Goal: Task Accomplishment & Management: Use online tool/utility

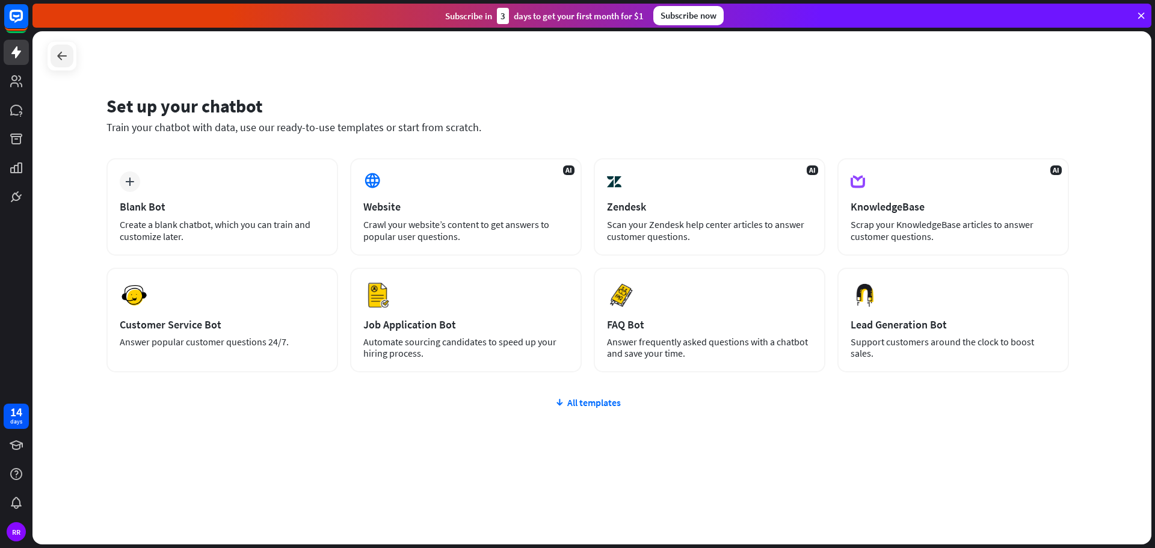
click at [56, 56] on icon at bounding box center [62, 56] width 14 height 14
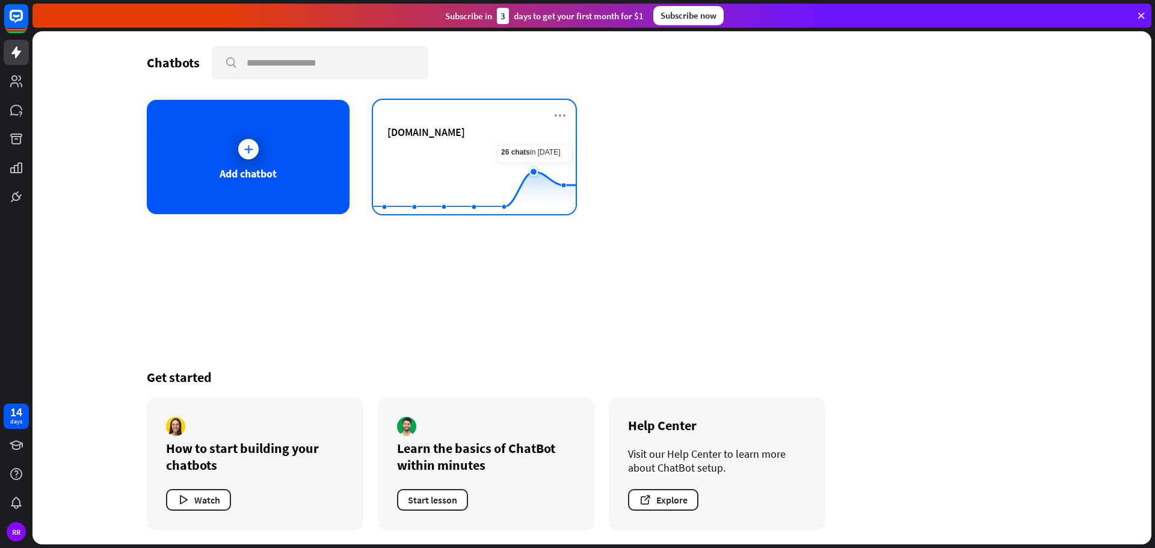
click at [544, 171] on icon at bounding box center [474, 188] width 239 height 35
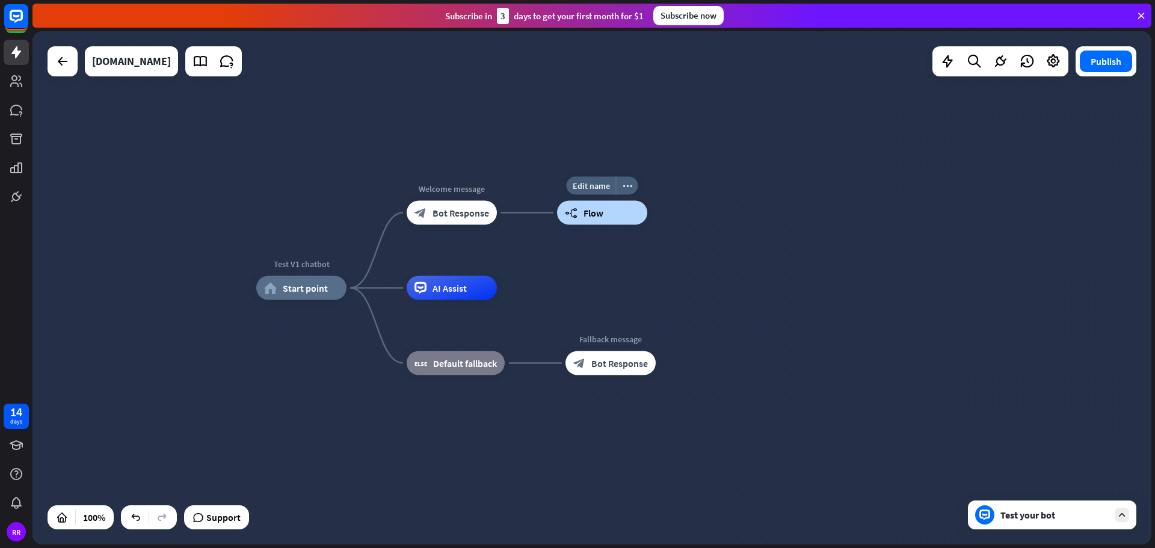
click at [609, 210] on div "builder_tree Flow" at bounding box center [602, 213] width 90 height 24
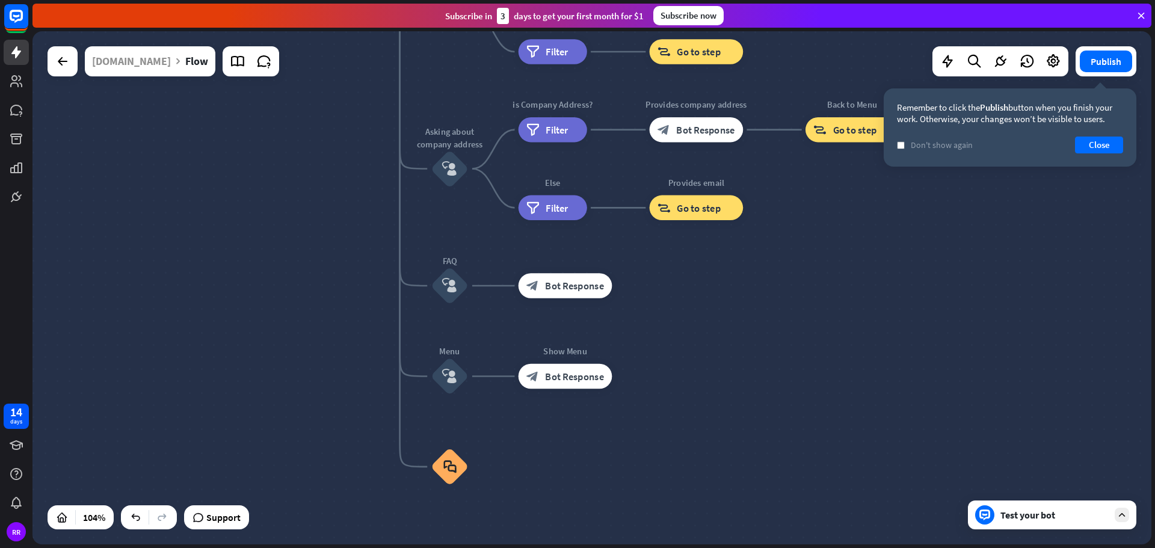
drag, startPoint x: 422, startPoint y: 502, endPoint x: 347, endPoint y: 188, distance: 322.6
click at [347, 188] on div "builder_tree Flow About us block_user_input Provide company information block_b…" at bounding box center [855, 234] width 1161 height 532
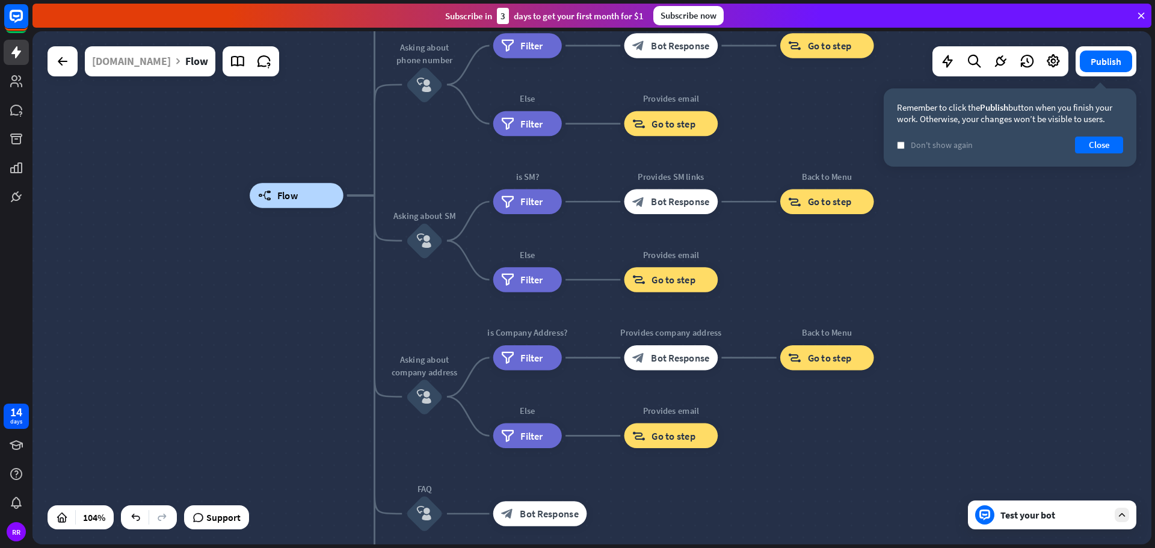
drag, startPoint x: 310, startPoint y: 299, endPoint x: 313, endPoint y: 576, distance: 277.2
click at [313, 547] on html "14 days RR close Product Help First steps Get started with ChatBot Help Center …" at bounding box center [577, 274] width 1155 height 548
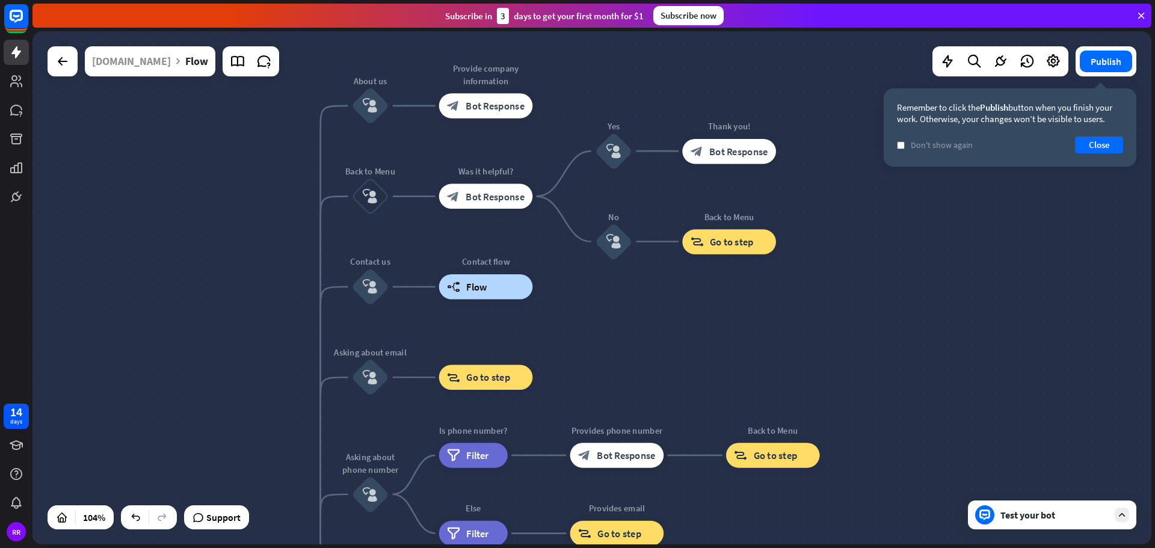
drag, startPoint x: 268, startPoint y: 355, endPoint x: 245, endPoint y: 480, distance: 127.0
click at [244, 485] on div "builder_tree Flow About us block_user_input Provide company information block_b…" at bounding box center [591, 287] width 1118 height 513
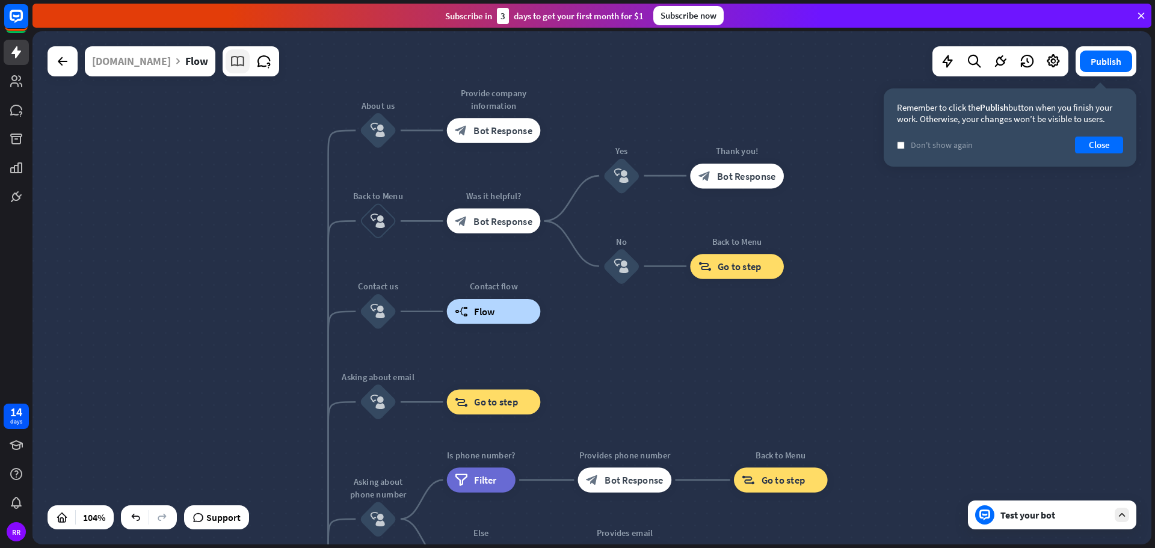
click at [230, 61] on icon at bounding box center [238, 62] width 16 height 16
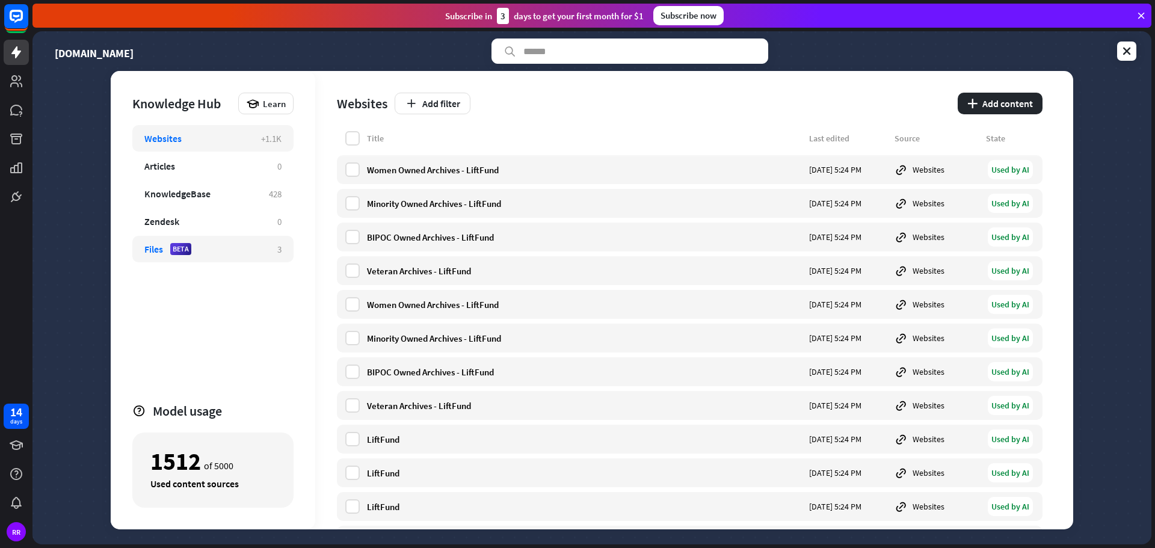
click at [159, 248] on div "Files" at bounding box center [153, 249] width 19 height 12
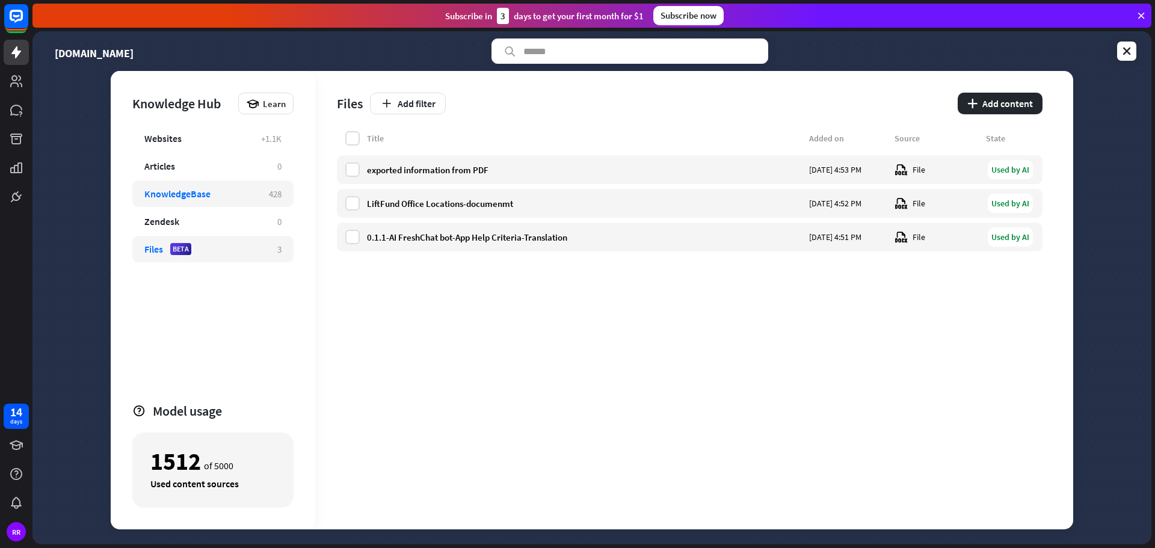
click at [191, 187] on div "KnowledgeBase 428" at bounding box center [212, 193] width 161 height 26
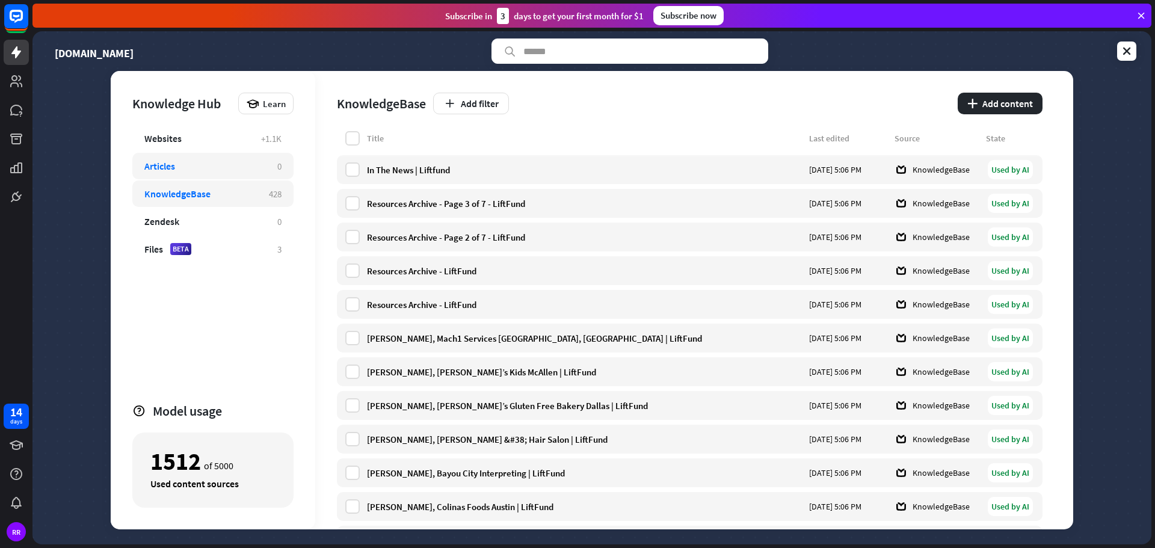
click at [194, 169] on div "Articles" at bounding box center [204, 166] width 121 height 12
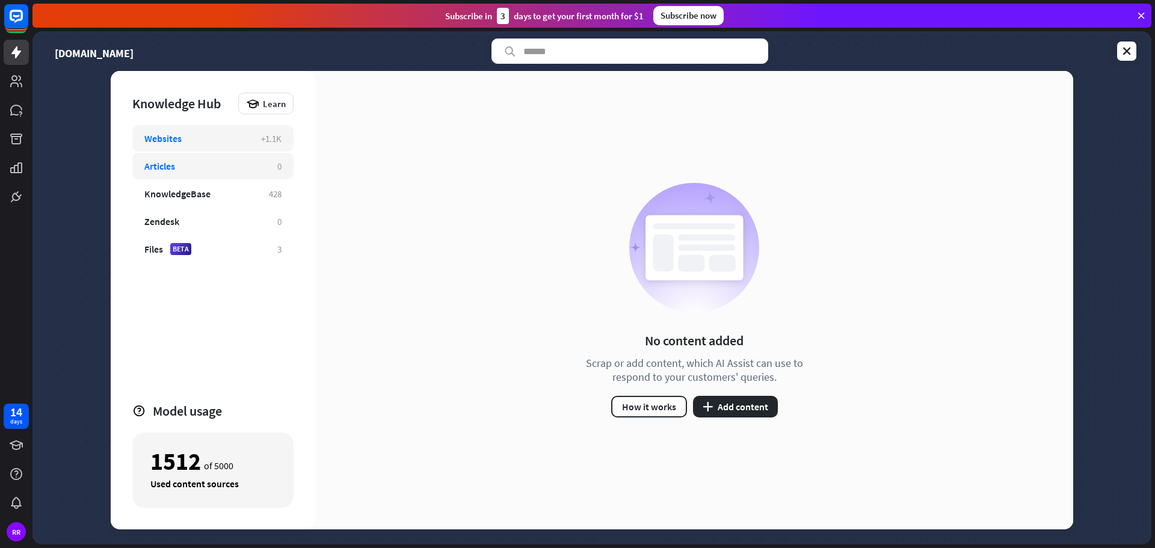
click at [189, 139] on div "Websites" at bounding box center [196, 138] width 105 height 12
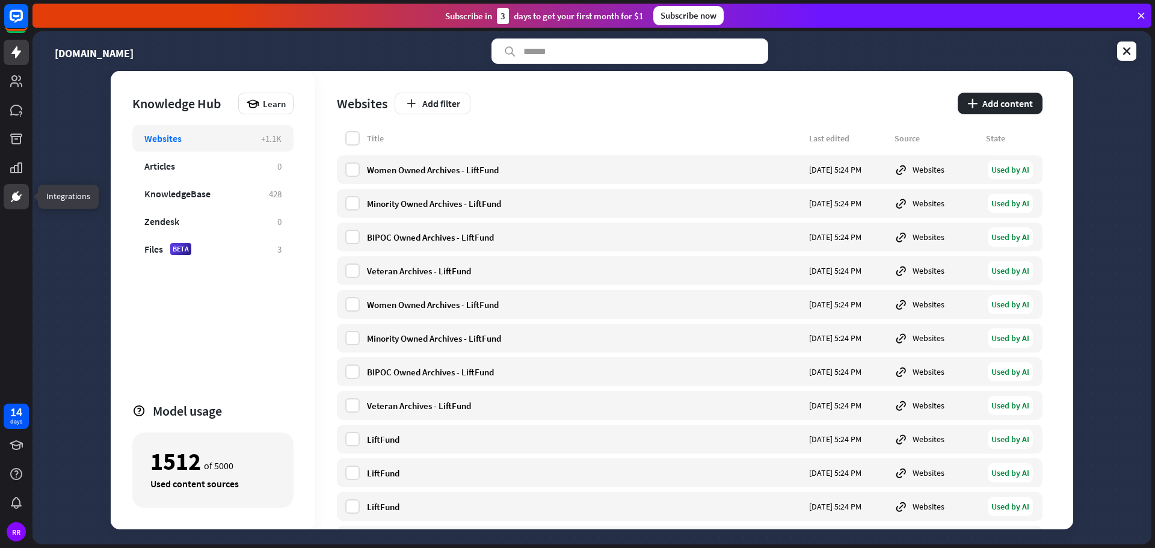
click at [16, 192] on icon at bounding box center [16, 196] width 14 height 14
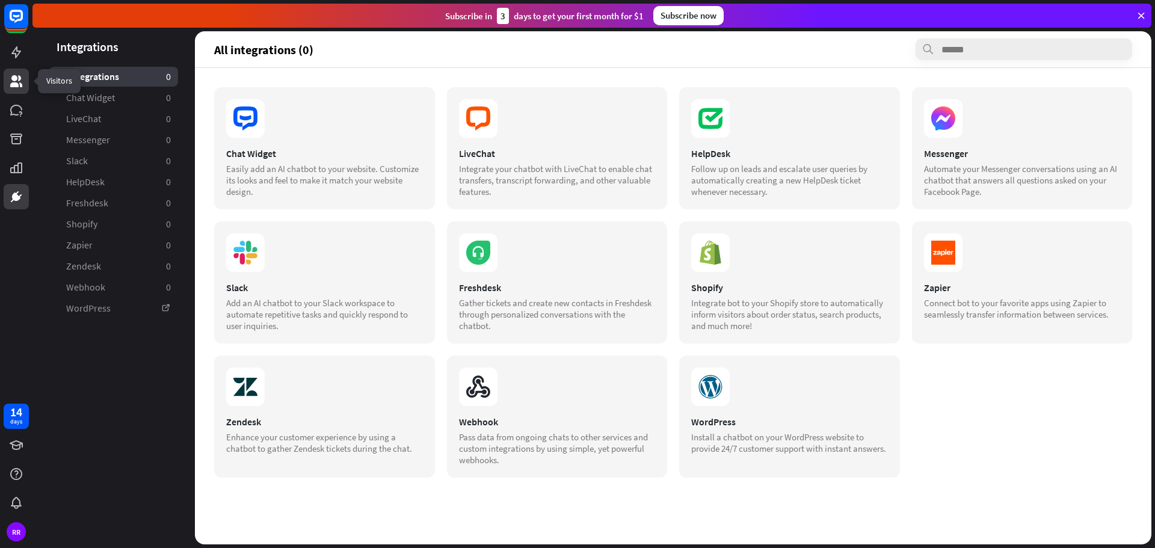
click at [17, 91] on link at bounding box center [16, 81] width 25 height 25
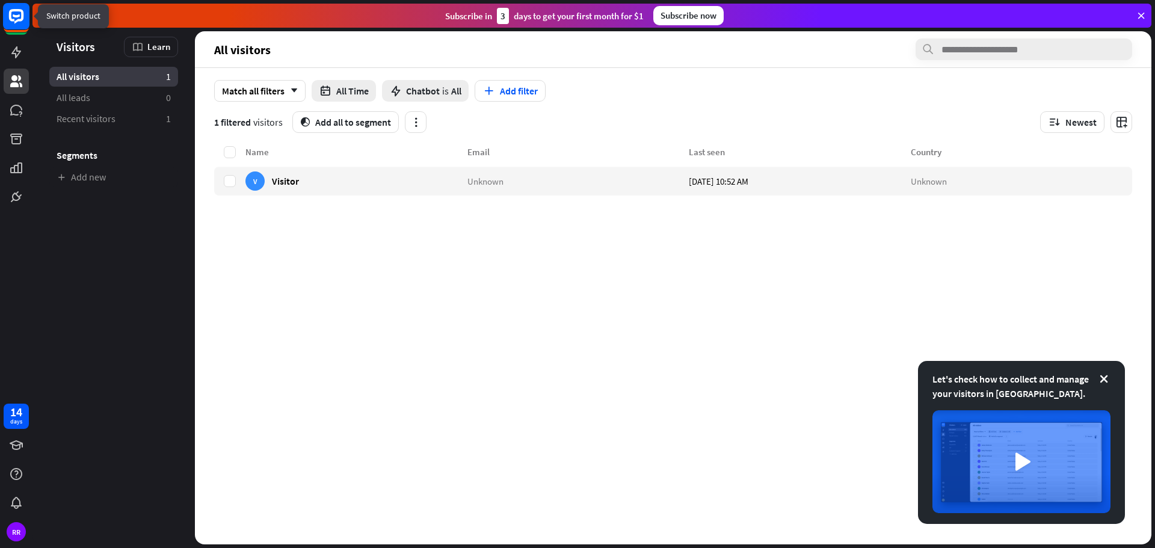
click at [12, 23] on rect at bounding box center [16, 16] width 26 height 26
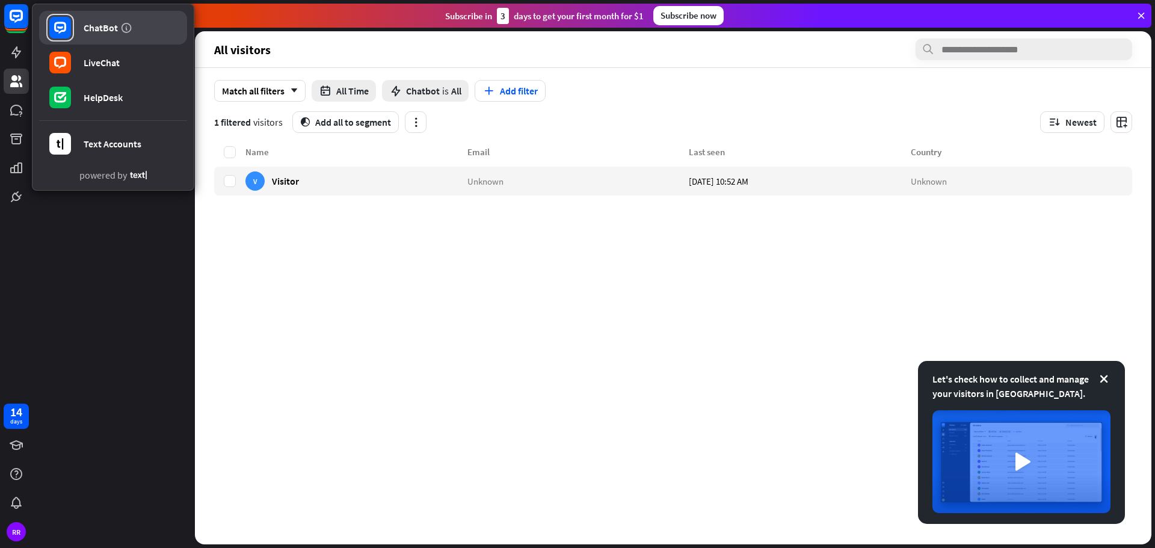
click at [75, 21] on link "ChatBot" at bounding box center [113, 28] width 148 height 34
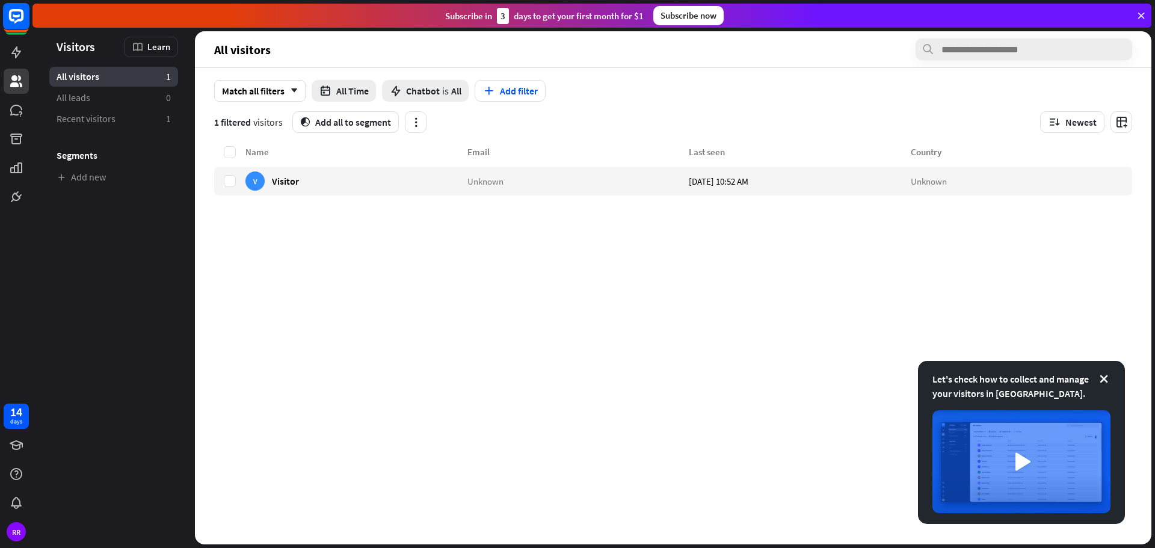
click at [18, 23] on rect at bounding box center [16, 16] width 26 height 26
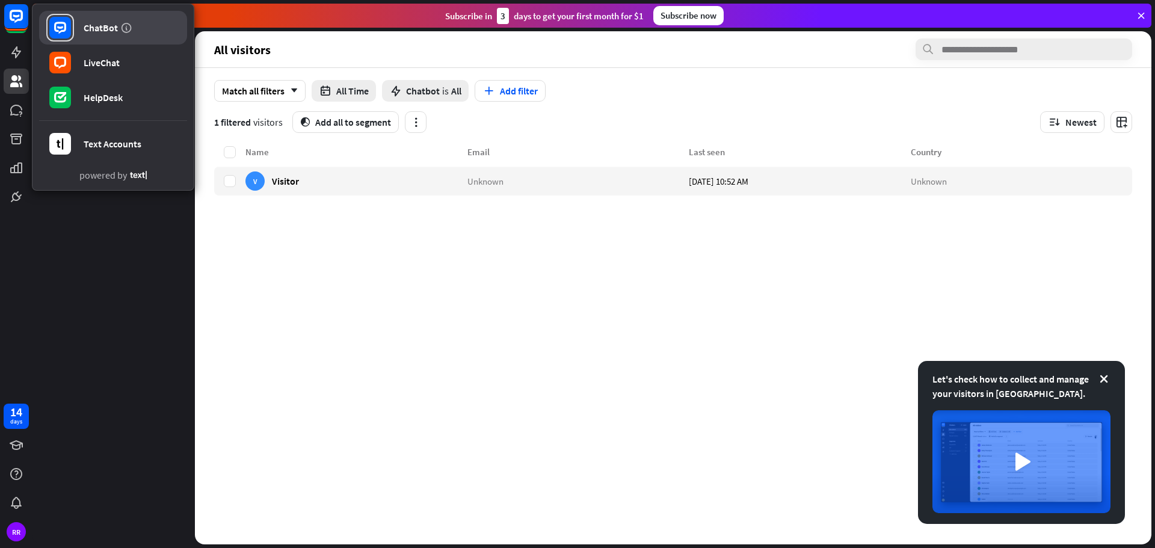
click at [81, 26] on link "ChatBot" at bounding box center [113, 28] width 148 height 34
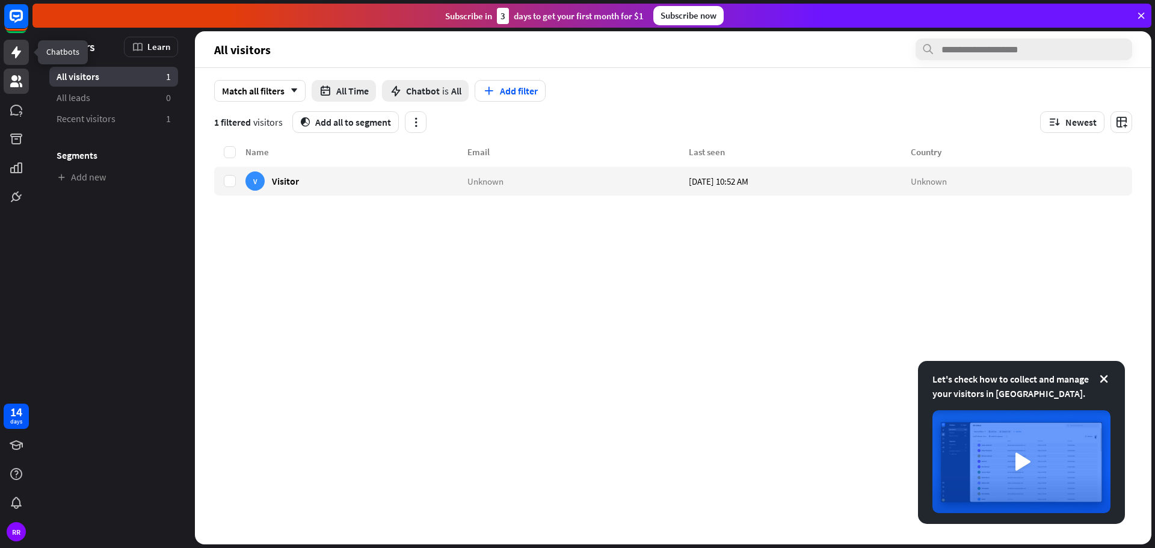
click at [14, 48] on icon at bounding box center [16, 52] width 14 height 14
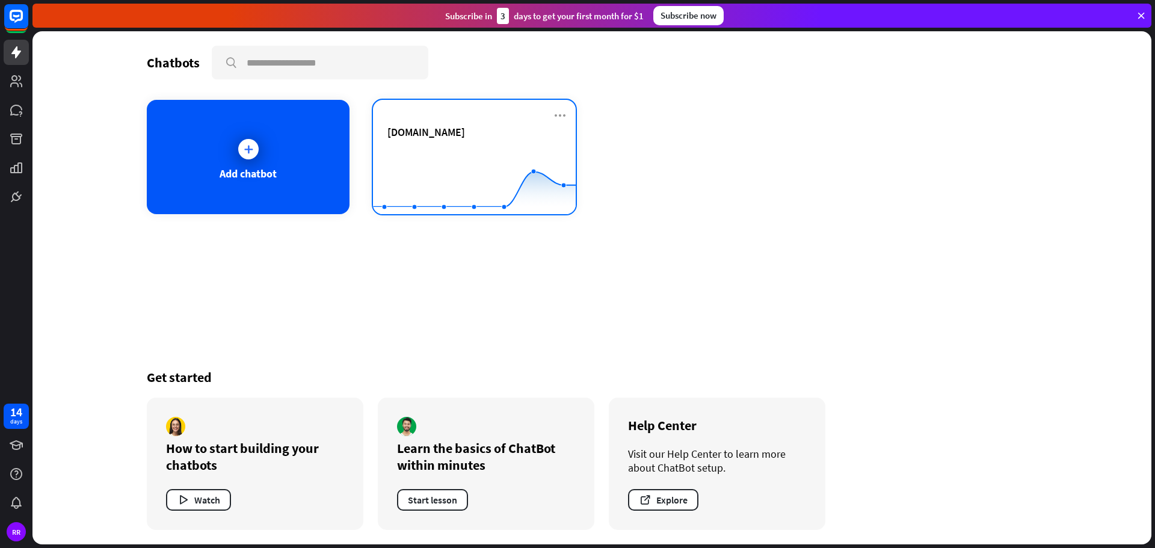
click at [455, 151] on rect at bounding box center [474, 184] width 203 height 75
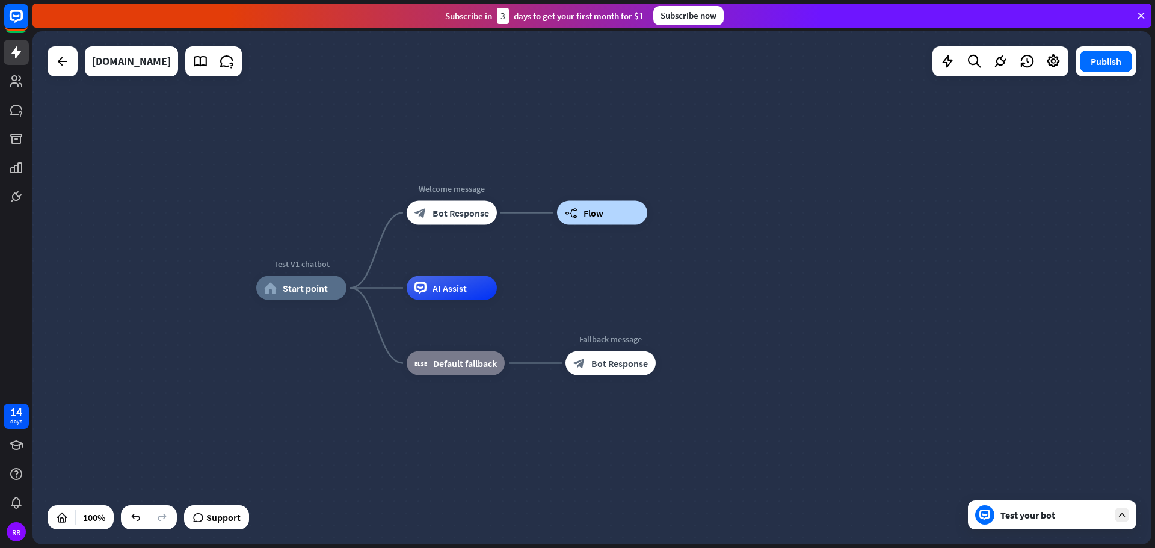
click at [1046, 518] on div "Test your bot" at bounding box center [1054, 515] width 108 height 12
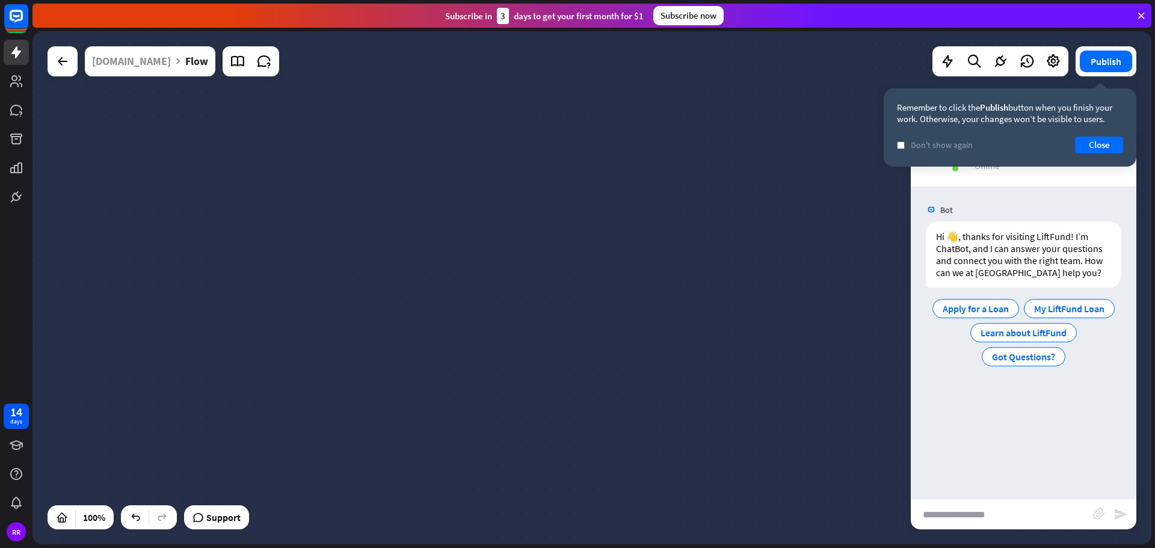
click at [975, 515] on input "text" at bounding box center [1001, 514] width 182 height 30
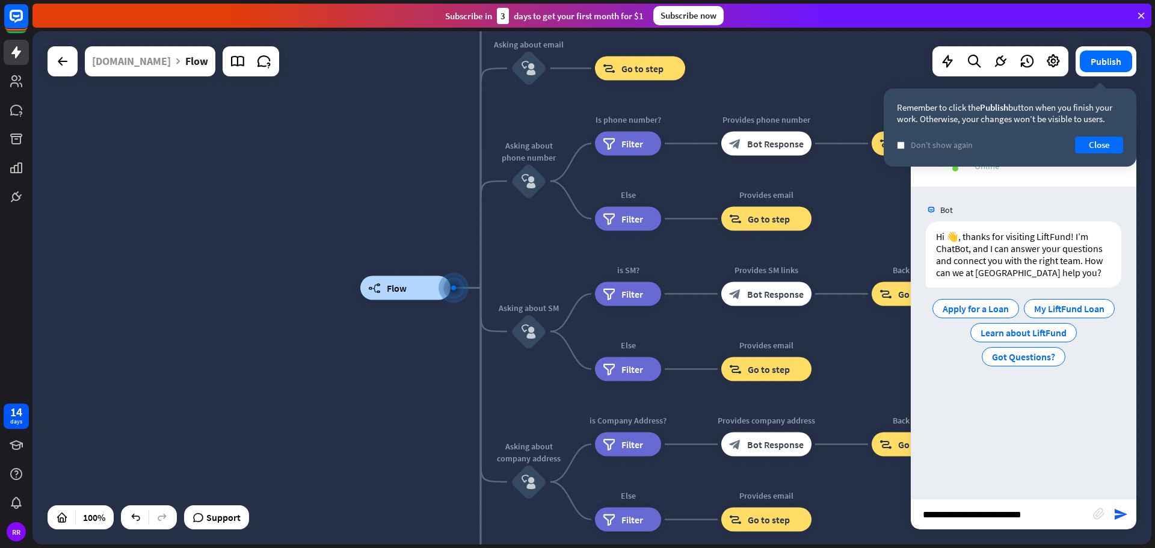
type input "**********"
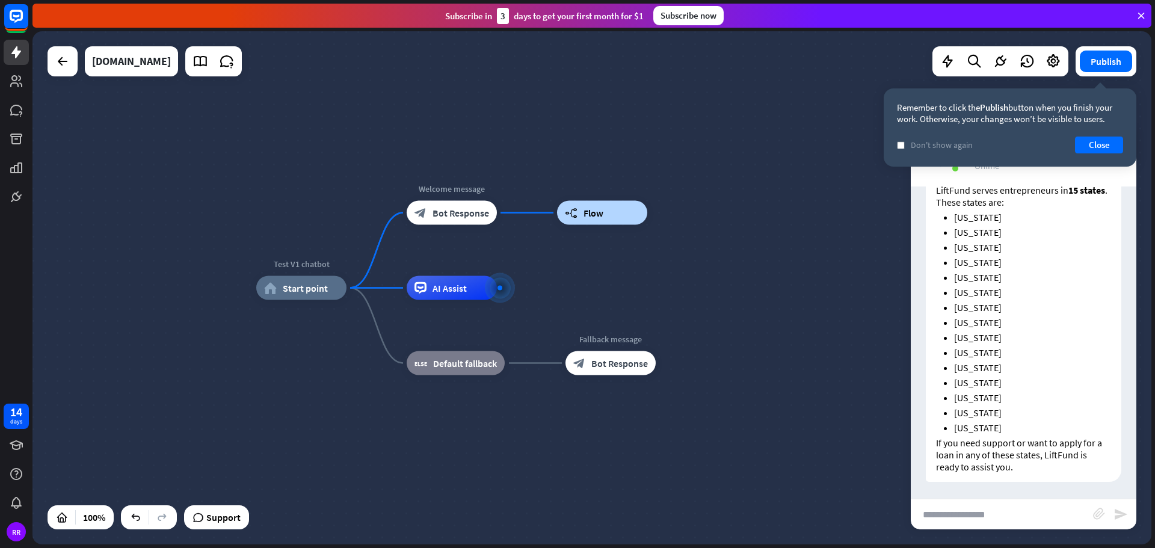
scroll to position [201, 0]
click at [192, 64] on icon at bounding box center [200, 62] width 16 height 16
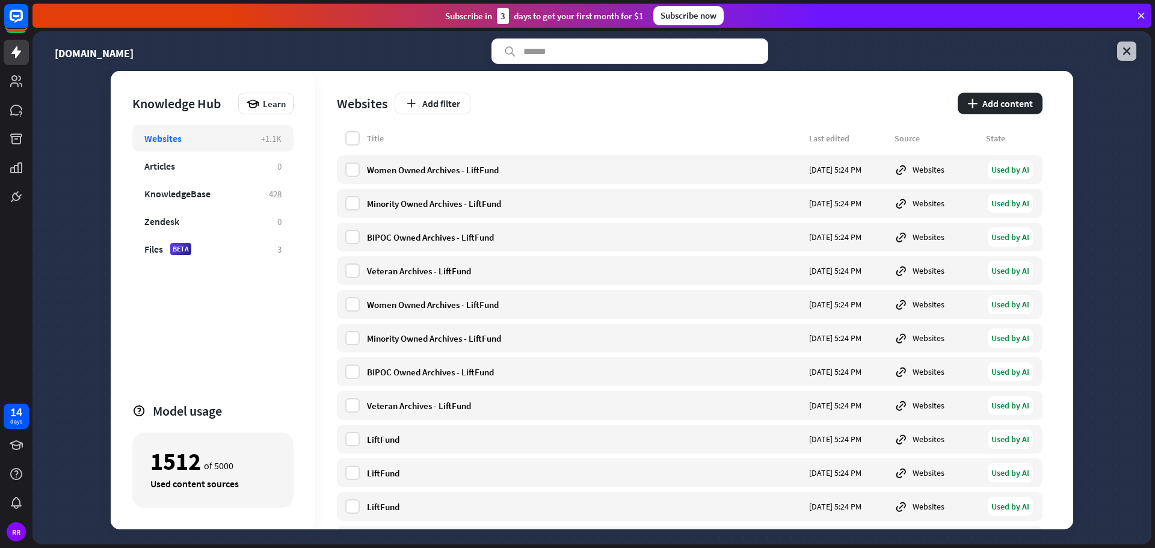
click at [1132, 44] on link at bounding box center [1126, 50] width 19 height 19
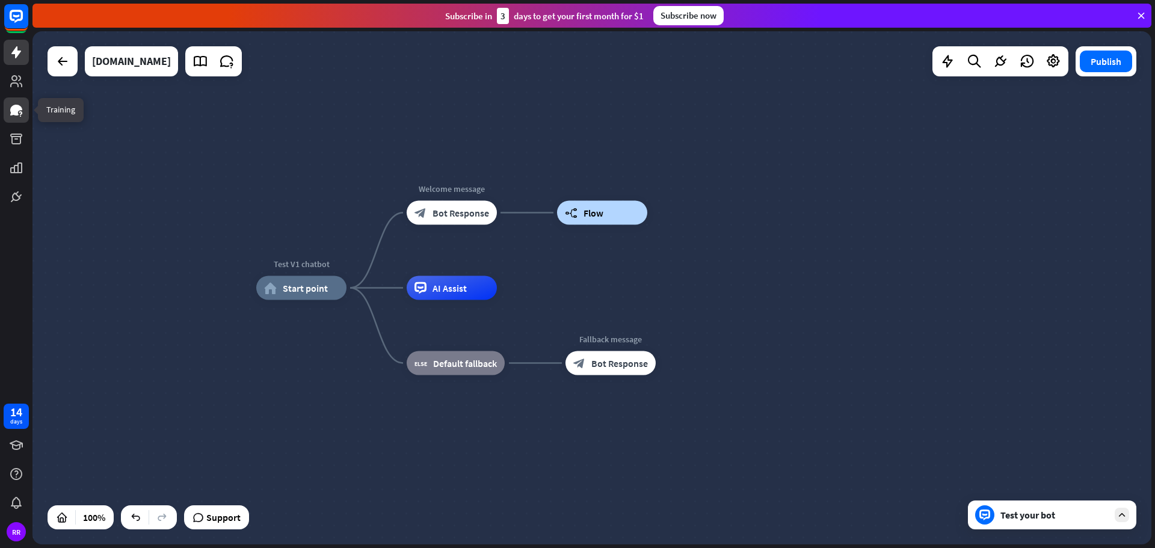
click at [20, 108] on icon at bounding box center [16, 110] width 12 height 11
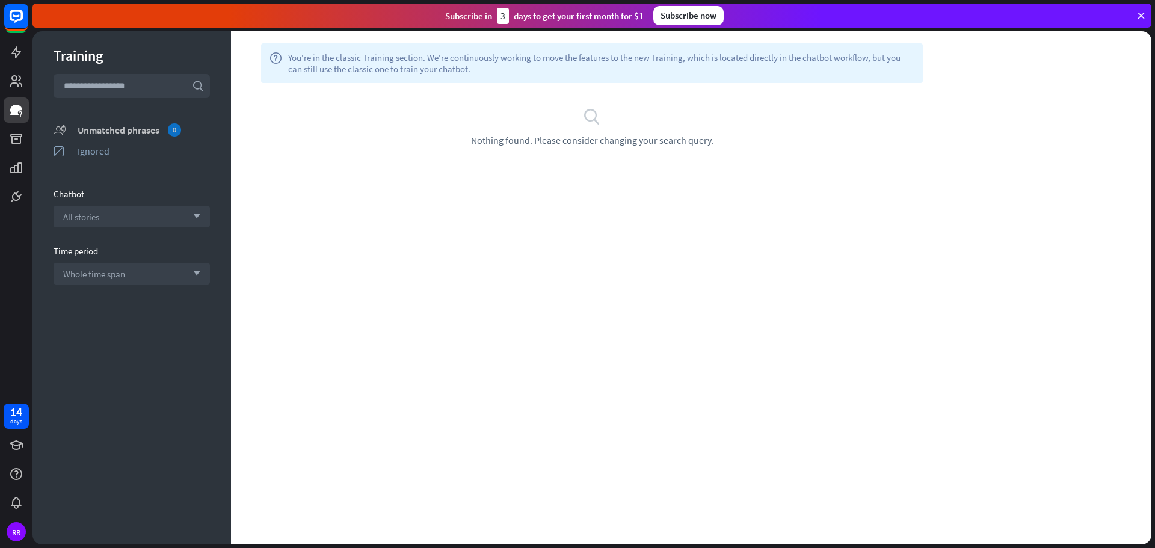
click at [114, 129] on div "Unmatched phrases 0" at bounding box center [144, 129] width 132 height 13
click at [13, 79] on icon at bounding box center [16, 81] width 12 height 12
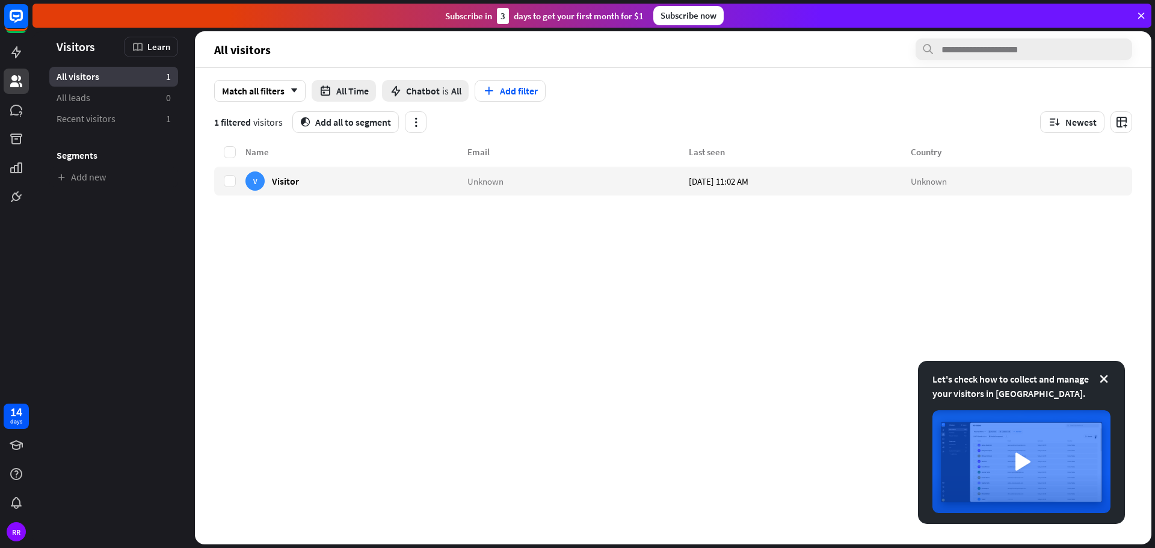
click at [115, 82] on div "All visitors 1" at bounding box center [113, 77] width 129 height 20
click at [17, 142] on icon at bounding box center [16, 138] width 12 height 11
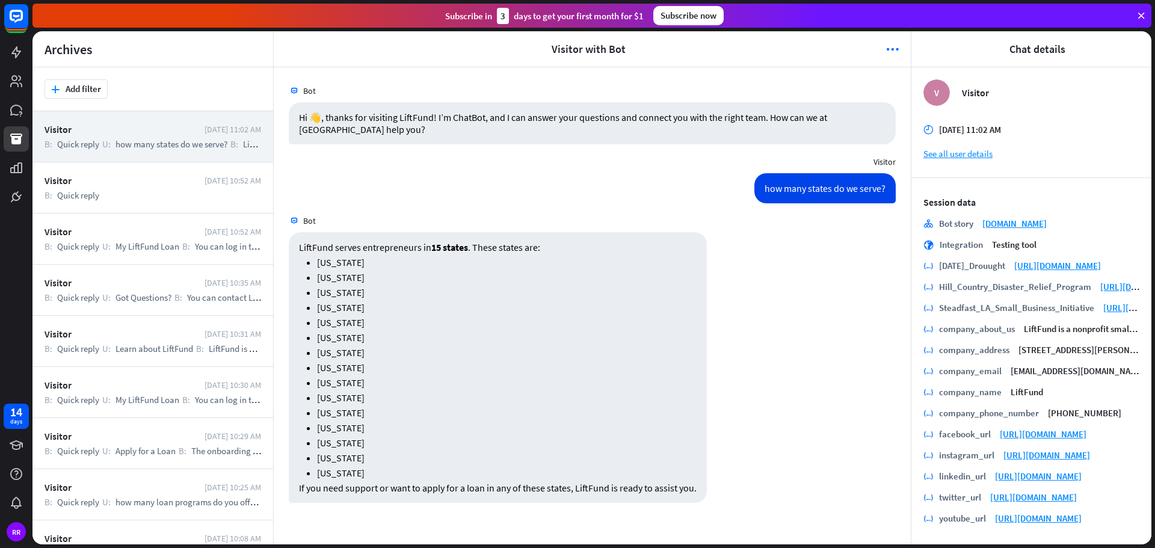
click at [187, 140] on span "how many states do we serve?" at bounding box center [171, 143] width 112 height 11
click at [894, 48] on icon "more_horiz" at bounding box center [892, 49] width 13 height 12
click at [817, 265] on div "LiftFund serves entrepreneurs in 15 states . These states are: [US_STATE] [US_S…" at bounding box center [592, 370] width 637 height 277
click at [390, 290] on li "[US_STATE]" at bounding box center [506, 292] width 379 height 12
click at [244, 147] on div "B: Quick reply U: how many states do we serve? B: LiftFund serves entrepreneurs…" at bounding box center [152, 143] width 216 height 11
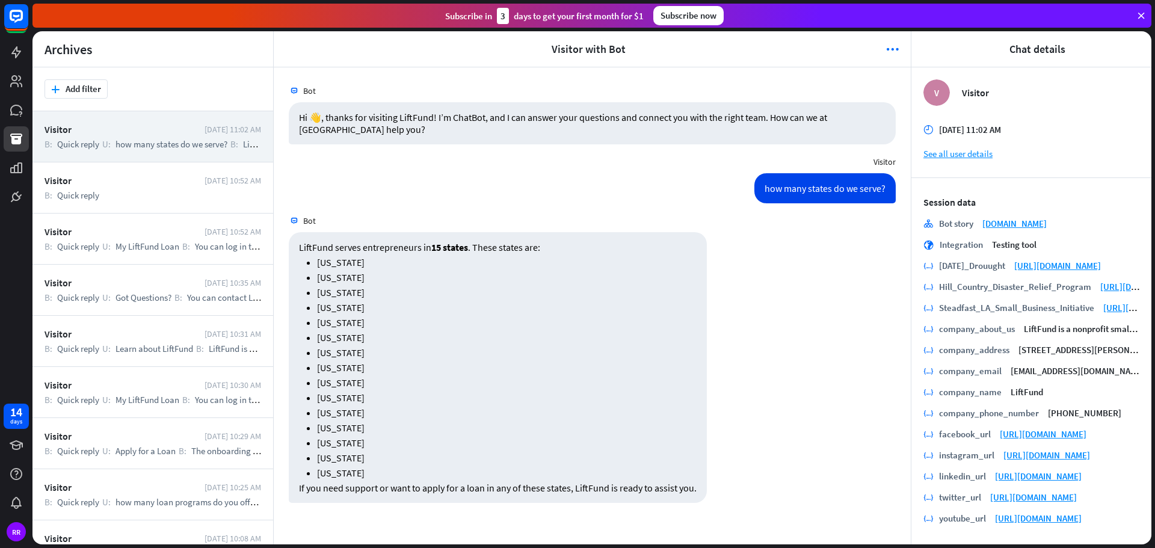
click at [84, 132] on div "Visitor" at bounding box center [121, 129] width 154 height 12
click at [84, 132] on div at bounding box center [591, 287] width 1118 height 513
click at [84, 132] on div "Visitor" at bounding box center [121, 129] width 154 height 12
click at [895, 46] on icon "more_horiz" at bounding box center [892, 49] width 13 height 12
drag, startPoint x: 578, startPoint y: 219, endPoint x: 572, endPoint y: 213, distance: 8.9
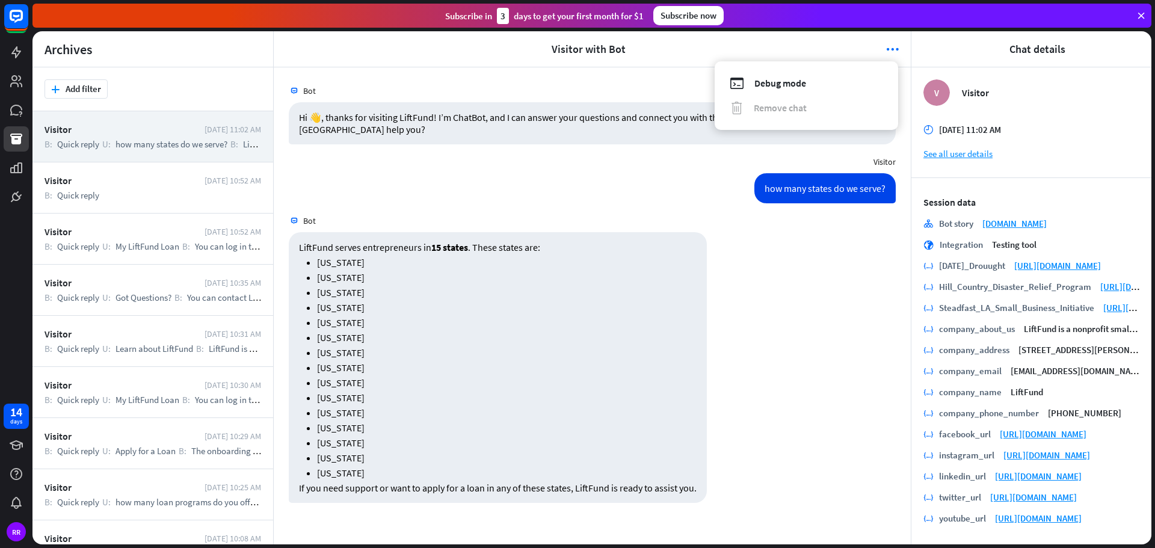
click at [577, 216] on div "Bot" at bounding box center [592, 220] width 637 height 23
click at [896, 51] on icon "more_horiz" at bounding box center [892, 49] width 13 height 12
click at [832, 82] on div "debug Debug mode" at bounding box center [805, 83] width 153 height 14
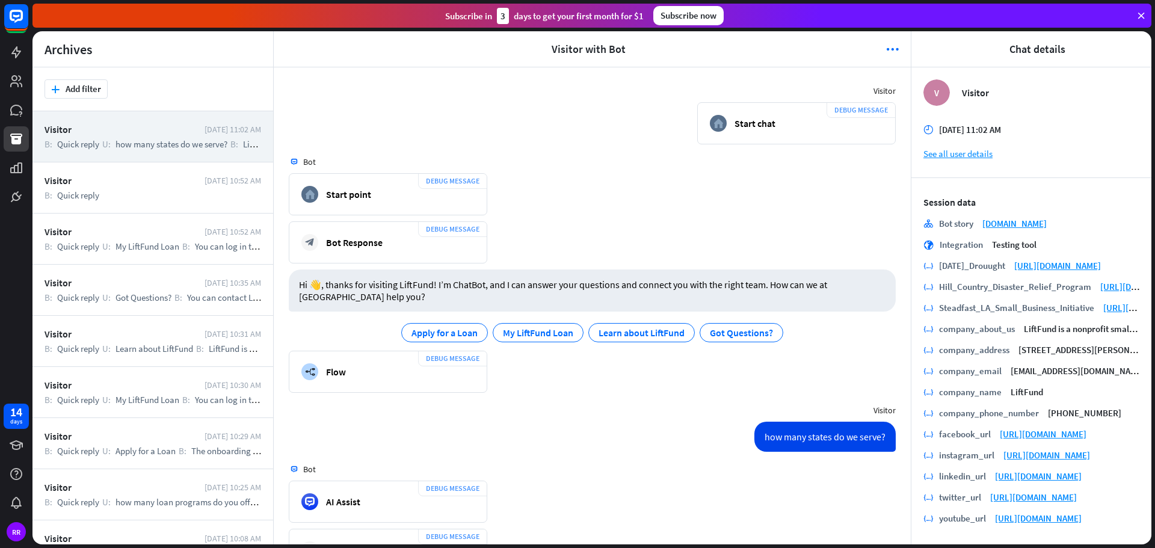
scroll to position [321, 0]
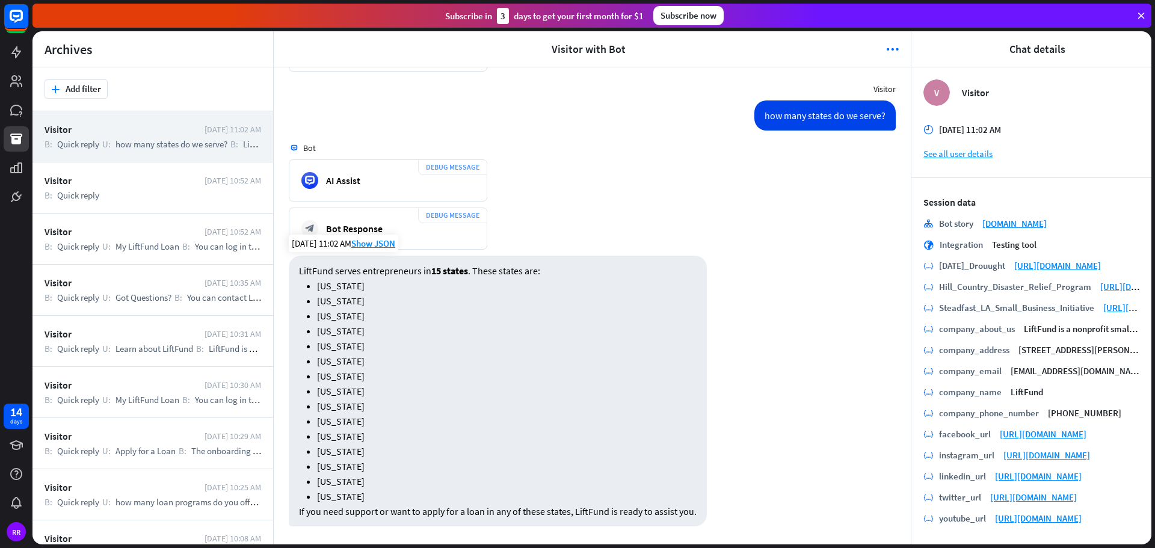
click at [483, 316] on li "[US_STATE]" at bounding box center [506, 316] width 379 height 12
click at [417, 311] on li "[US_STATE]" at bounding box center [506, 316] width 379 height 12
click at [483, 321] on li "[US_STATE]" at bounding box center [506, 316] width 379 height 12
click at [245, 150] on div "Visitor [DATE] 11:02 AM B: Quick reply U: how many states do we serve? B: LiftF…" at bounding box center [152, 136] width 241 height 51
click at [239, 141] on div at bounding box center [591, 287] width 1118 height 513
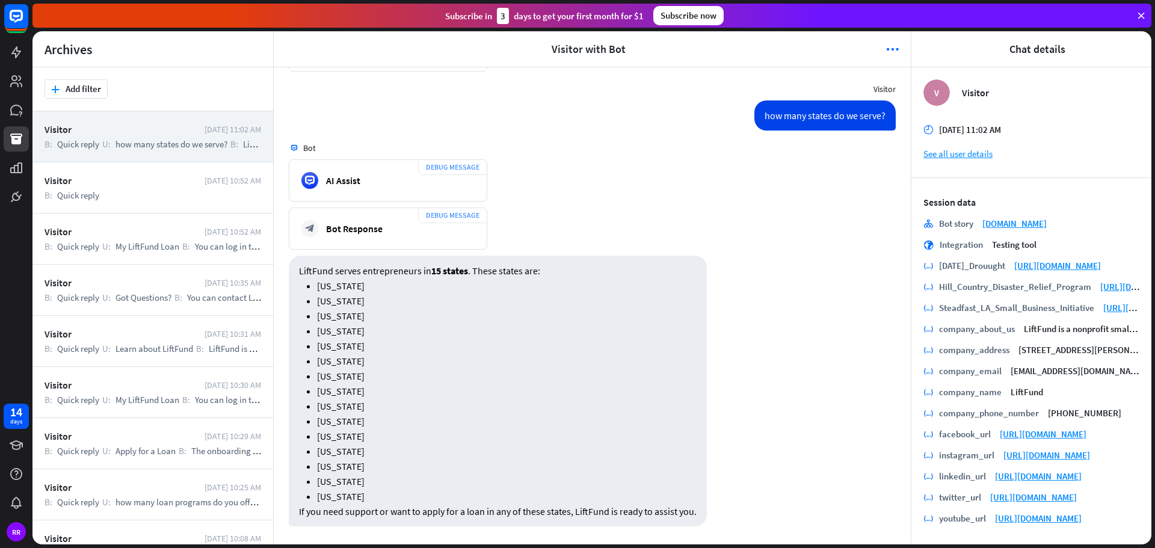
click at [242, 152] on div "Visitor [DATE] 11:02 AM B: Quick reply U: how many states do we serve? B: LiftF…" at bounding box center [152, 136] width 241 height 51
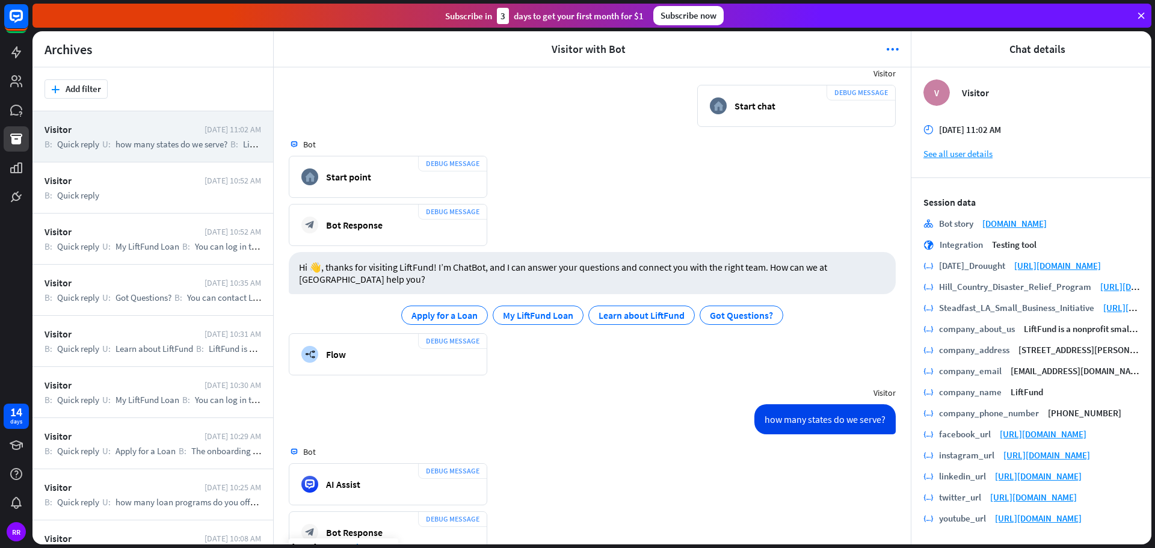
scroll to position [0, 0]
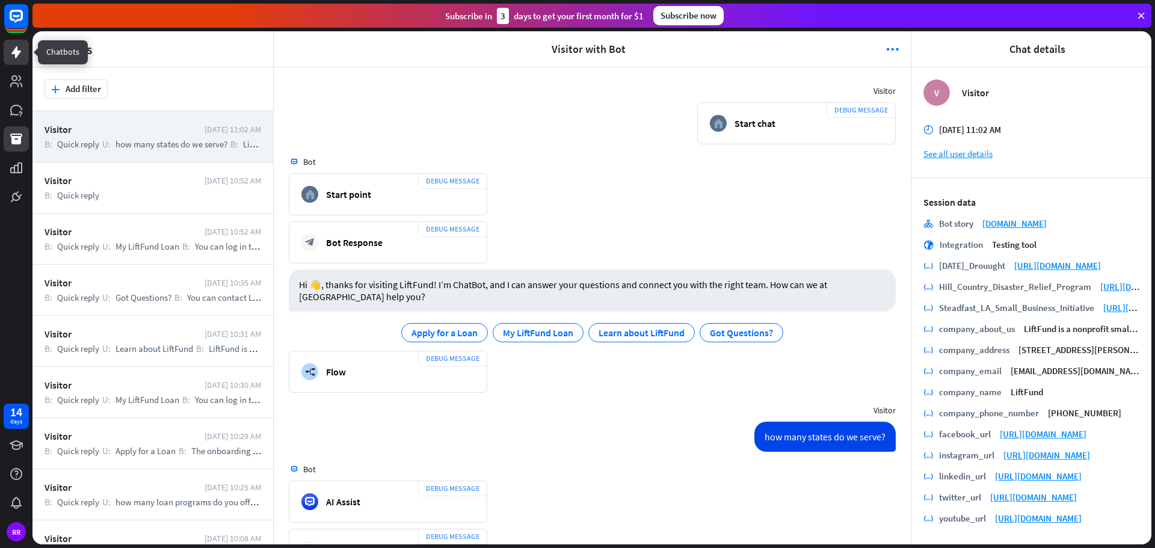
click at [12, 56] on icon at bounding box center [16, 52] width 14 height 14
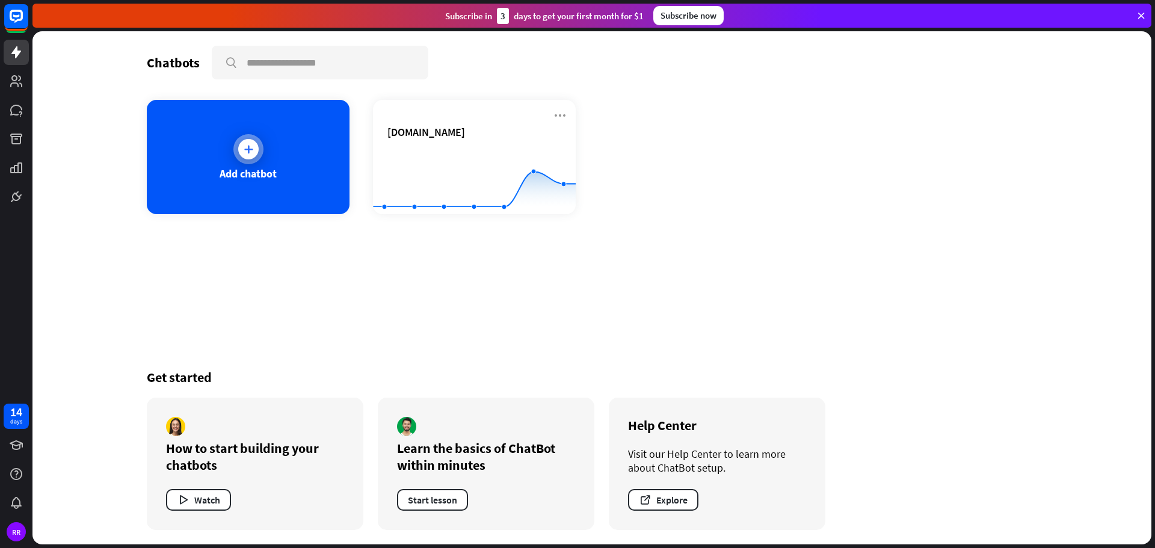
click at [253, 153] on icon at bounding box center [248, 149] width 12 height 12
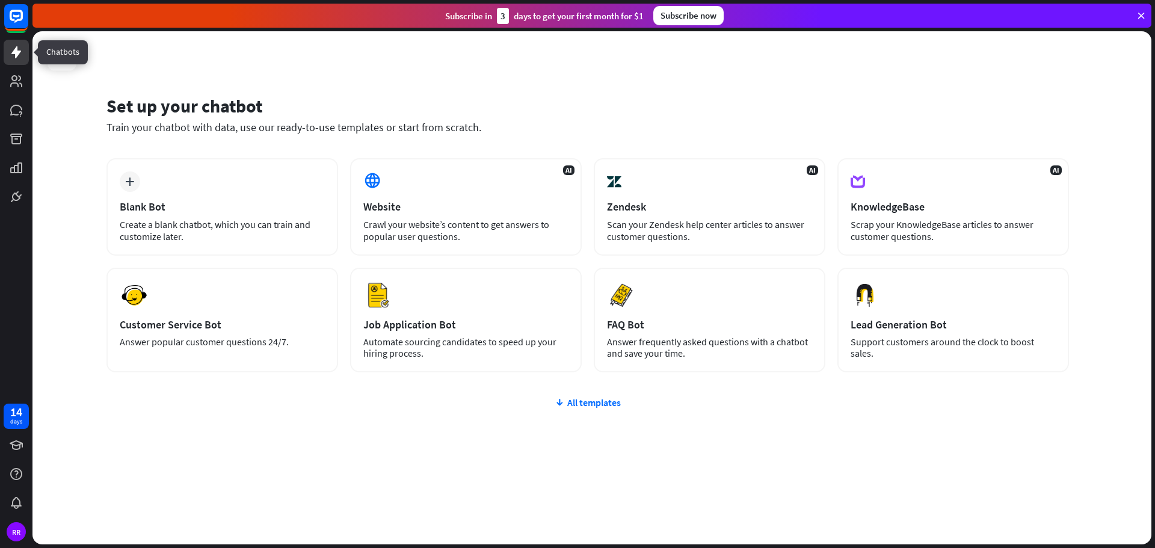
click at [18, 50] on icon at bounding box center [16, 52] width 14 height 14
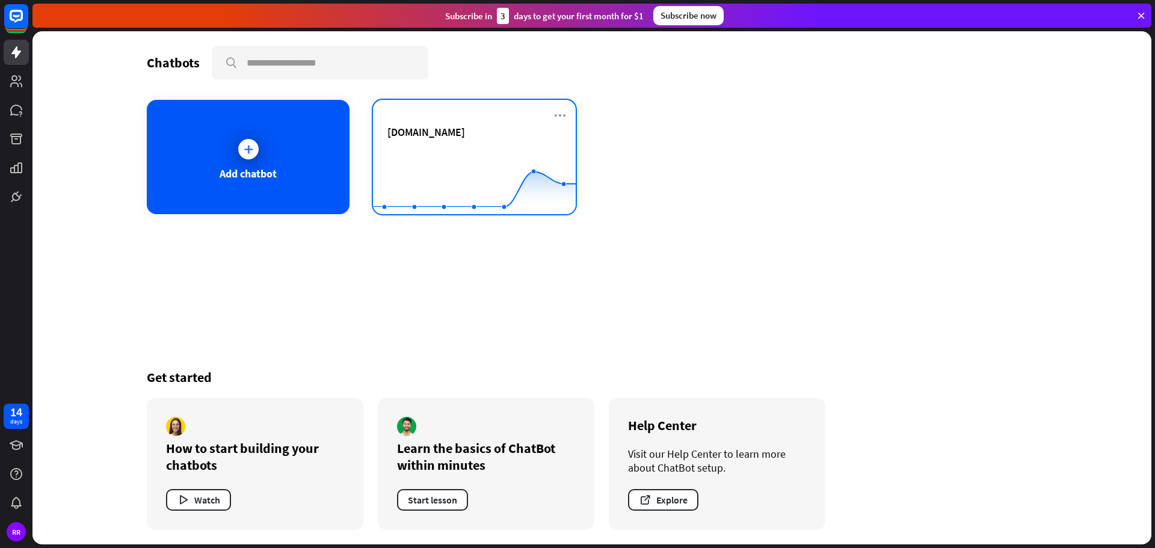
click at [474, 132] on div "[DOMAIN_NAME]" at bounding box center [474, 132] width 174 height 14
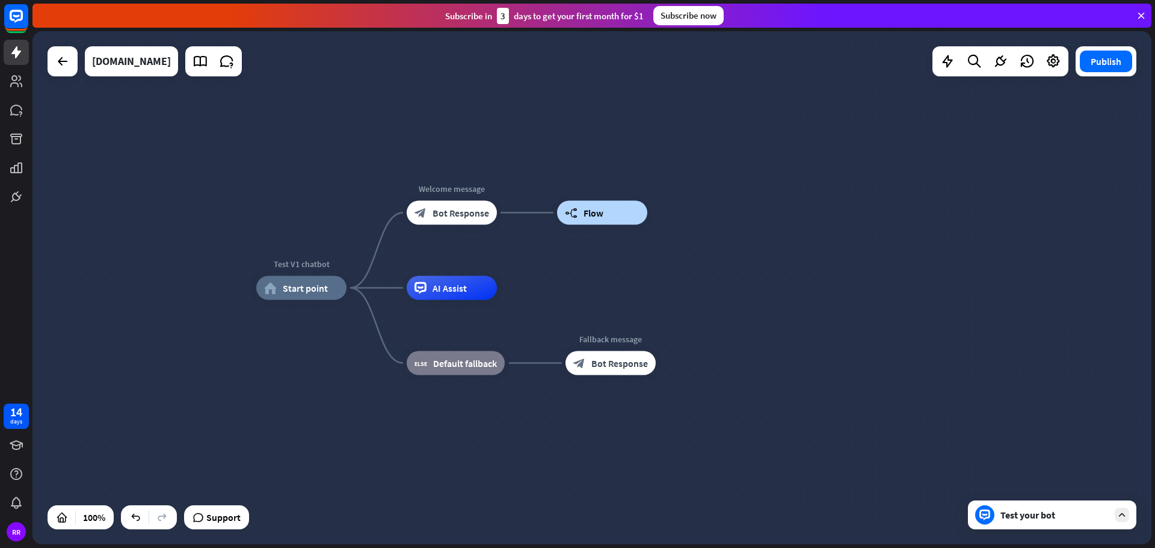
click at [1057, 511] on div "Test your bot" at bounding box center [1054, 515] width 108 height 12
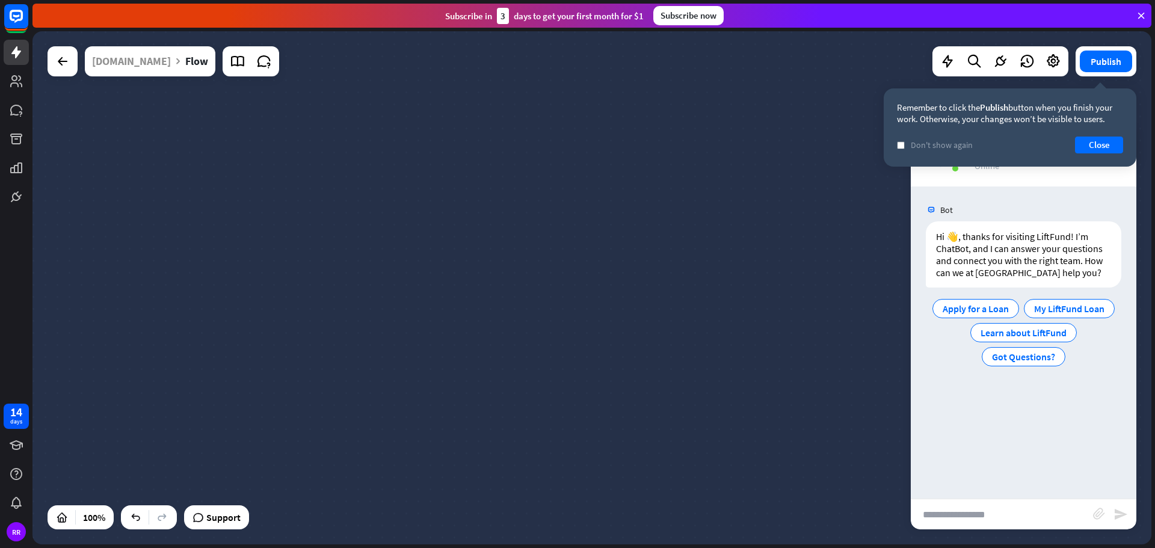
click at [980, 506] on input "text" at bounding box center [1001, 514] width 182 height 30
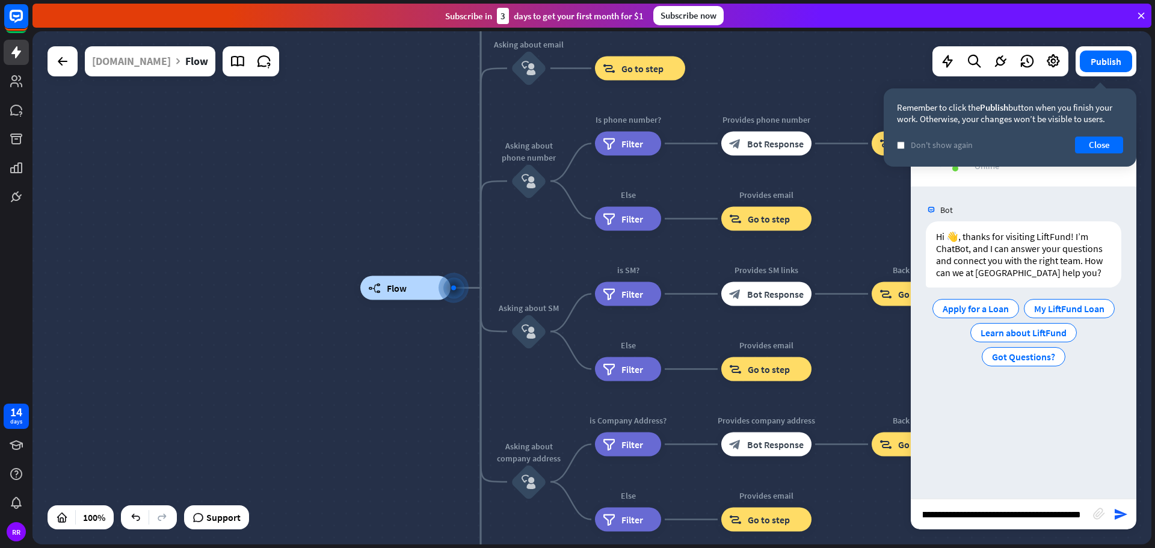
scroll to position [0, 17]
type input "**********"
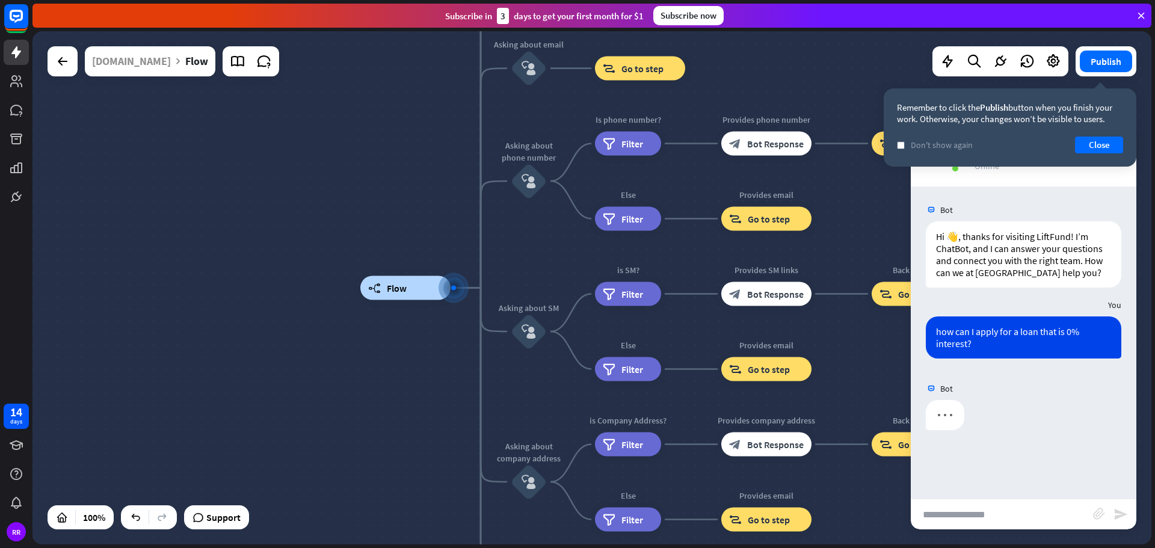
scroll to position [0, 0]
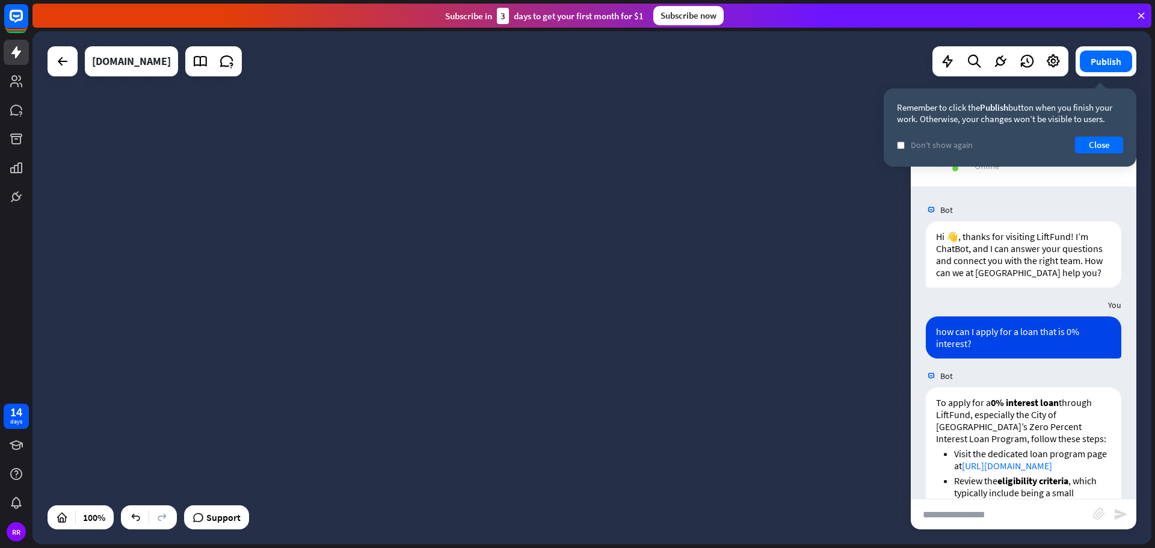
scroll to position [412, 0]
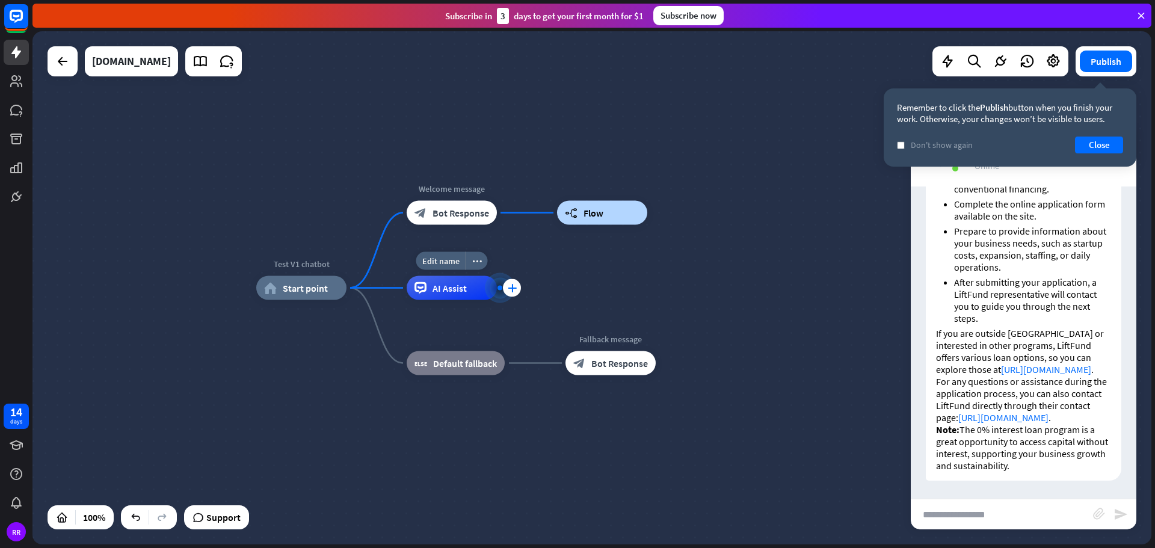
click at [510, 287] on icon "plus" at bounding box center [512, 288] width 9 height 8
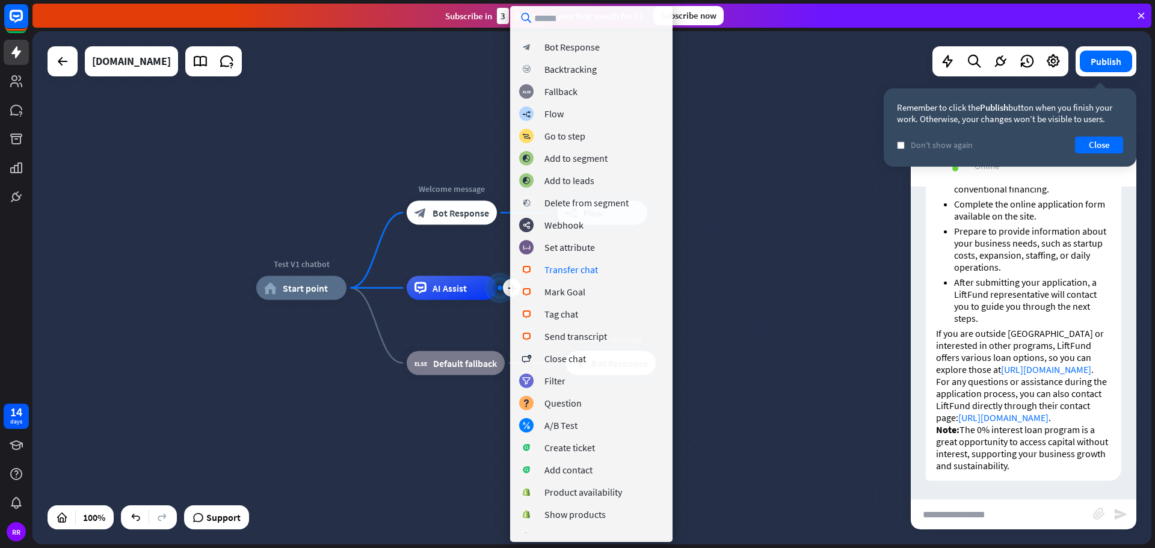
click at [815, 353] on div "Test V1 chatbot home_2 Start point Welcome message block_bot_response Bot Respo…" at bounding box center [815, 544] width 1118 height 513
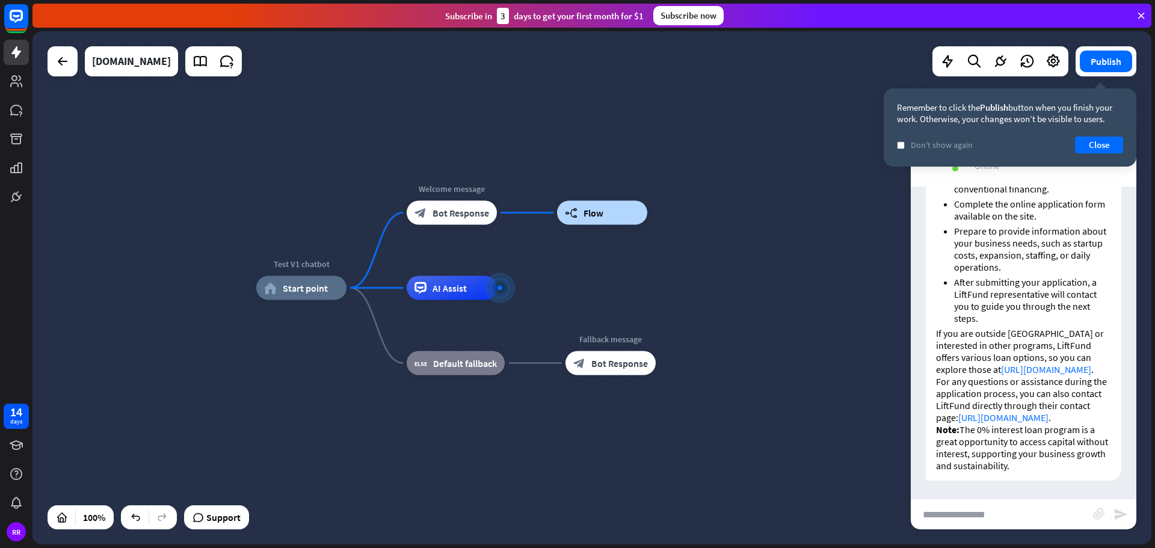
scroll to position [397, 0]
click at [1109, 141] on button "Close" at bounding box center [1099, 145] width 48 height 17
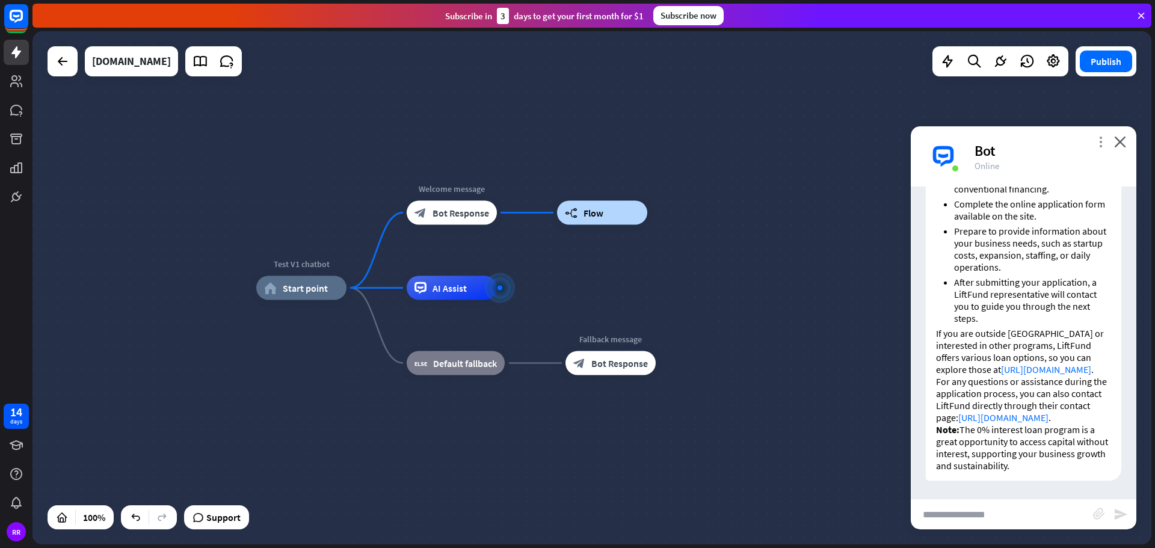
click at [1102, 143] on icon "more_vert" at bounding box center [1099, 141] width 11 height 11
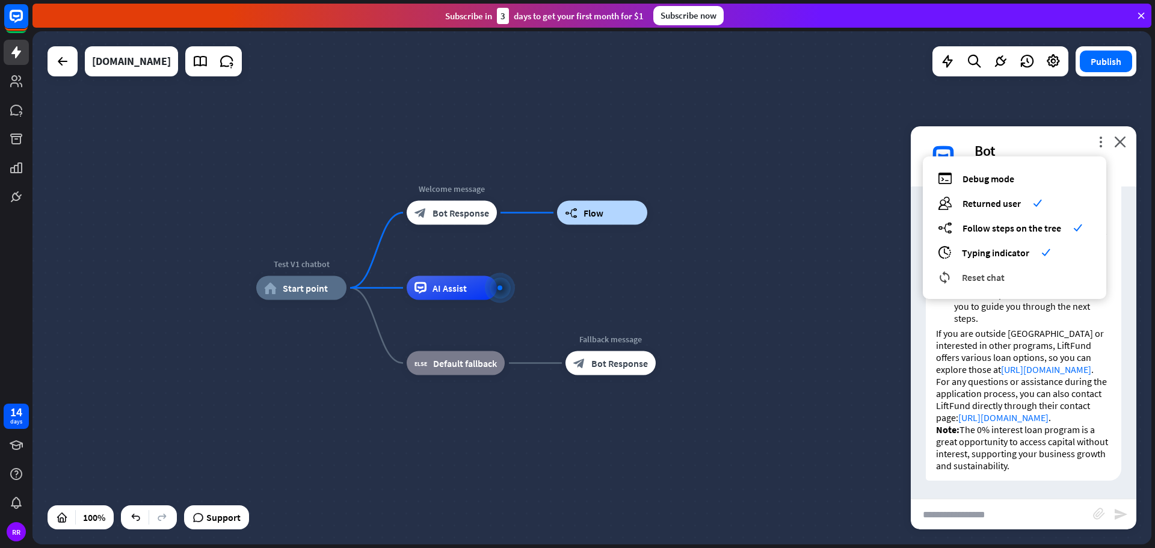
click at [993, 277] on span "Reset chat" at bounding box center [983, 277] width 43 height 12
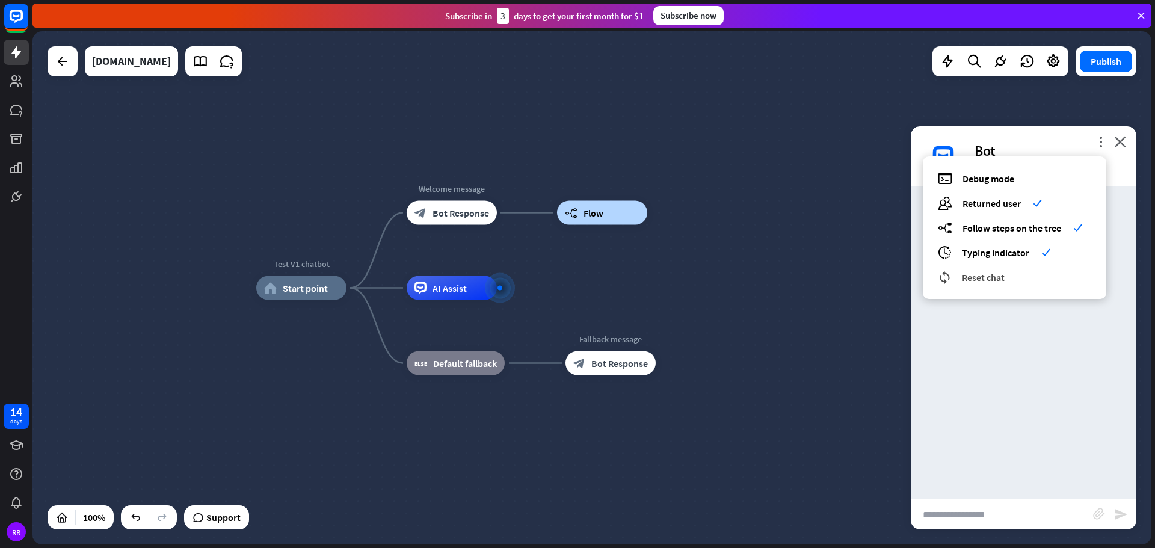
scroll to position [0, 0]
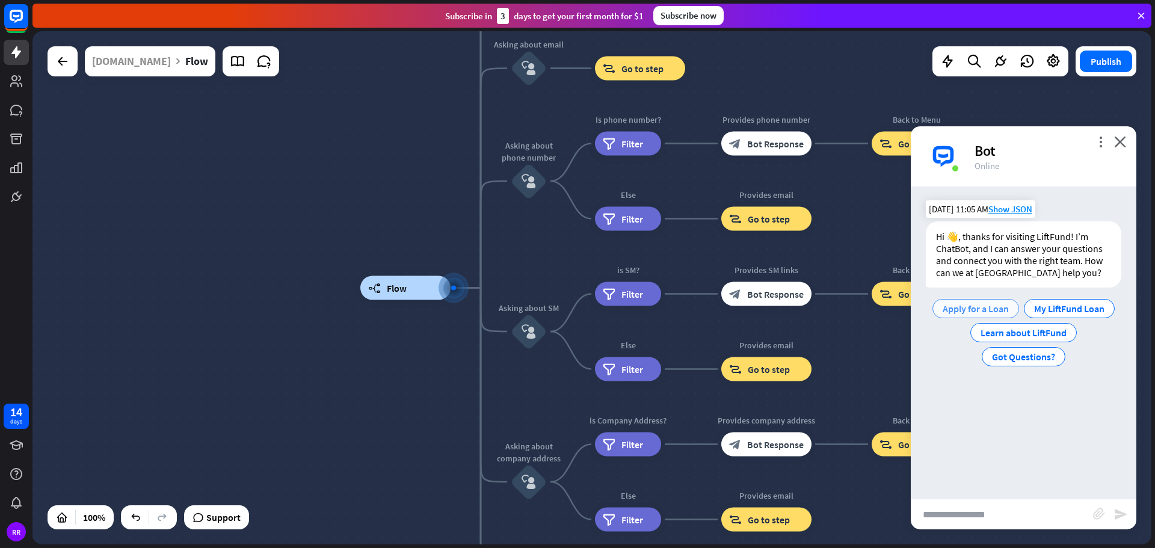
click at [992, 310] on span "Apply for a Loan" at bounding box center [975, 308] width 66 height 12
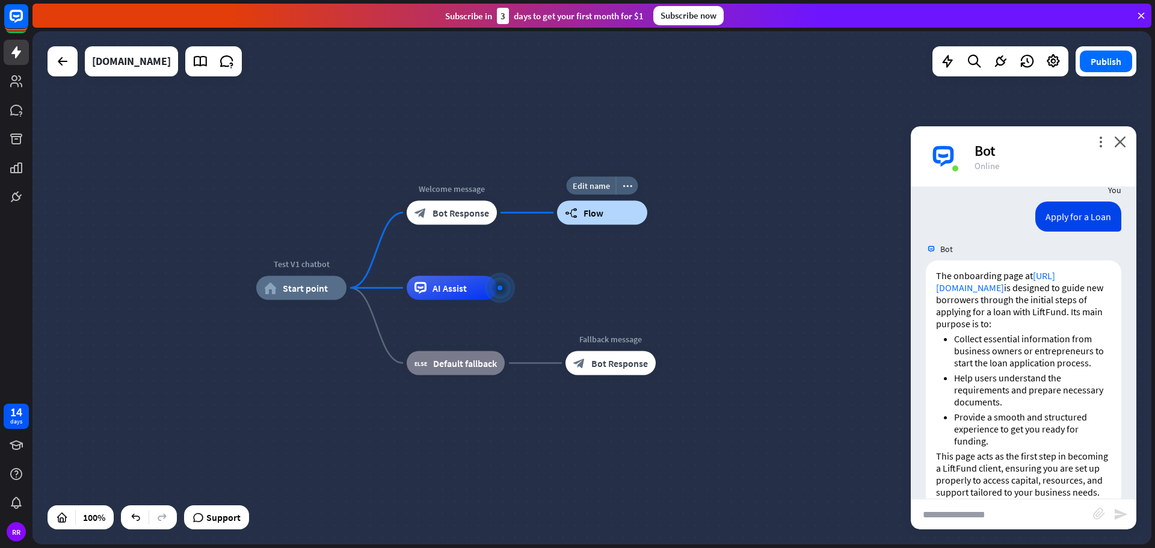
scroll to position [165, 0]
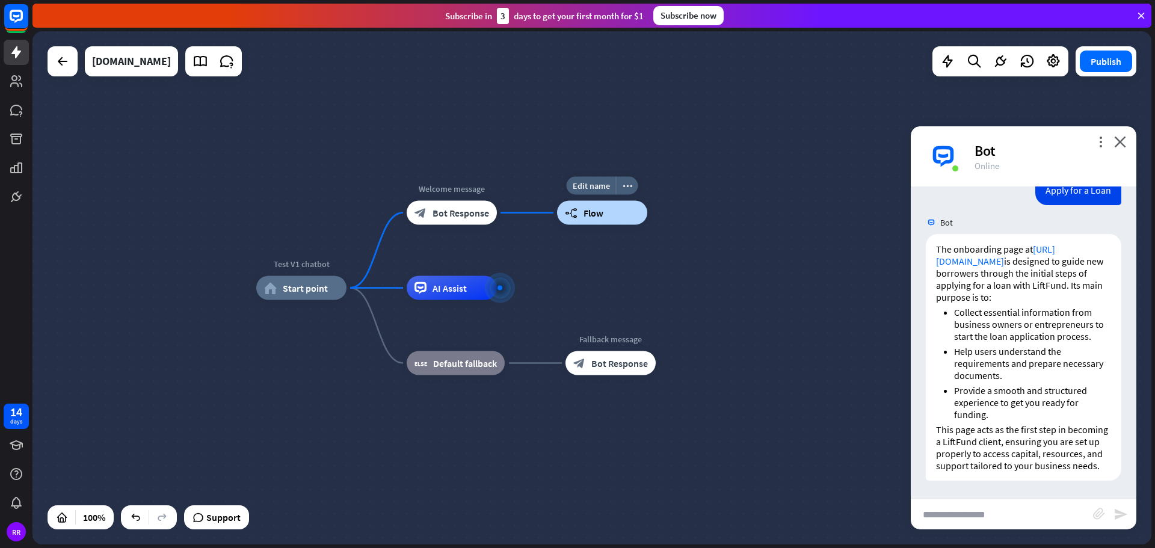
click at [606, 210] on div "builder_tree Flow" at bounding box center [602, 213] width 90 height 24
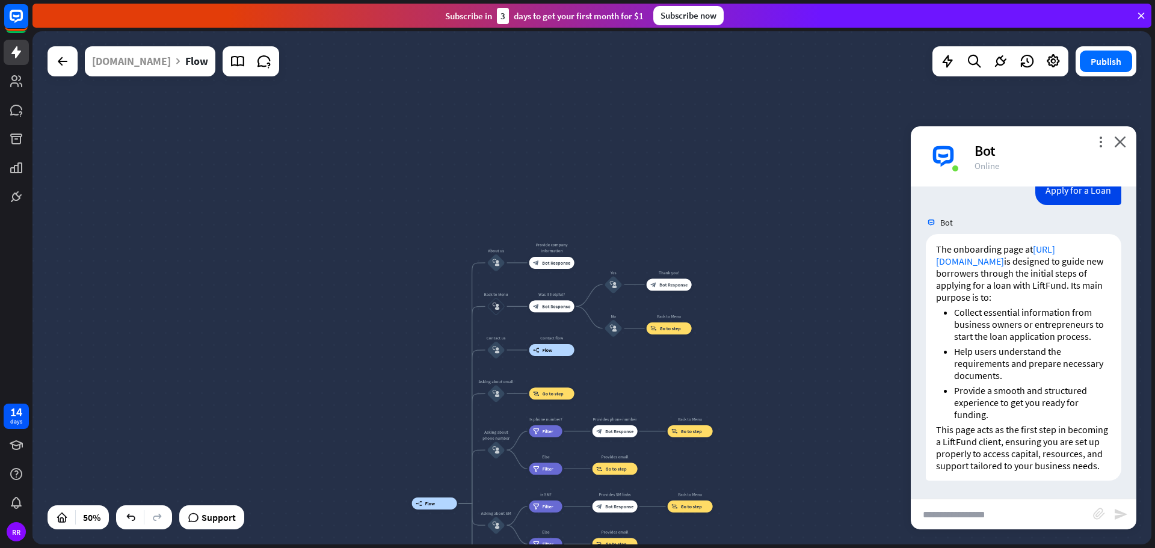
drag, startPoint x: 668, startPoint y: 128, endPoint x: 614, endPoint y: 360, distance: 237.8
click at [614, 360] on div "builder_tree Flow About us block_user_input Provide company information block_b…" at bounding box center [591, 287] width 1118 height 513
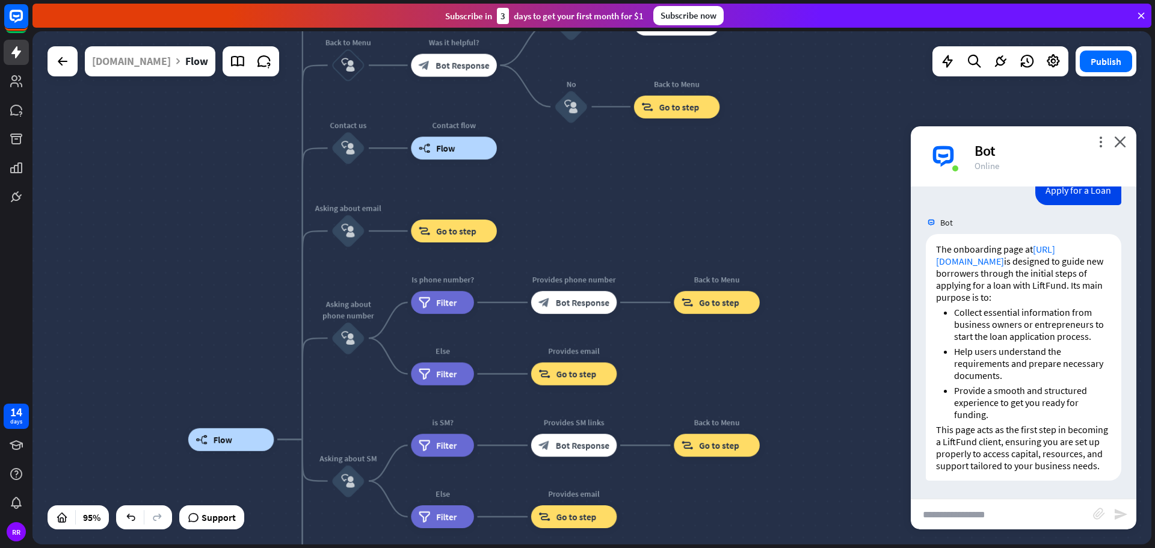
drag, startPoint x: 617, startPoint y: 389, endPoint x: 575, endPoint y: 191, distance: 202.1
click at [575, 191] on div "builder_tree Flow About us block_user_input Provide company information block_b…" at bounding box center [591, 287] width 1118 height 513
click at [438, 156] on div "builder_tree Flow" at bounding box center [454, 148] width 86 height 23
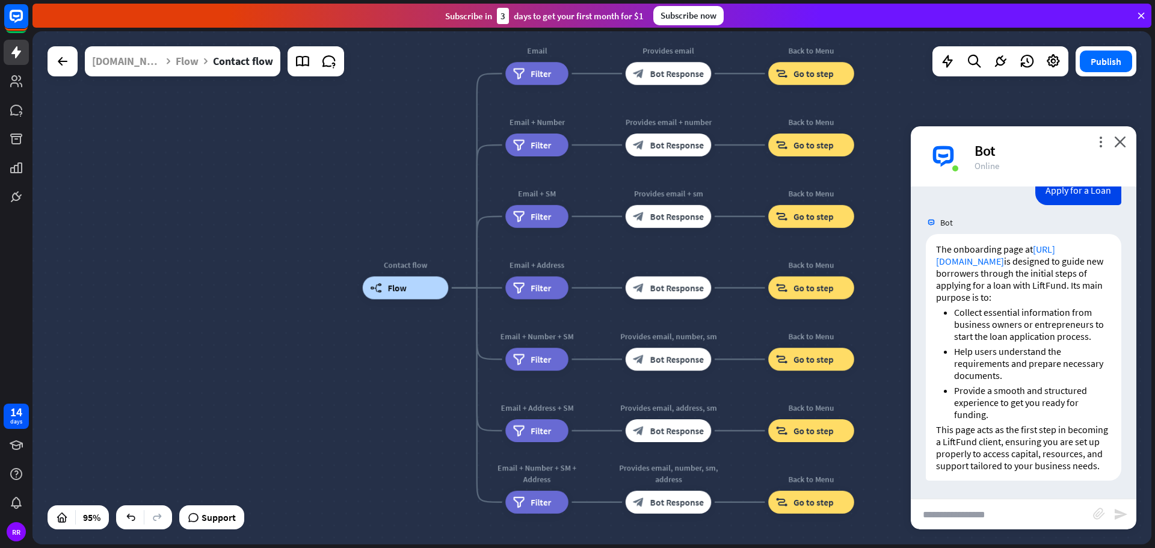
click at [1001, 525] on input "text" at bounding box center [1001, 514] width 182 height 30
click at [1001, 519] on input "text" at bounding box center [1001, 514] width 182 height 30
click at [1099, 147] on div "Bot" at bounding box center [1047, 150] width 147 height 19
click at [1099, 144] on icon "more_vert" at bounding box center [1099, 141] width 11 height 11
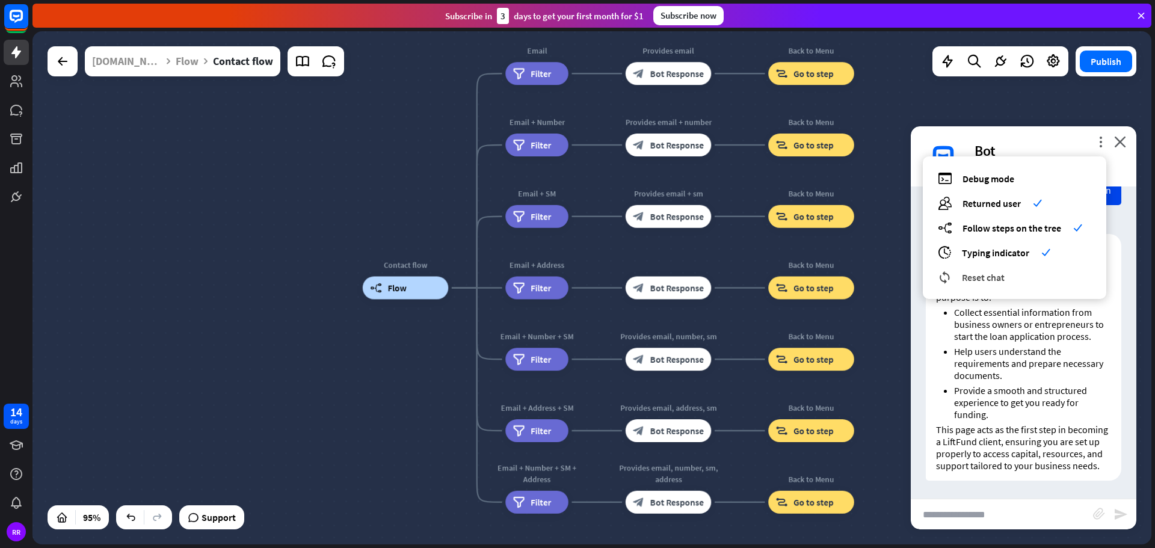
click at [1023, 273] on div "reset_chat Reset chat" at bounding box center [1013, 277] width 153 height 14
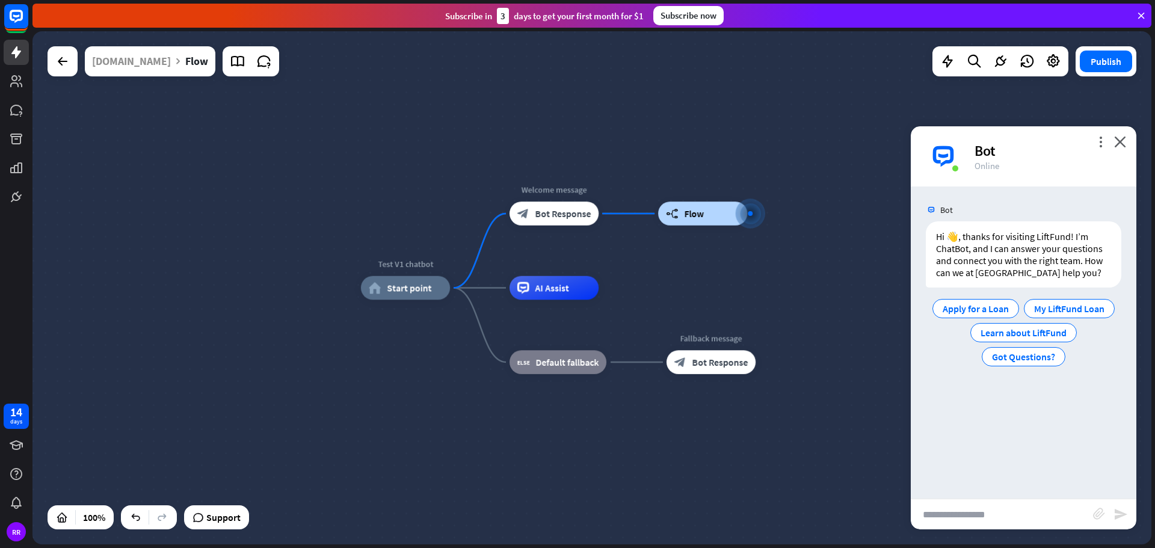
click at [1019, 523] on input "text" at bounding box center [1001, 514] width 182 height 30
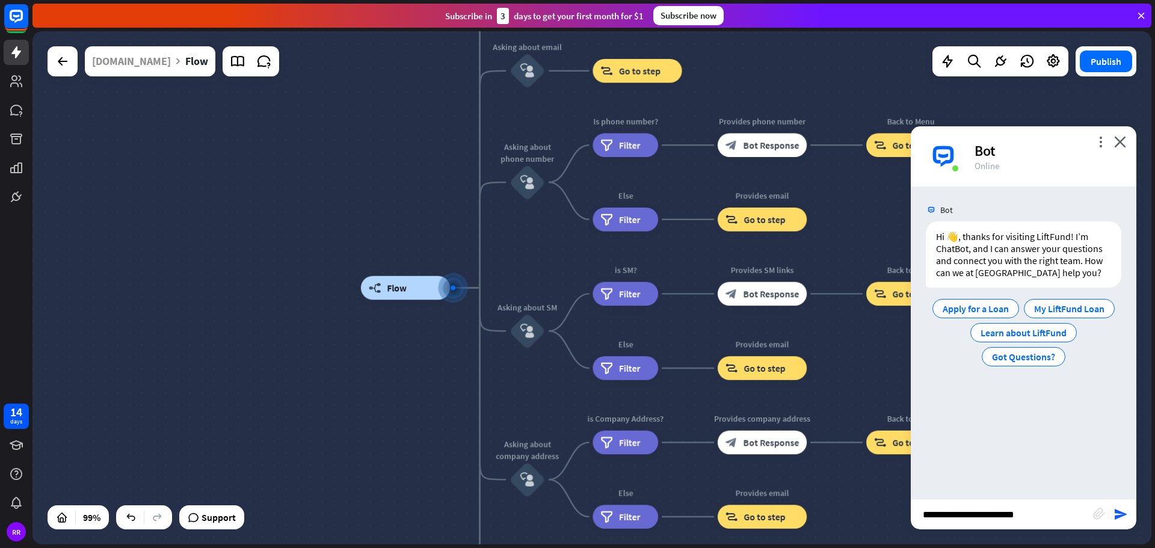
type input "**********"
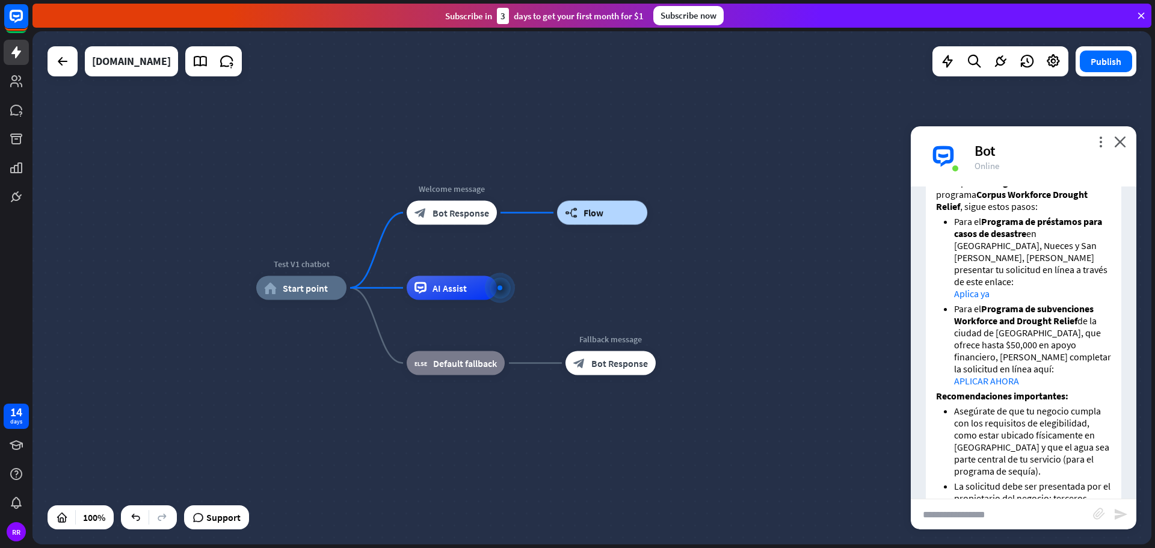
scroll to position [201, 0]
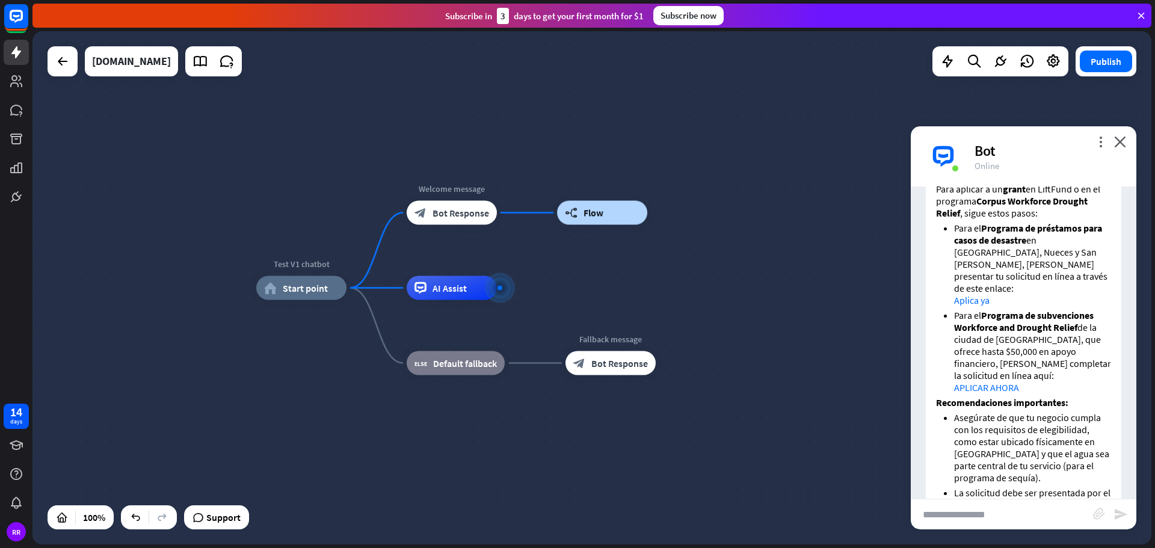
click at [966, 294] on link "Aplica ya" at bounding box center [971, 300] width 35 height 12
click at [992, 381] on link "APLICAR AHORA" at bounding box center [986, 387] width 65 height 12
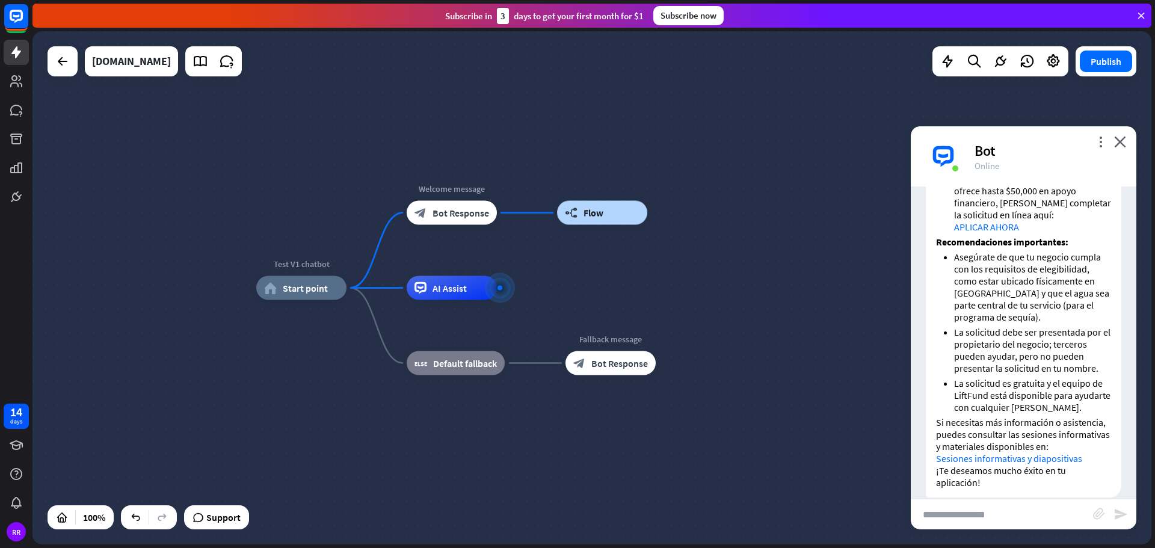
scroll to position [367, 0]
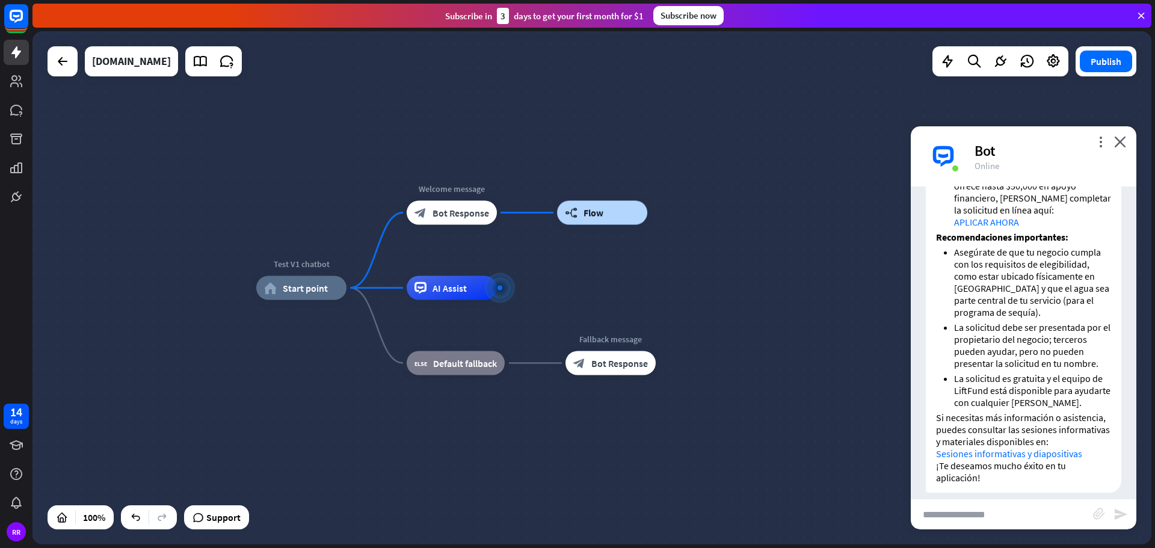
click at [1001, 510] on input "text" at bounding box center [1001, 514] width 182 height 30
type input "**********"
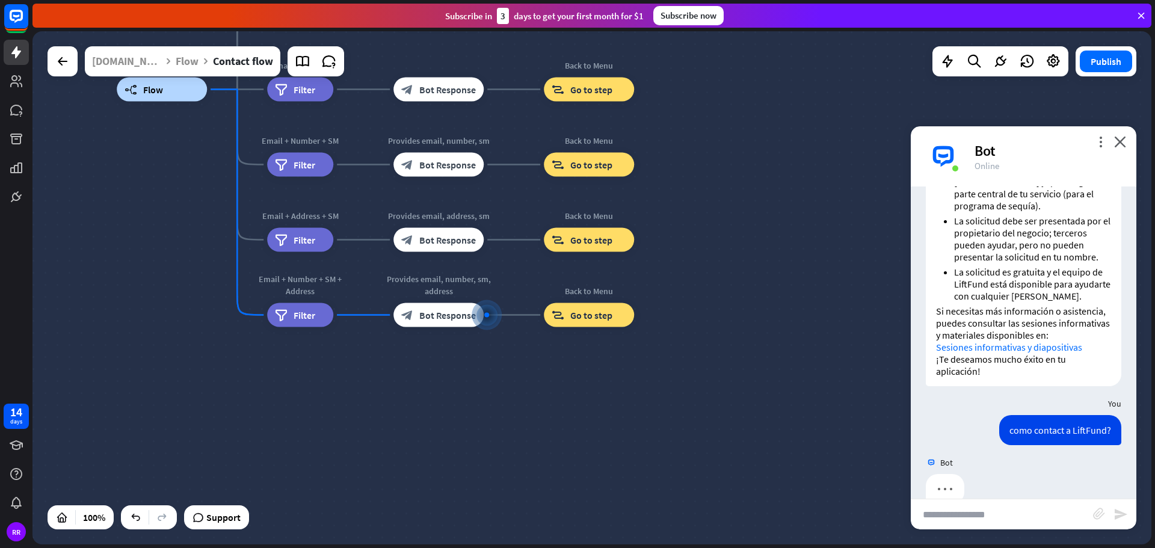
scroll to position [485, 0]
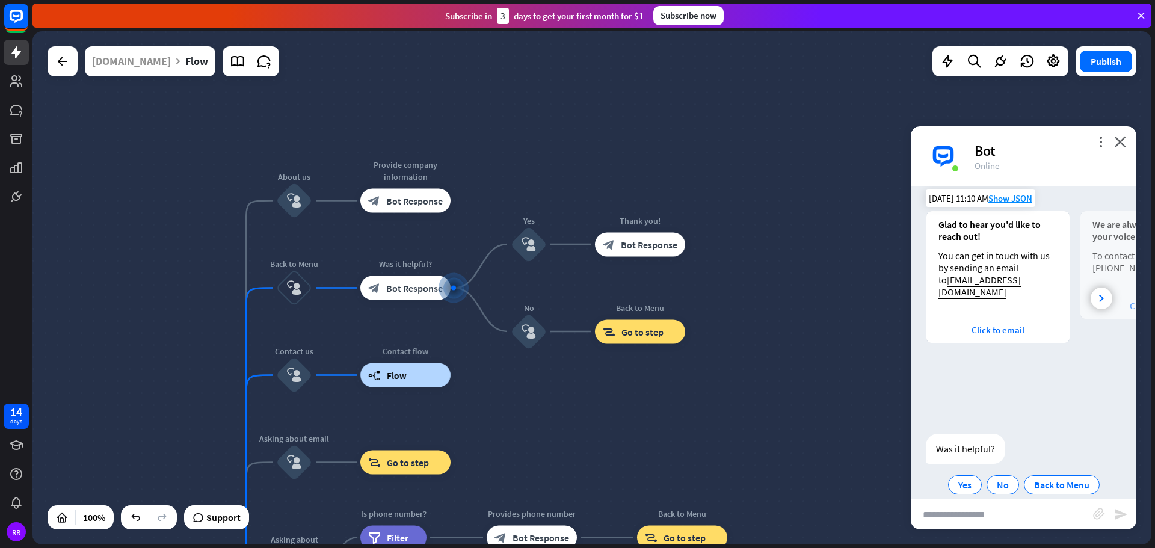
scroll to position [741, 0]
click at [409, 295] on div "block_bot_response Bot Response" at bounding box center [405, 288] width 90 height 24
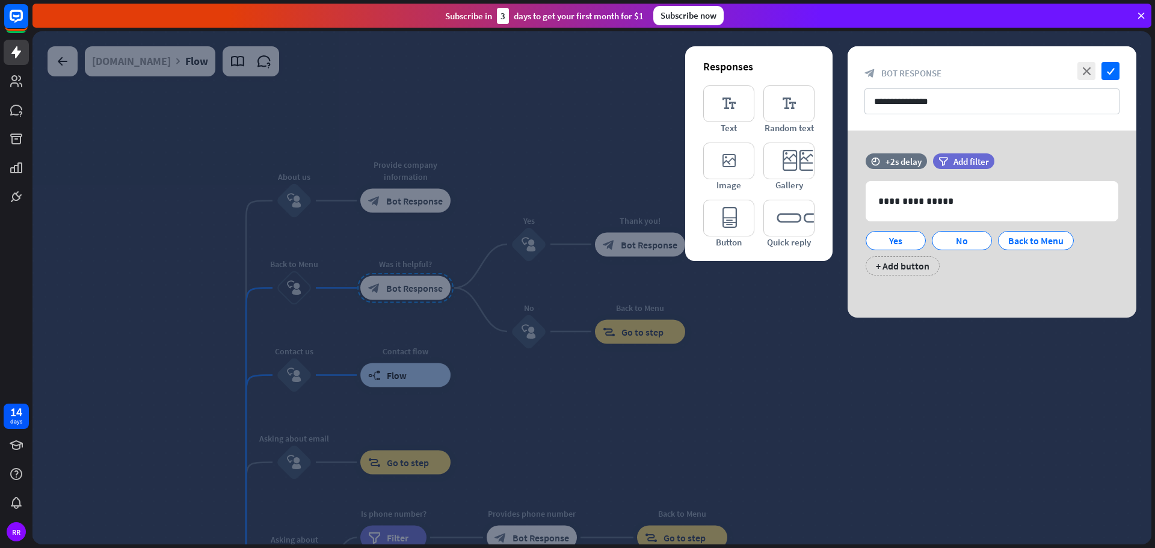
click at [424, 285] on div at bounding box center [591, 287] width 1118 height 513
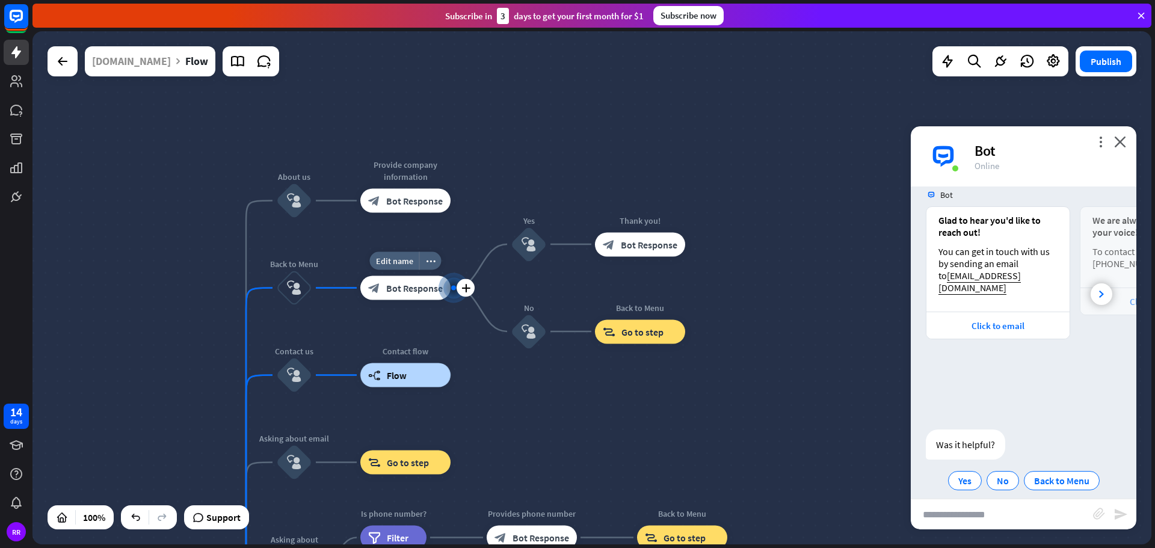
click at [425, 294] on div "block_bot_response Bot Response" at bounding box center [405, 288] width 90 height 24
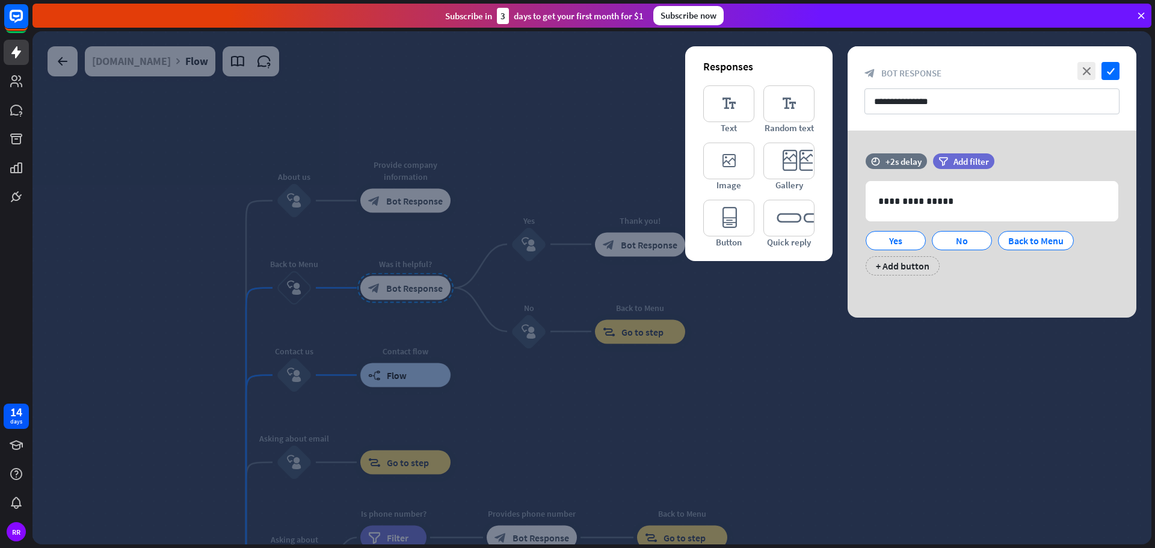
click at [417, 297] on div at bounding box center [591, 287] width 1118 height 513
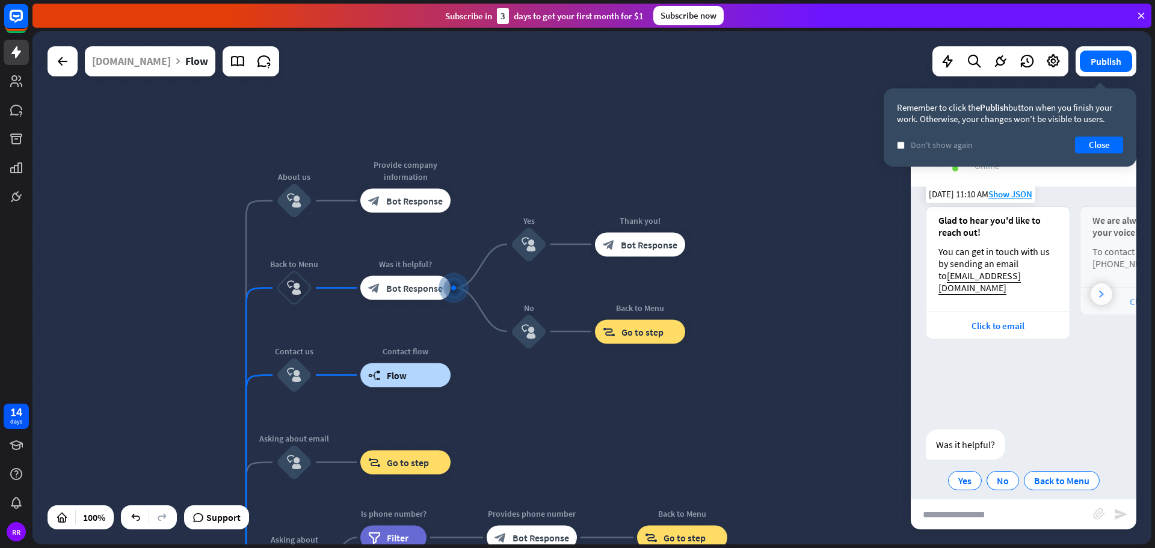
click at [1096, 283] on div at bounding box center [1101, 294] width 22 height 22
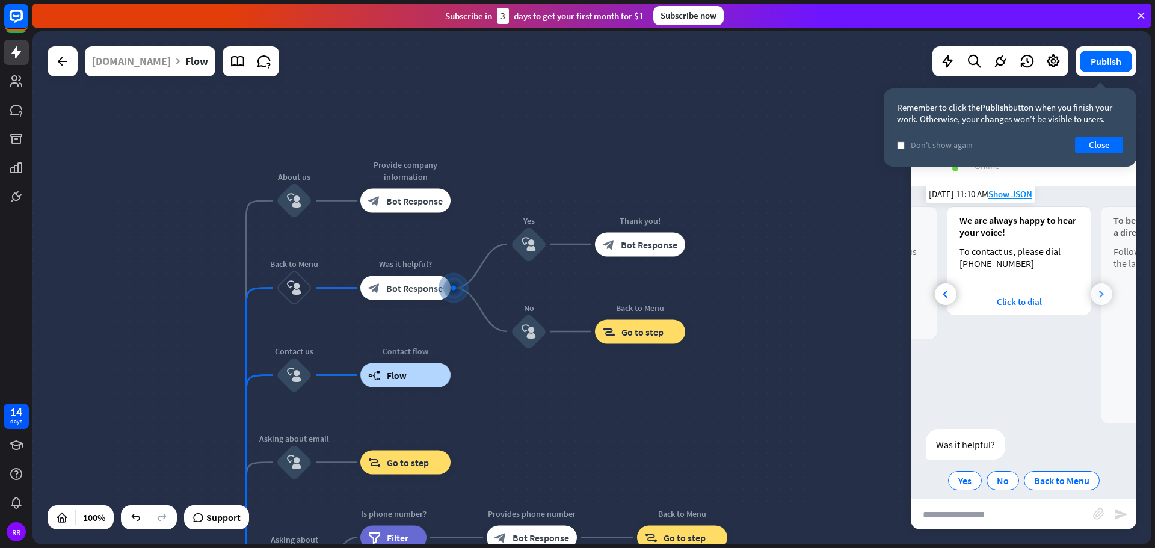
scroll to position [0, 133]
click at [1099, 290] on icon at bounding box center [1101, 293] width 5 height 7
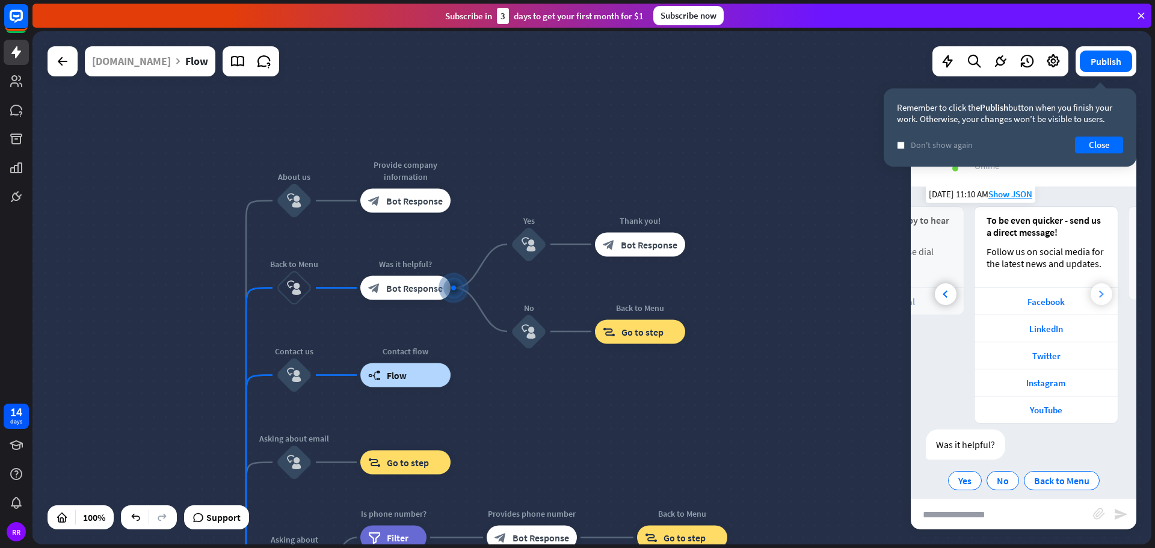
scroll to position [0, 287]
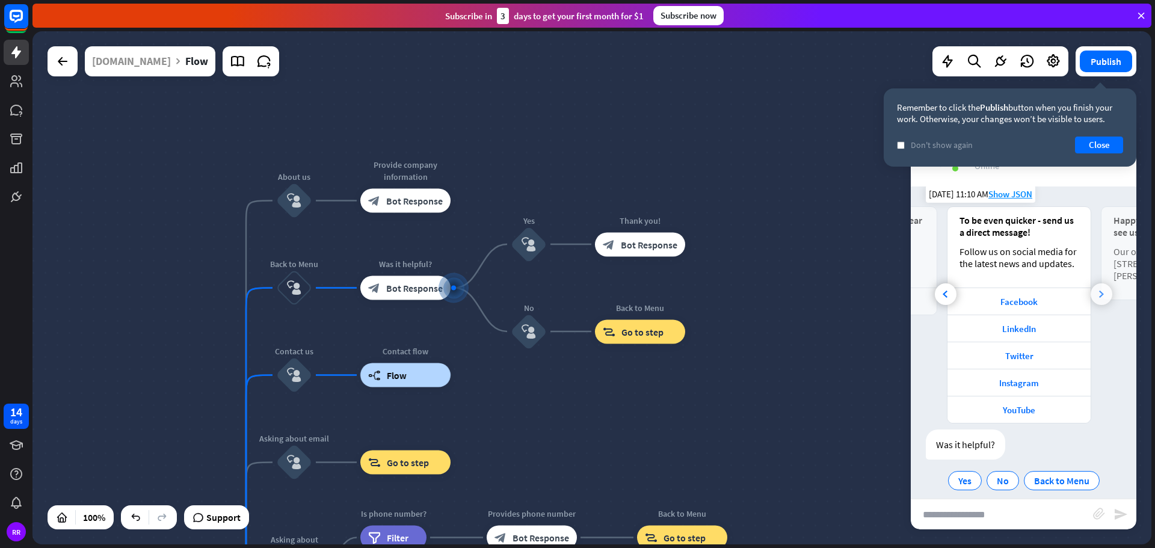
click at [1099, 290] on icon at bounding box center [1101, 293] width 5 height 7
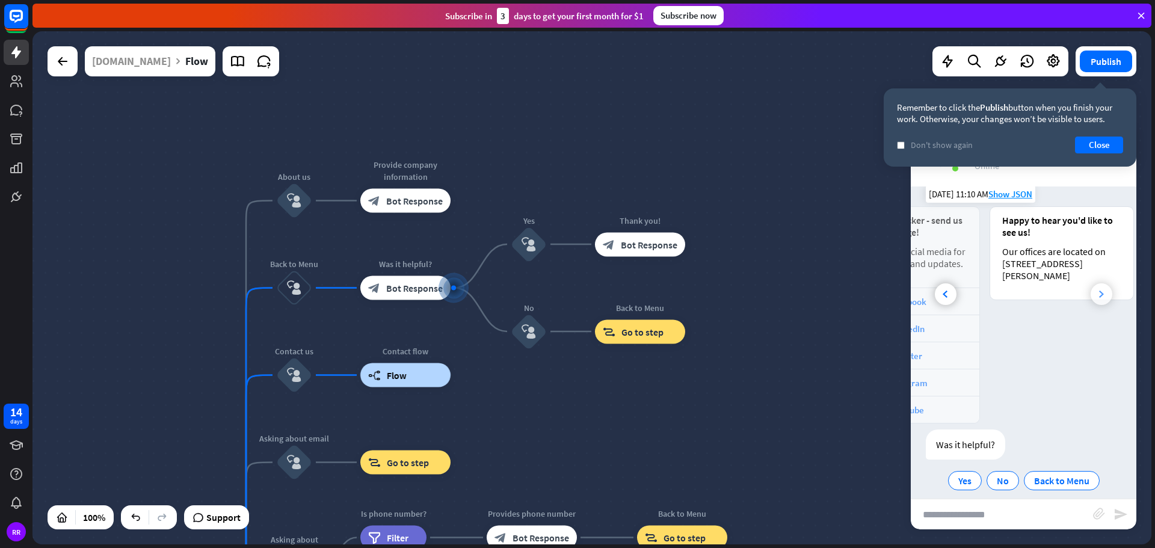
scroll to position [0, 420]
drag, startPoint x: 980, startPoint y: 248, endPoint x: 1057, endPoint y: 298, distance: 91.7
click at [1061, 266] on div "Our offices are located on [STREET_ADDRESS][PERSON_NAME]" at bounding box center [1048, 263] width 119 height 36
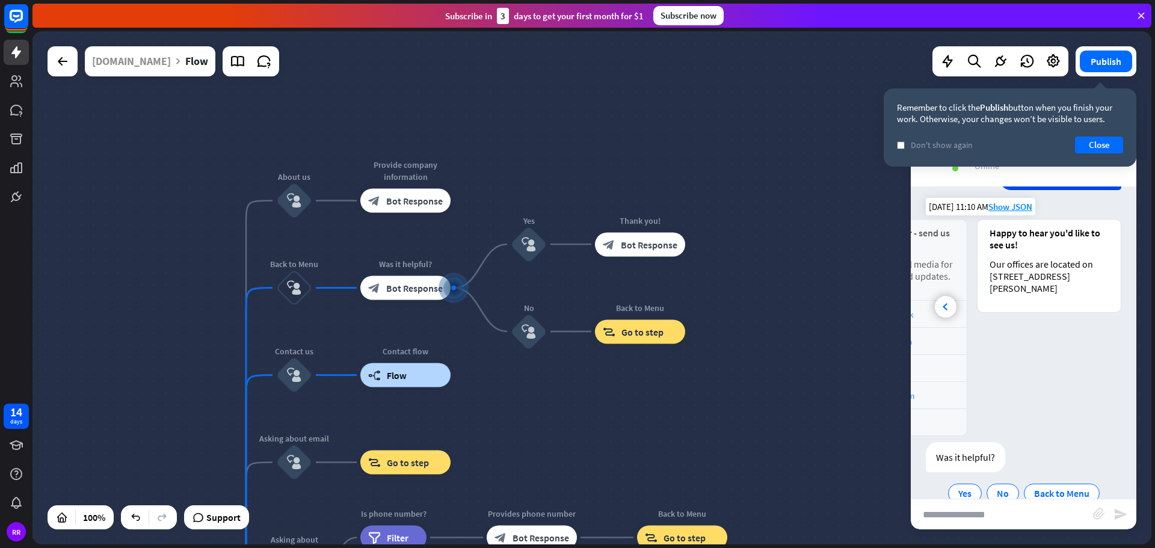
scroll to position [726, 0]
click at [949, 298] on div at bounding box center [945, 309] width 22 height 22
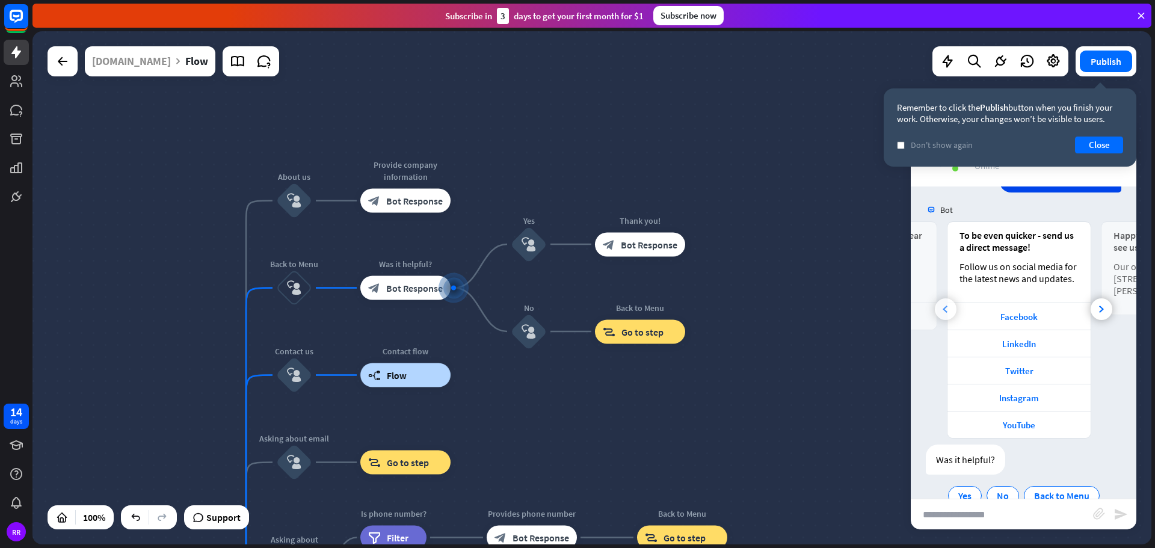
click at [948, 298] on div at bounding box center [945, 309] width 22 height 22
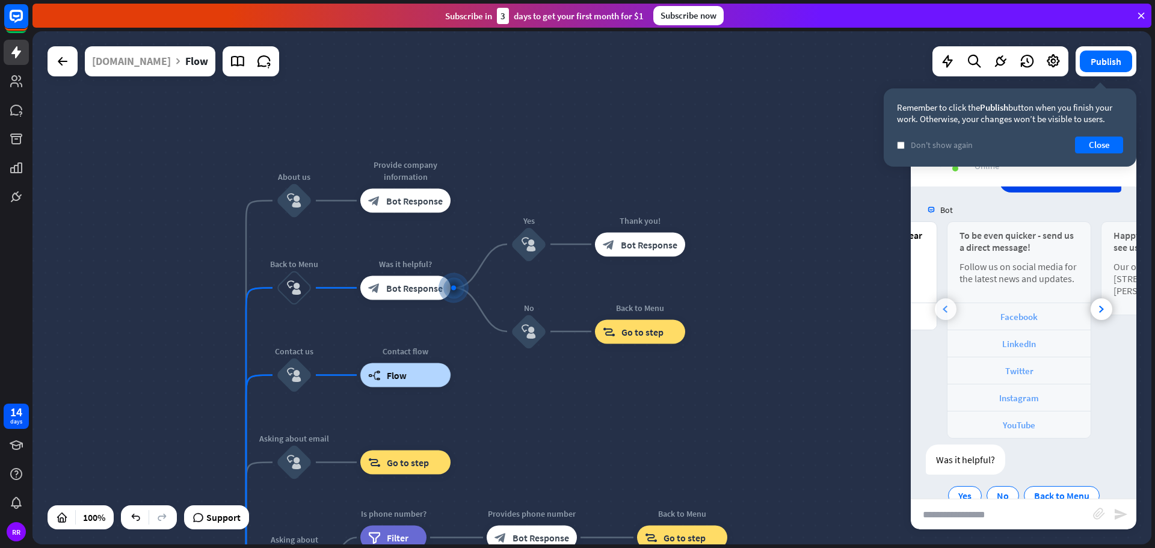
scroll to position [0, 133]
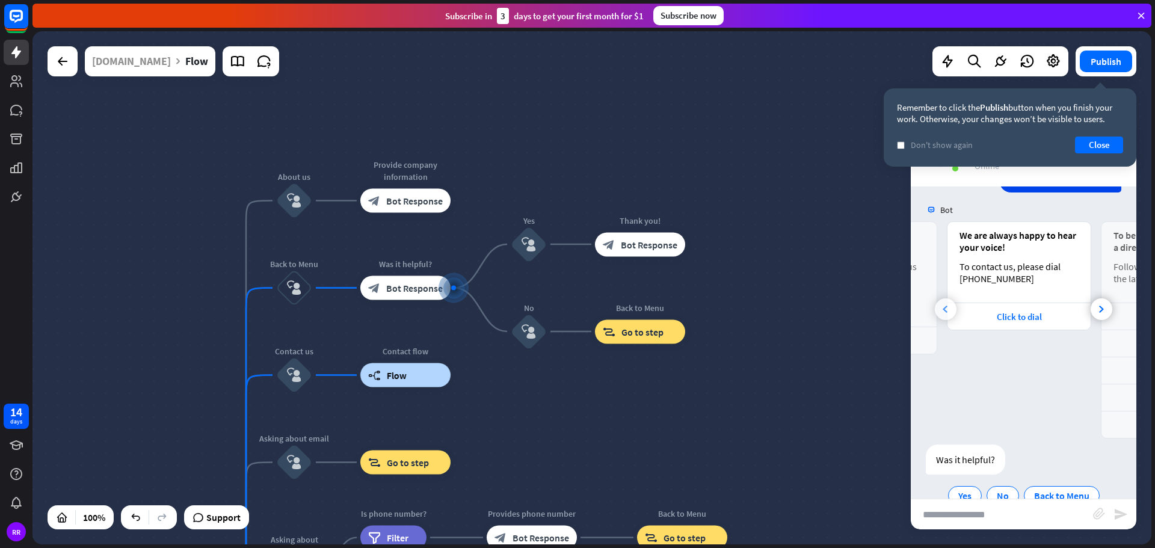
click at [948, 298] on div at bounding box center [945, 309] width 22 height 22
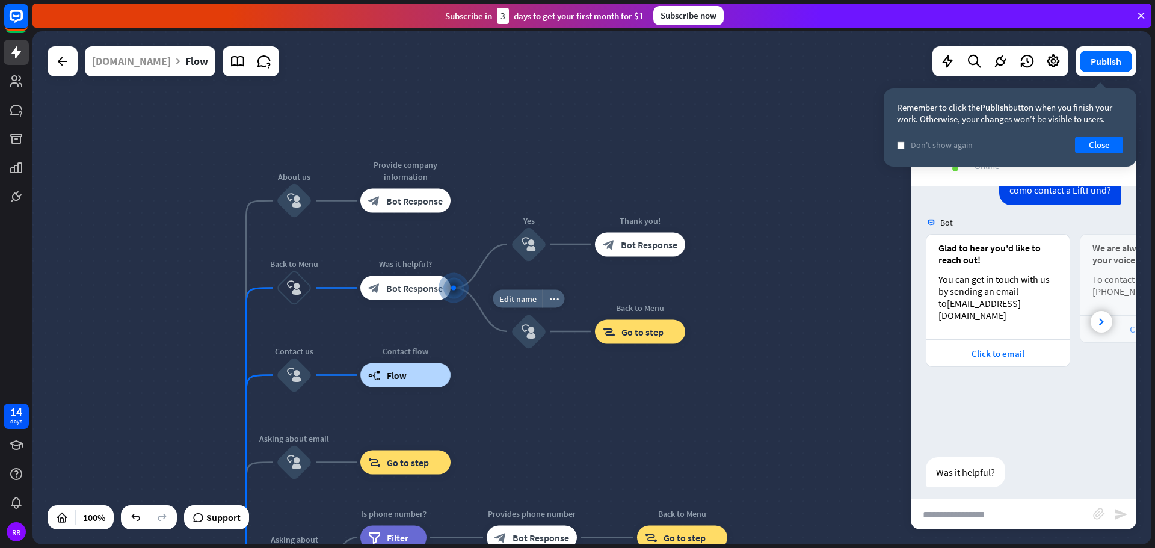
scroll to position [711, 0]
click at [290, 282] on icon "block_user_input" at bounding box center [294, 288] width 14 height 14
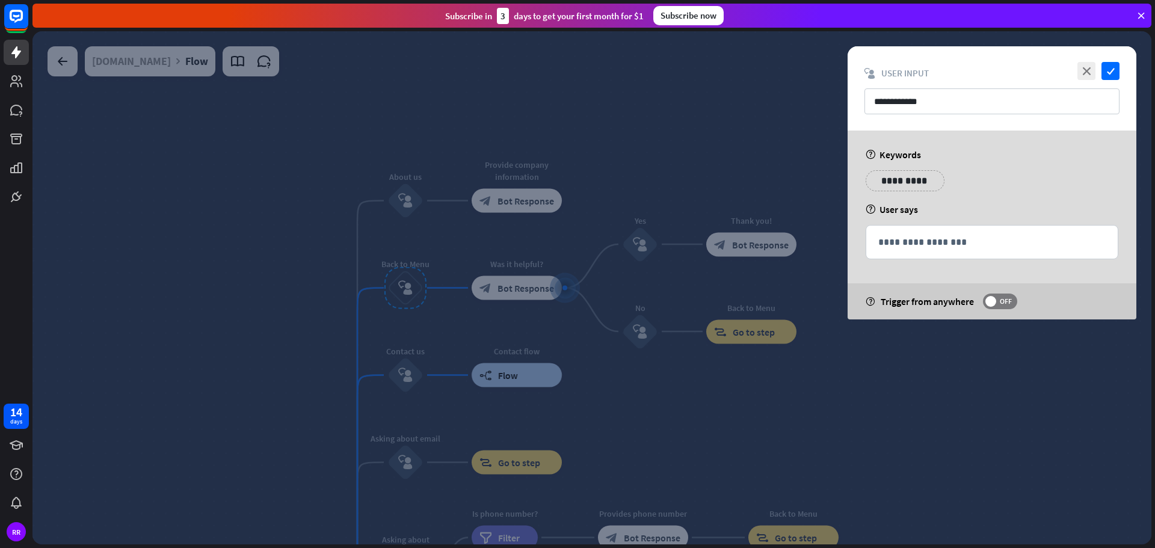
click at [397, 291] on div at bounding box center [591, 287] width 1118 height 513
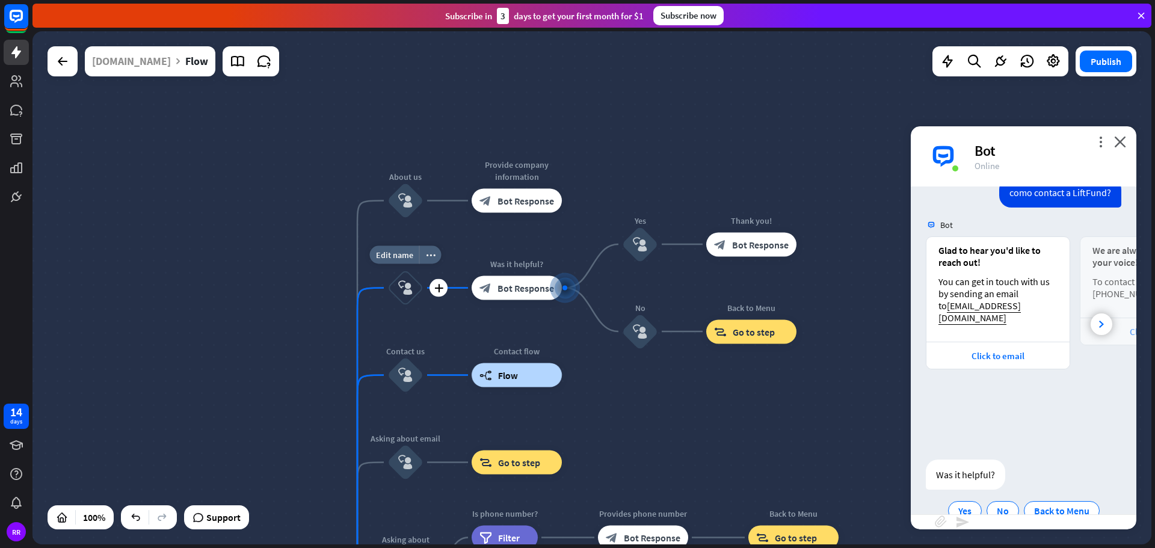
scroll to position [723, 0]
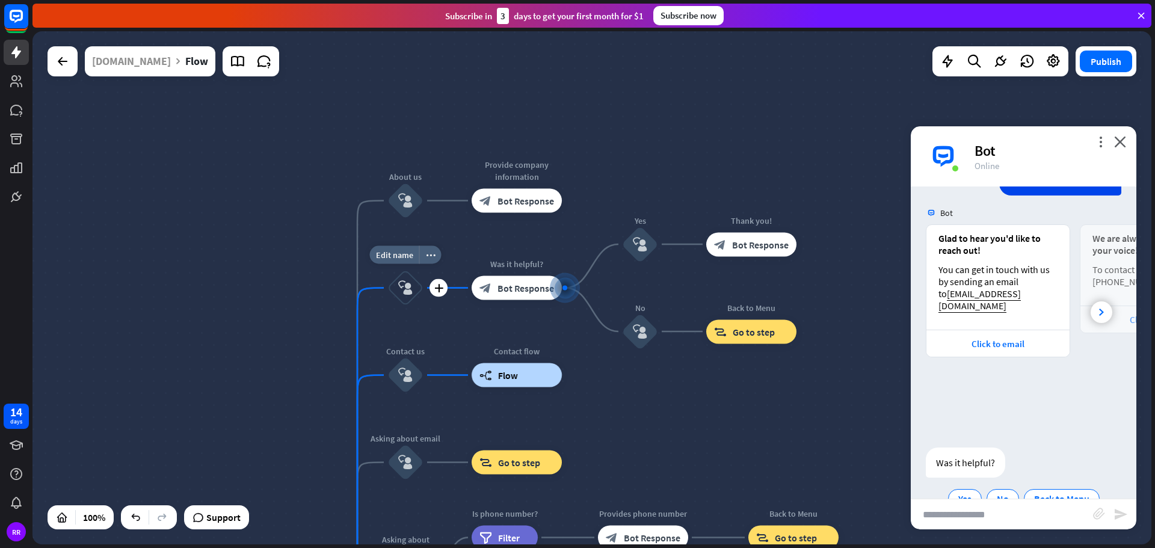
click at [413, 298] on div "block_user_input" at bounding box center [405, 288] width 36 height 36
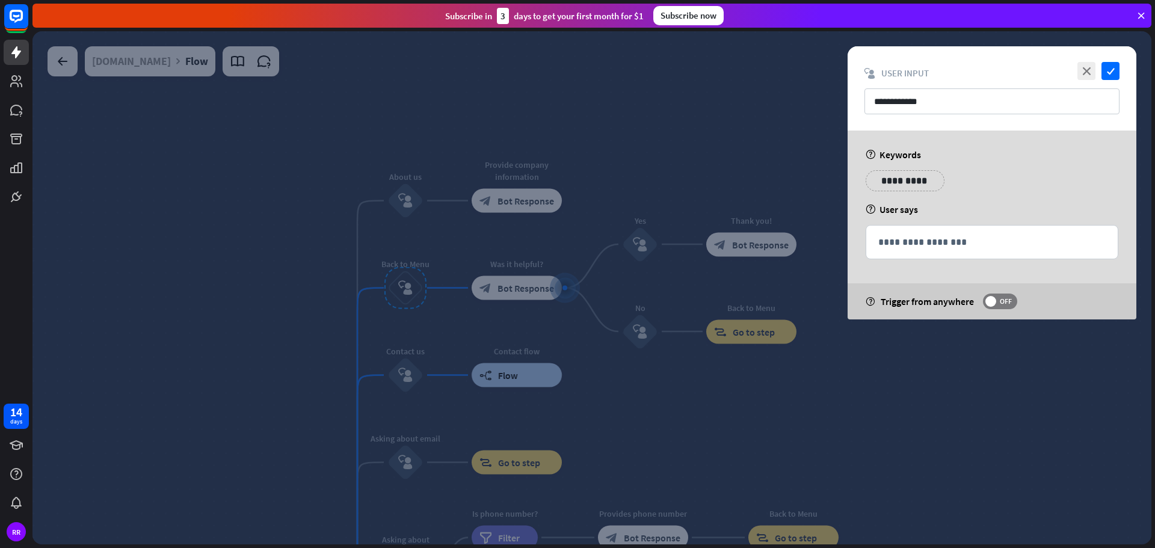
click at [413, 298] on div at bounding box center [591, 287] width 1118 height 513
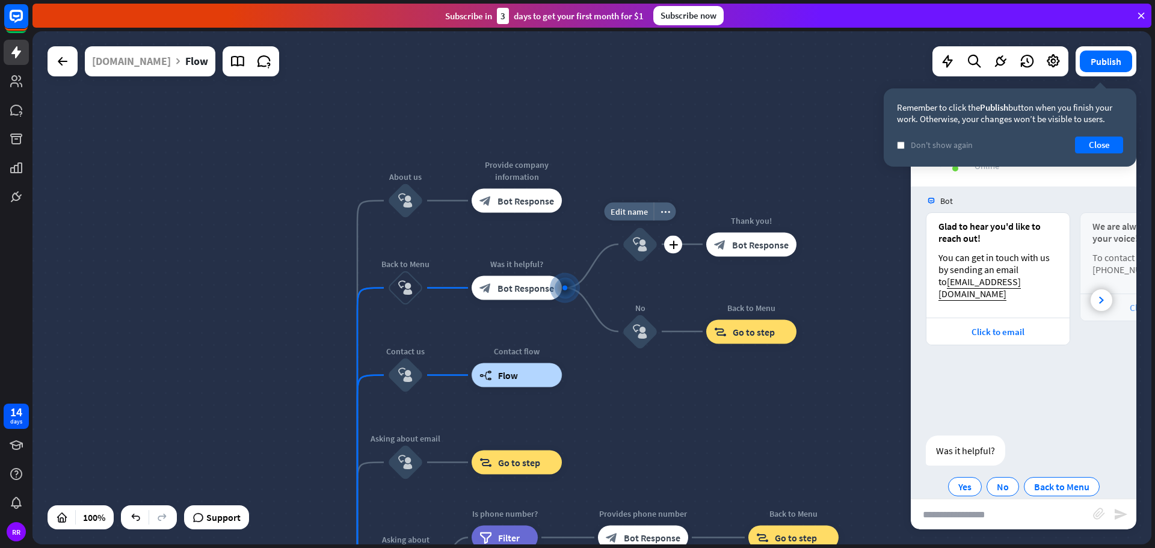
click at [636, 246] on icon "block_user_input" at bounding box center [640, 244] width 14 height 14
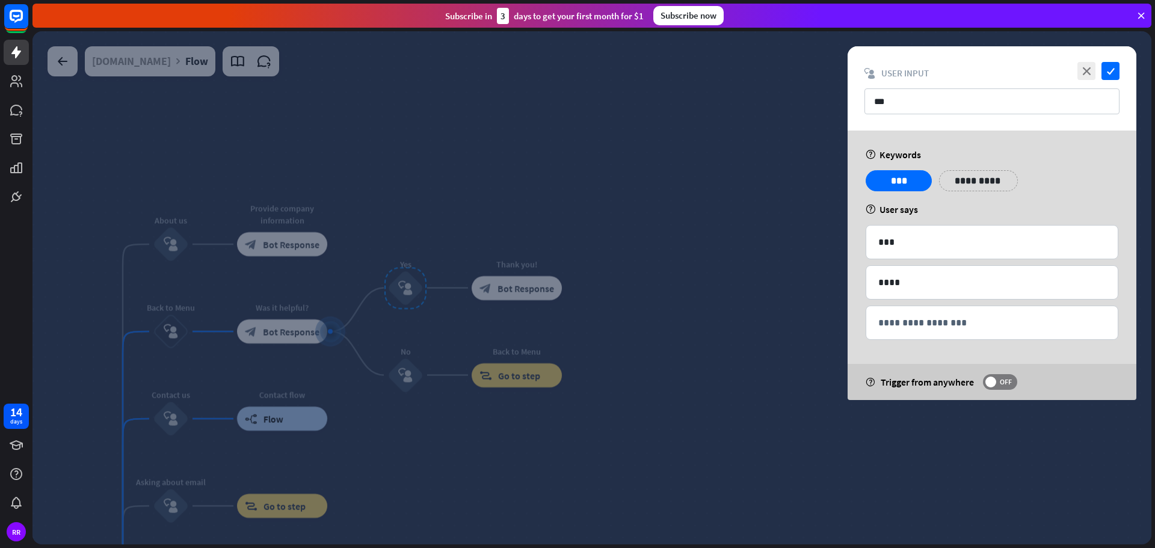
click at [414, 376] on div at bounding box center [591, 287] width 1118 height 513
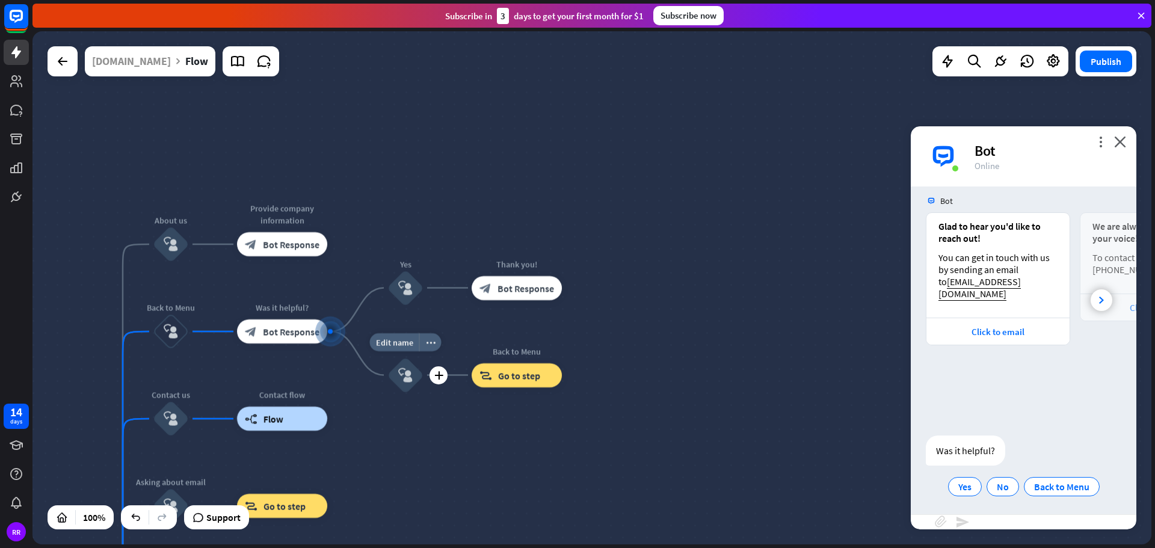
scroll to position [741, 0]
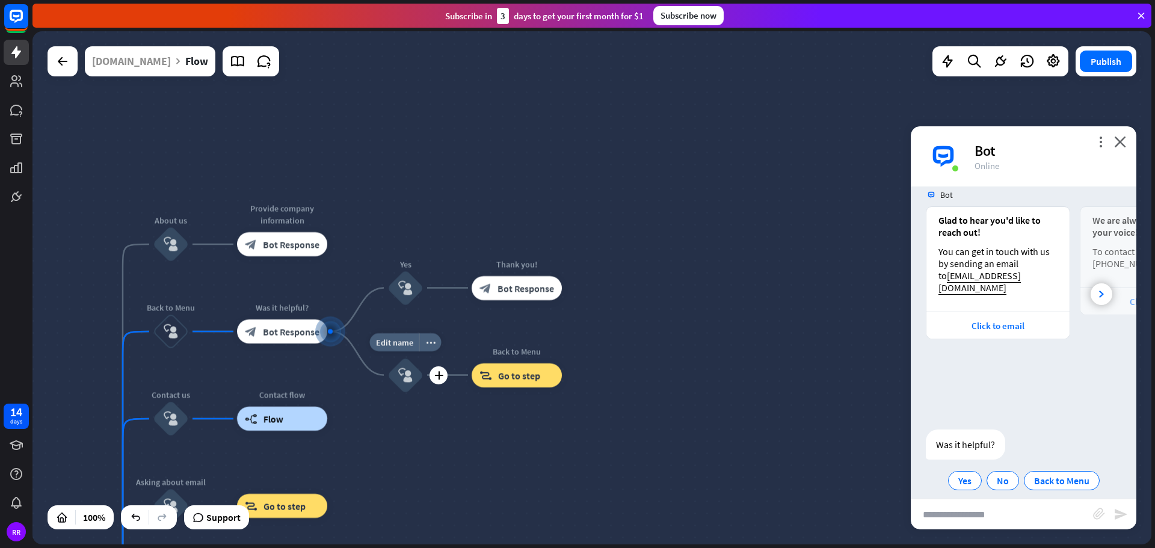
click at [407, 382] on icon "block_user_input" at bounding box center [405, 375] width 14 height 14
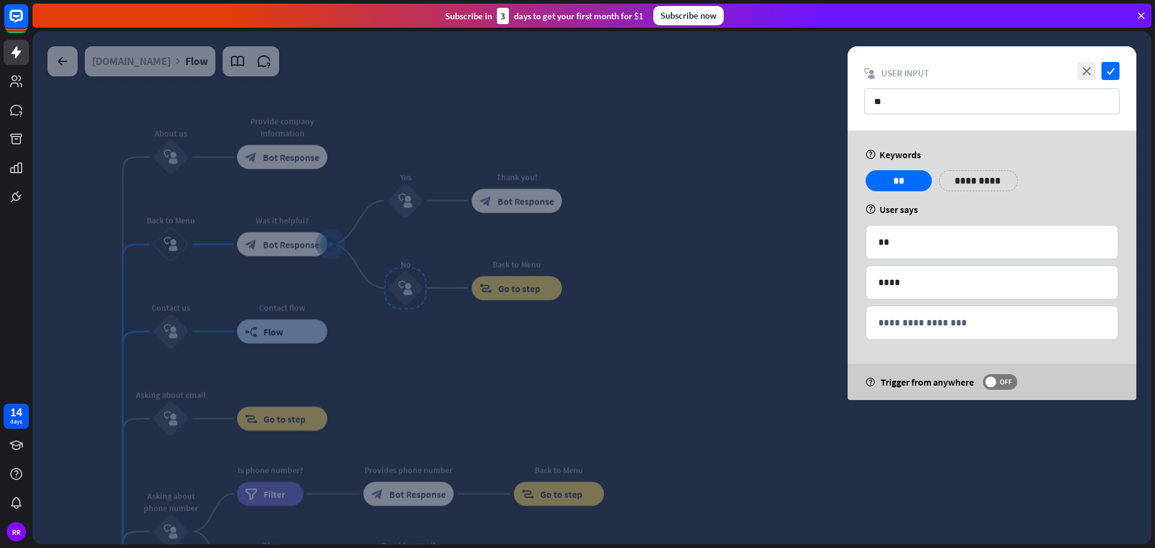
click at [295, 232] on div at bounding box center [591, 287] width 1118 height 513
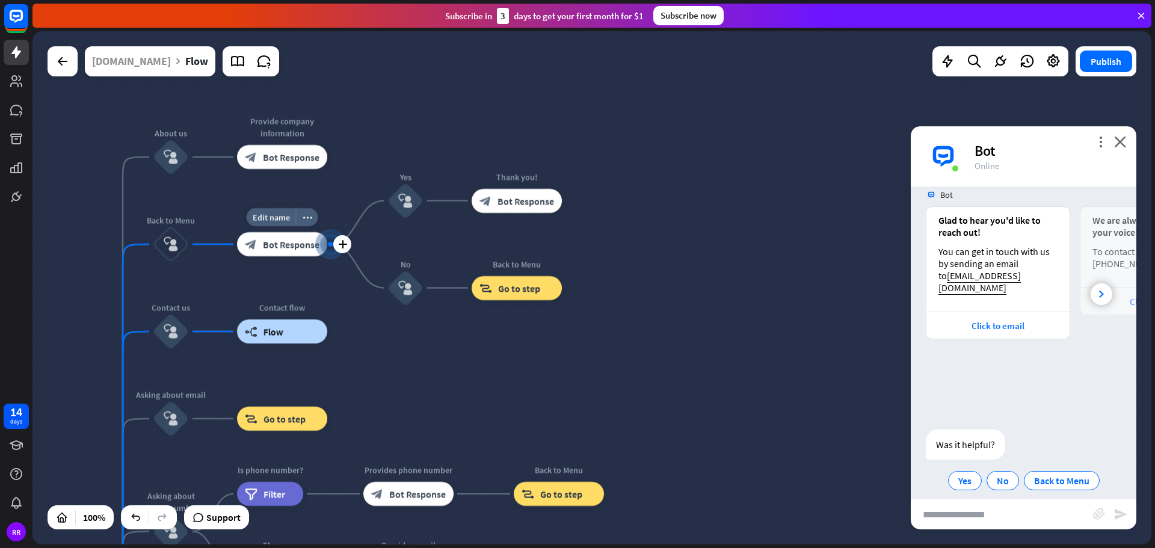
click at [297, 241] on span "Bot Response" at bounding box center [291, 244] width 57 height 12
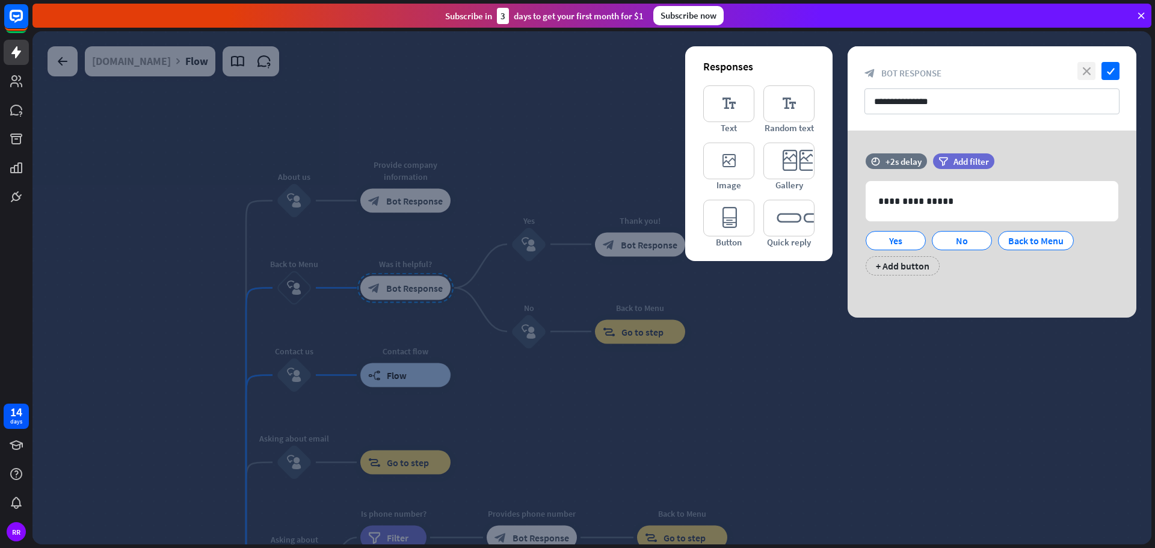
click at [1088, 64] on icon "close" at bounding box center [1086, 71] width 18 height 18
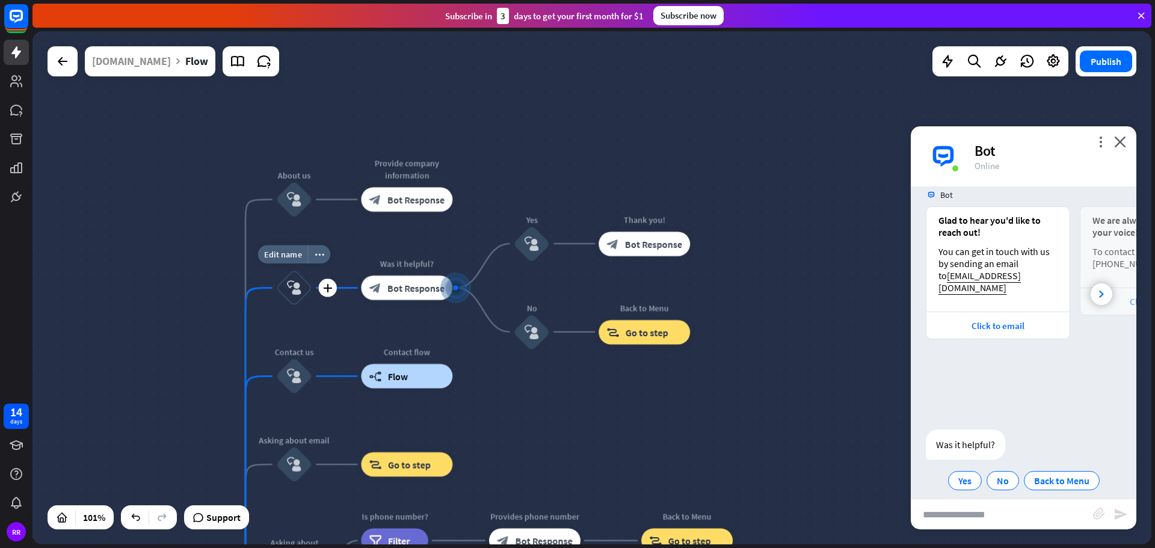
click at [292, 291] on icon "block_user_input" at bounding box center [294, 287] width 14 height 14
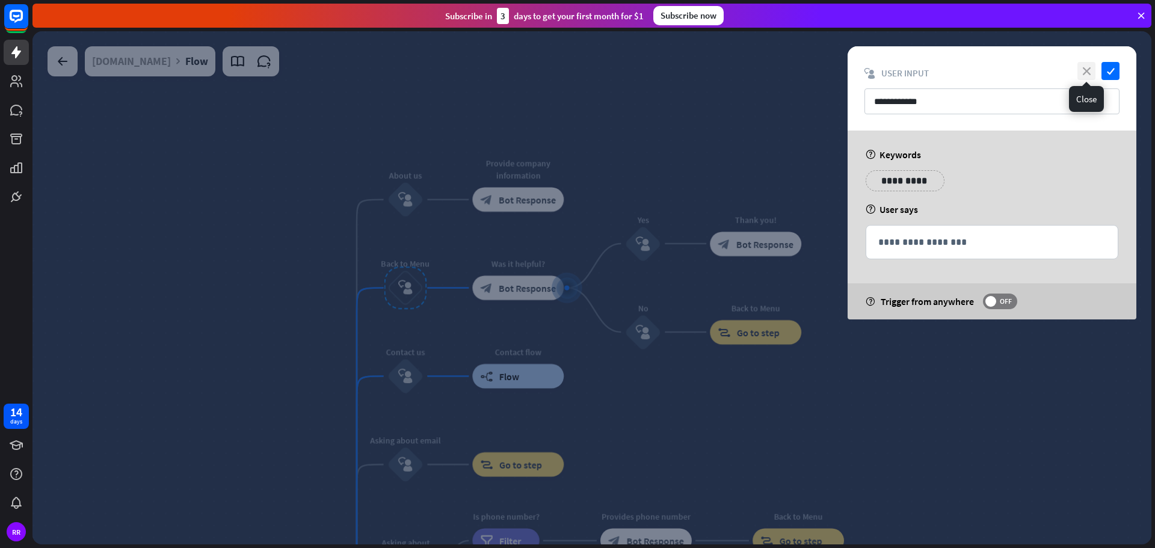
click at [1084, 69] on icon "close" at bounding box center [1086, 71] width 18 height 18
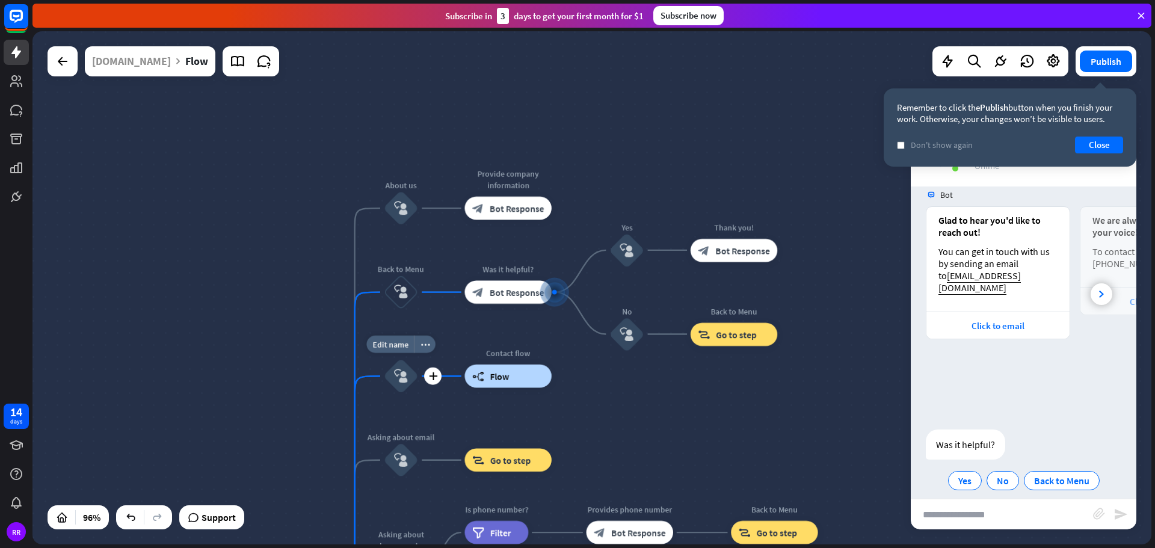
click at [398, 378] on icon "block_user_input" at bounding box center [401, 376] width 14 height 14
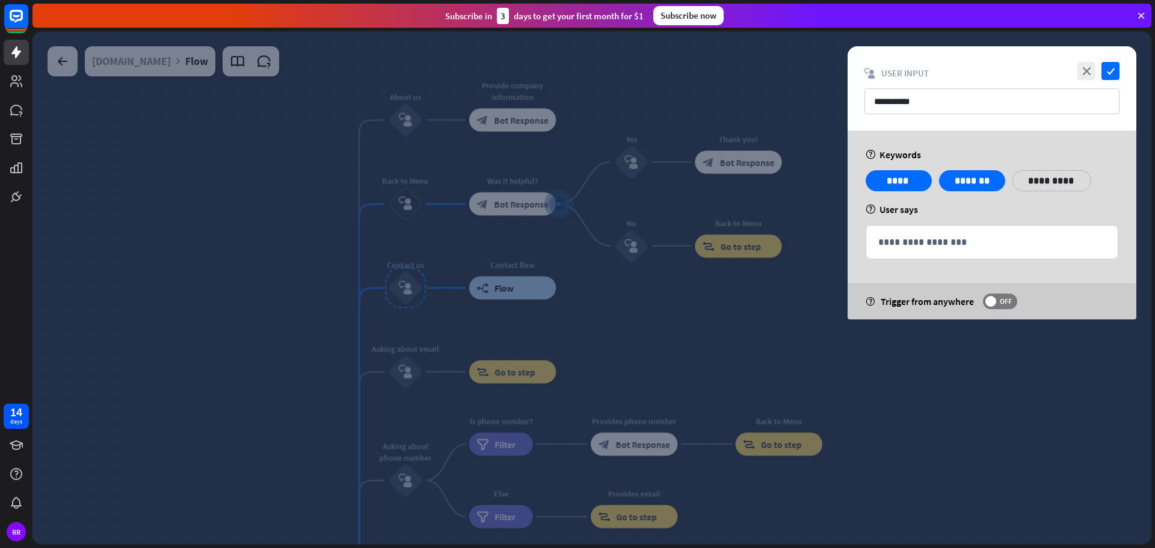
click at [512, 286] on div at bounding box center [591, 287] width 1118 height 513
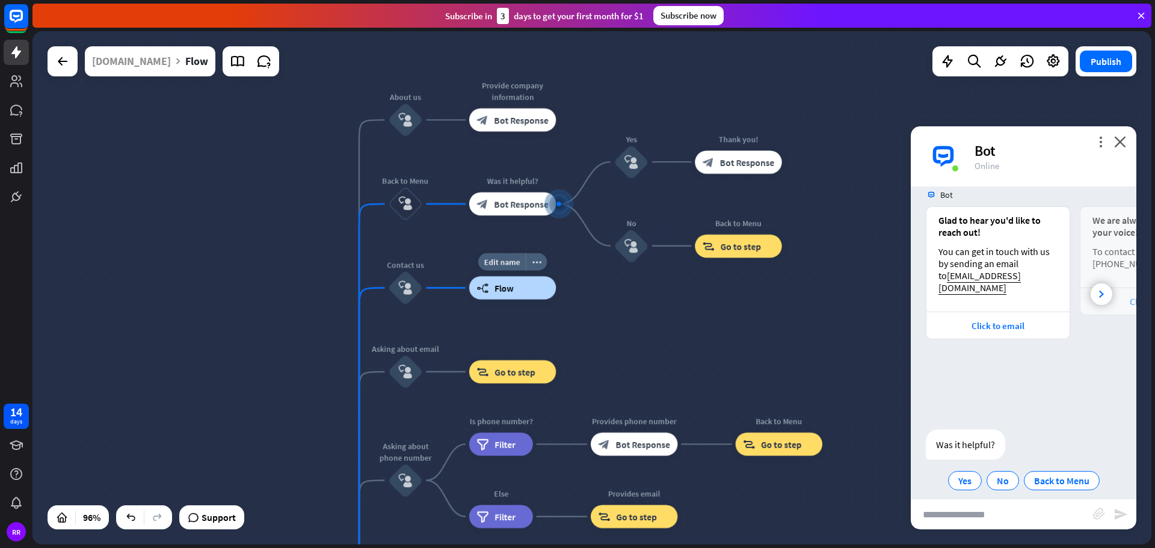
click at [506, 293] on span "Flow" at bounding box center [503, 287] width 19 height 11
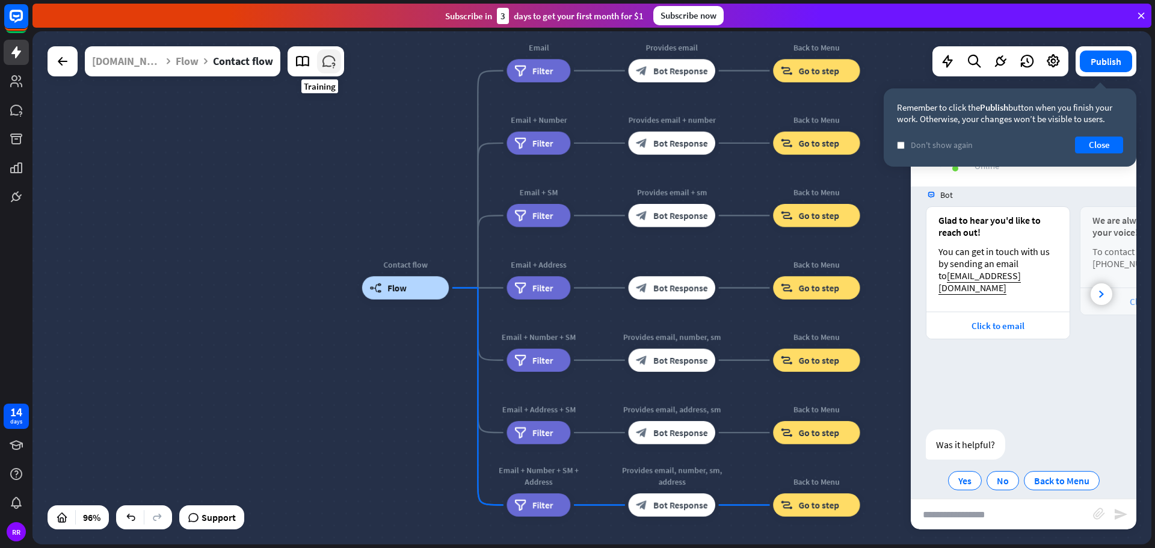
click at [321, 62] on icon at bounding box center [329, 62] width 16 height 16
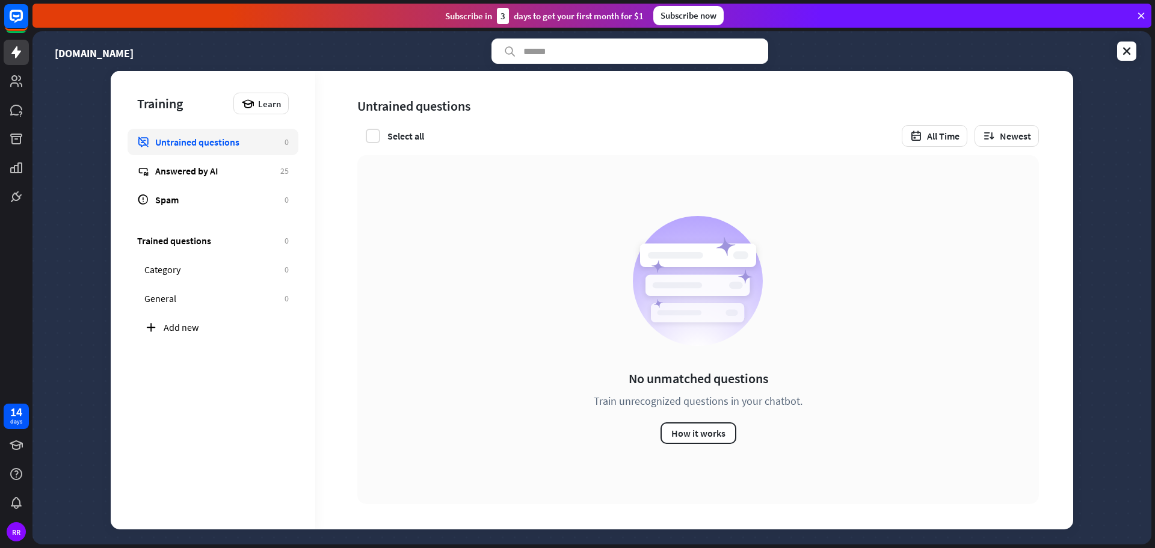
click at [191, 141] on div "Untrained questions" at bounding box center [216, 142] width 123 height 12
click at [198, 170] on div "Answered by AI" at bounding box center [214, 171] width 119 height 12
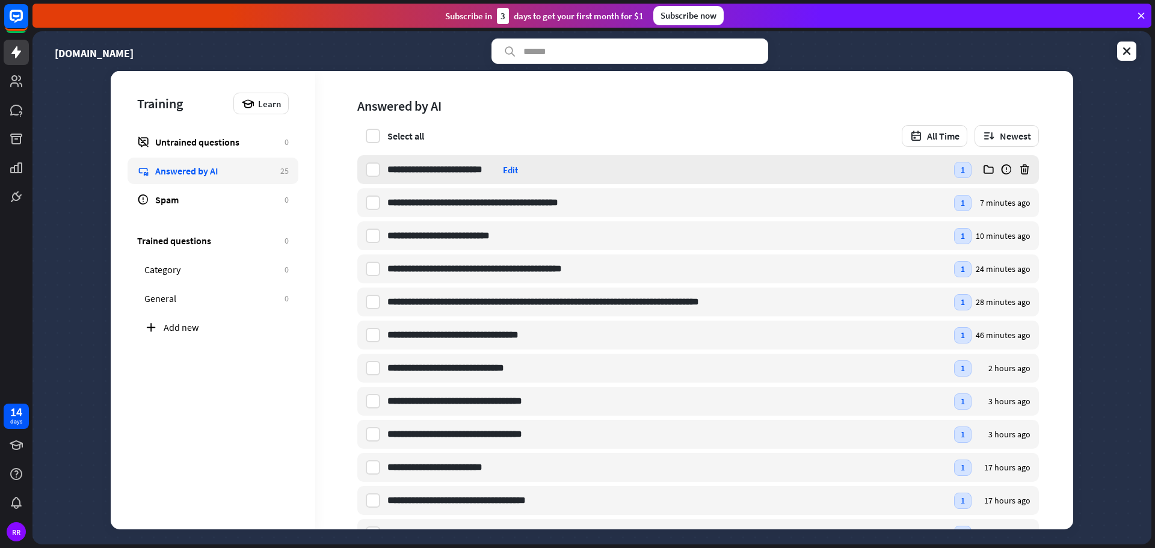
click at [509, 173] on div "Edit" at bounding box center [510, 169] width 15 height 11
click at [1131, 51] on icon at bounding box center [1126, 51] width 12 height 12
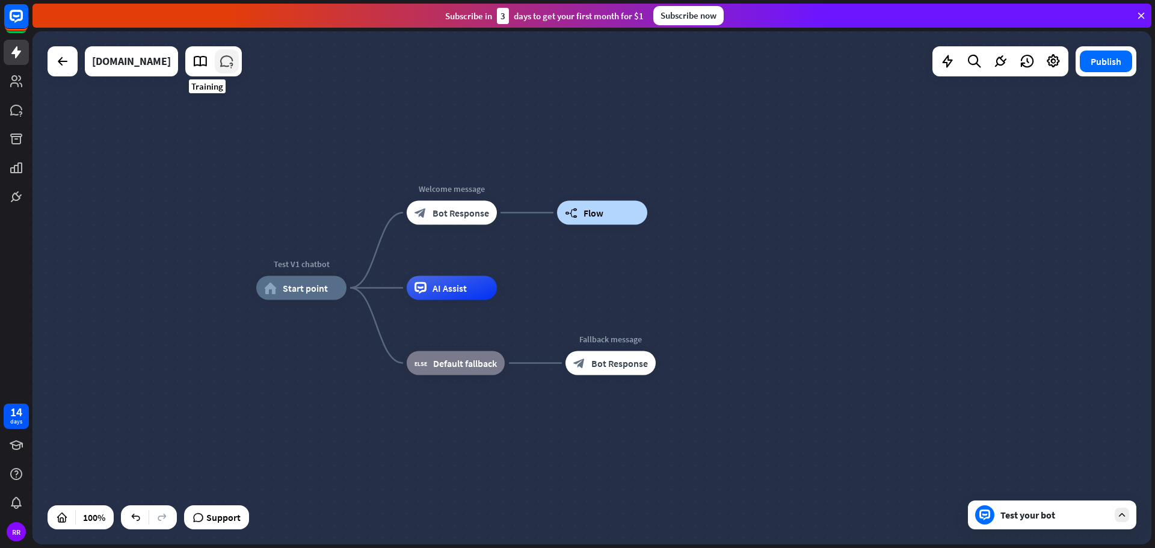
click at [219, 64] on icon at bounding box center [227, 62] width 16 height 16
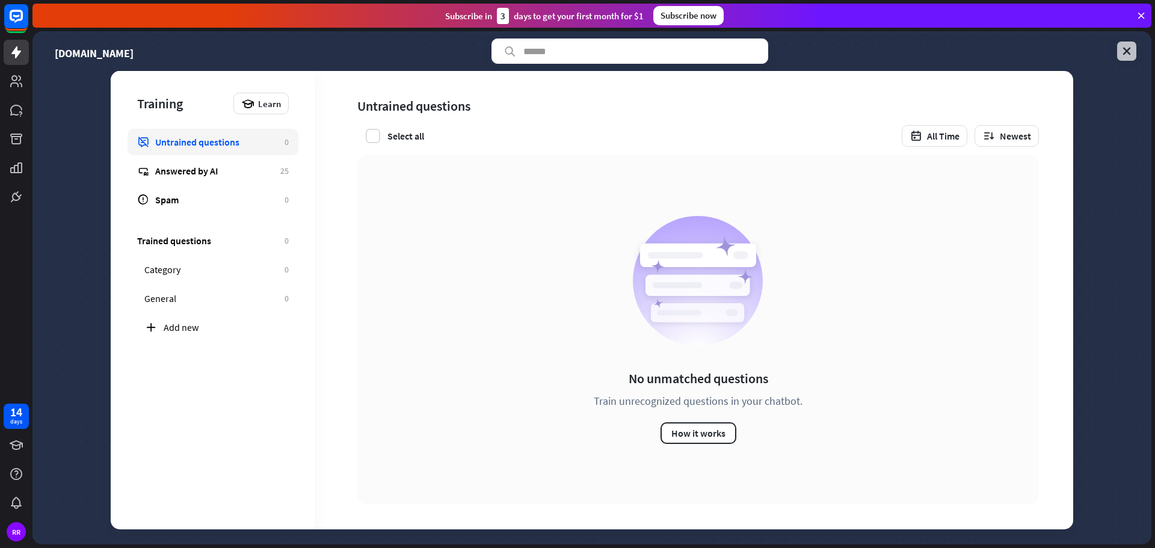
click at [1124, 49] on icon at bounding box center [1126, 51] width 12 height 12
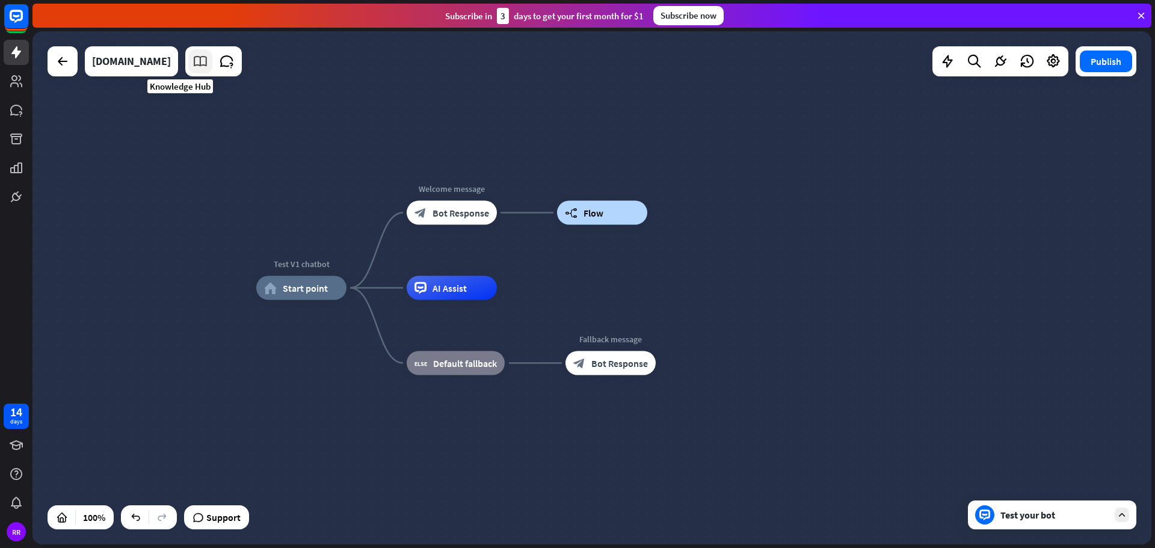
click at [192, 63] on icon at bounding box center [200, 62] width 16 height 16
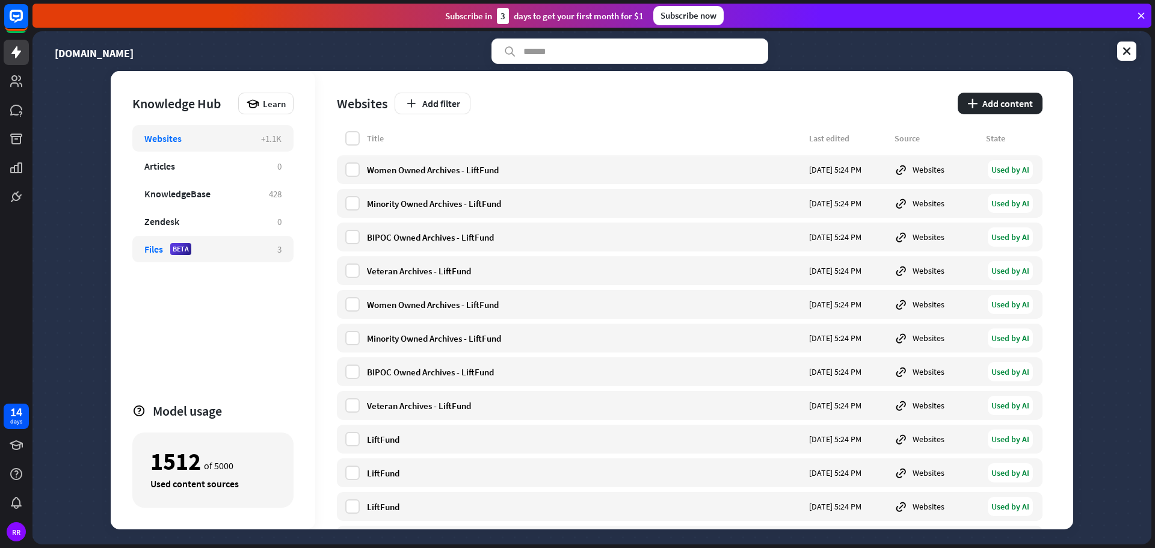
click at [153, 249] on div "Files" at bounding box center [153, 249] width 19 height 12
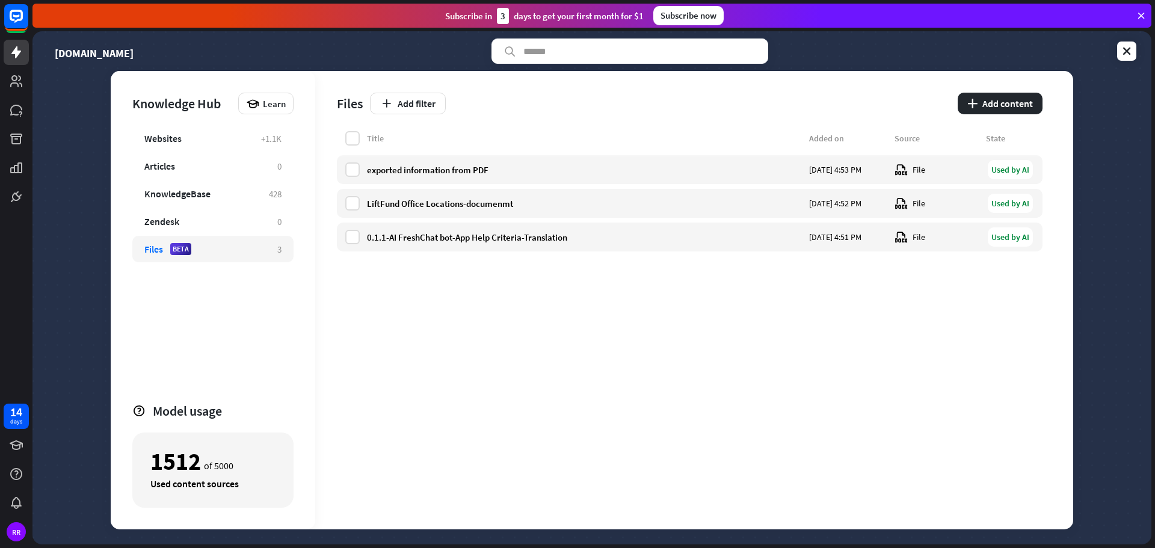
click at [232, 471] on div "1512 of 5000 Used content sources" at bounding box center [212, 469] width 161 height 75
click at [183, 137] on div "Websites" at bounding box center [196, 138] width 105 height 12
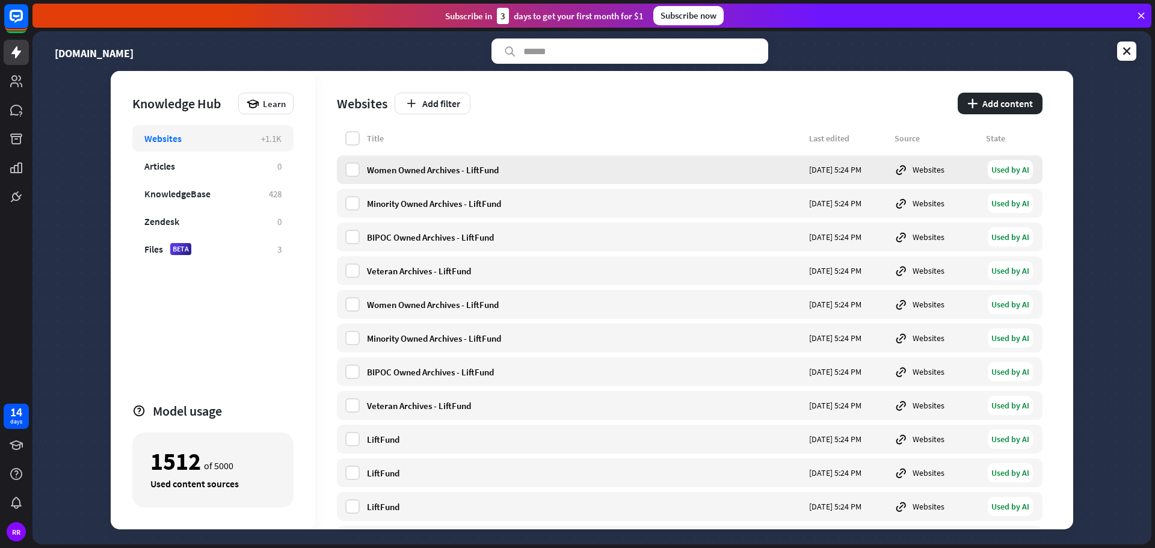
click at [413, 170] on div "Women Owned Archives - LiftFund" at bounding box center [584, 169] width 435 height 11
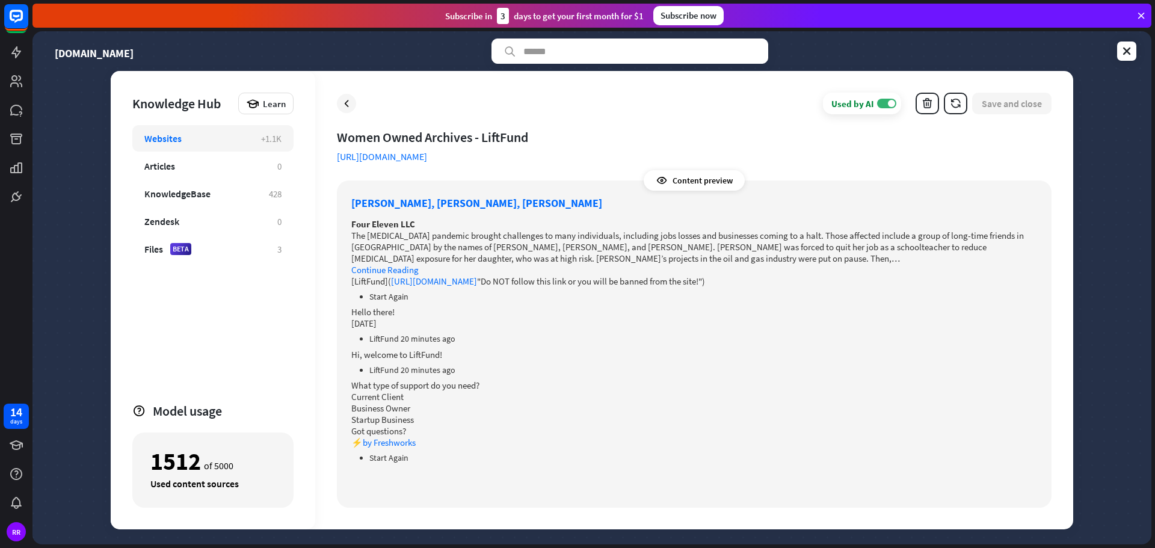
click at [477, 283] on link "[URL][DOMAIN_NAME]" at bounding box center [434, 280] width 86 height 11
click at [427, 156] on link "[URL][DOMAIN_NAME]" at bounding box center [382, 156] width 90 height 12
click at [343, 105] on icon at bounding box center [346, 103] width 12 height 12
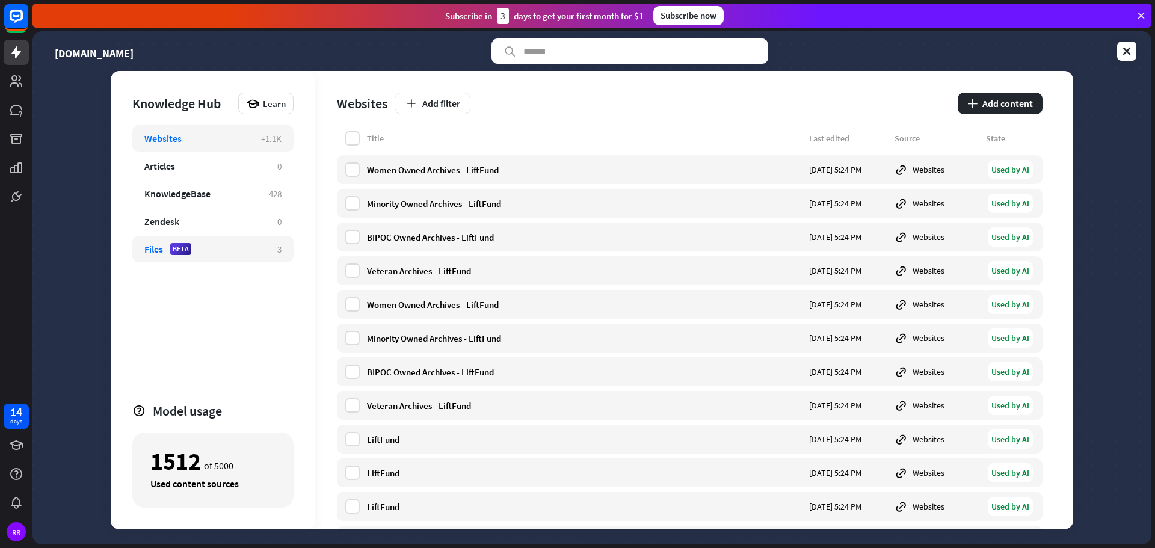
click at [153, 242] on div "Files BETA 3" at bounding box center [212, 249] width 161 height 26
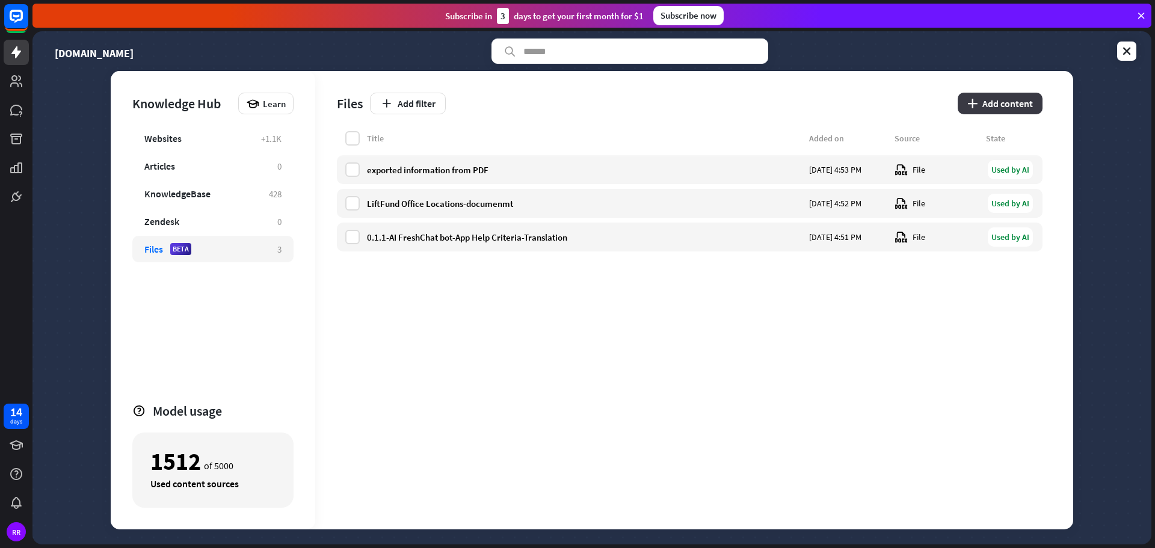
click at [999, 102] on button "plus Add content" at bounding box center [999, 104] width 85 height 22
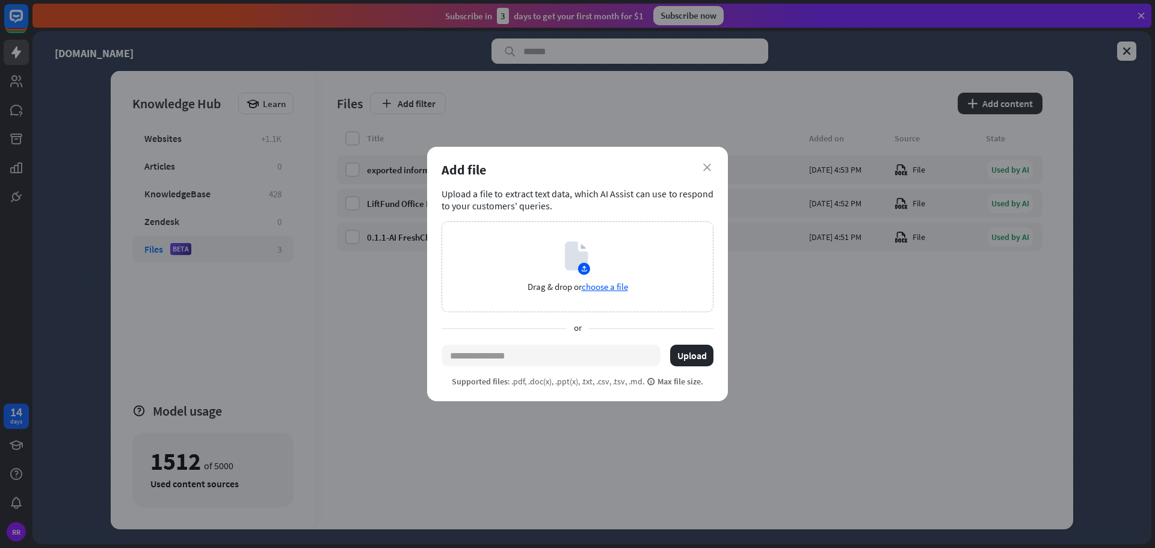
click at [814, 352] on div "close Add file Upload a file to extract text data, which AI Assist can use to r…" at bounding box center [577, 274] width 1155 height 548
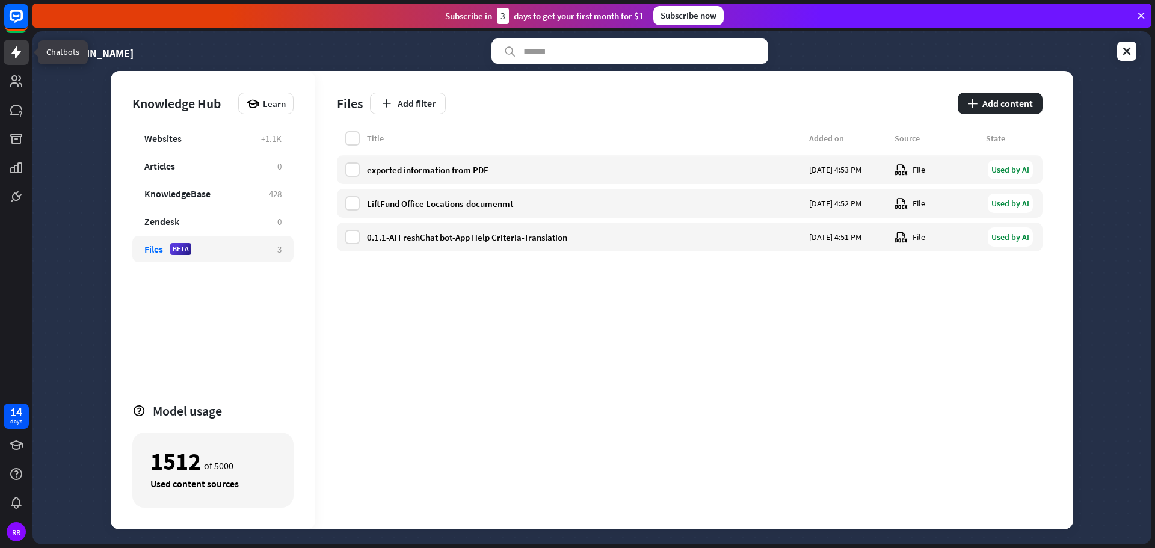
click at [14, 57] on icon at bounding box center [16, 52] width 14 height 14
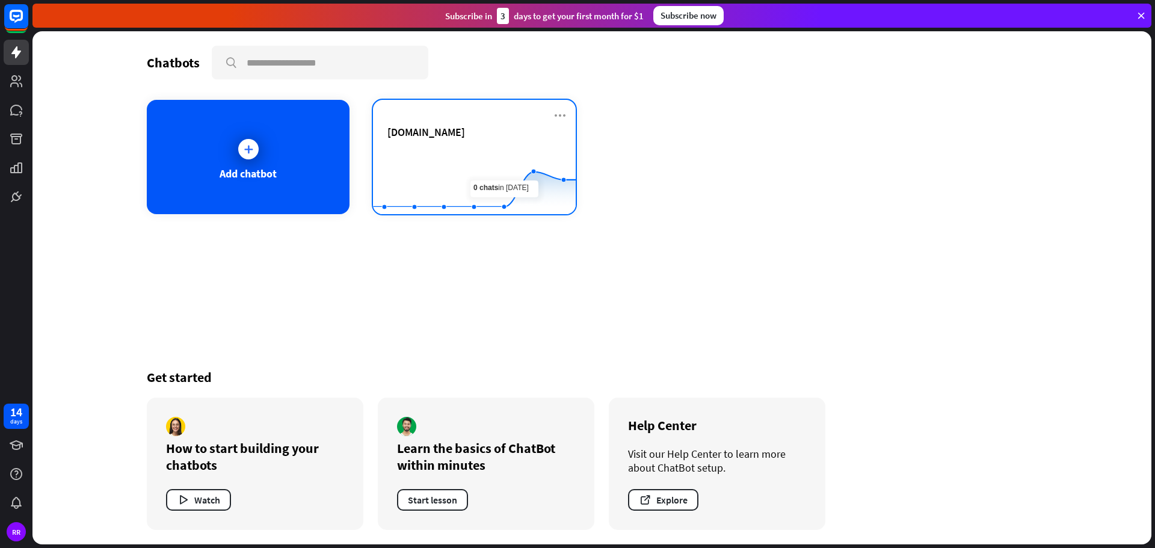
click at [485, 128] on div "[DOMAIN_NAME]" at bounding box center [474, 132] width 174 height 14
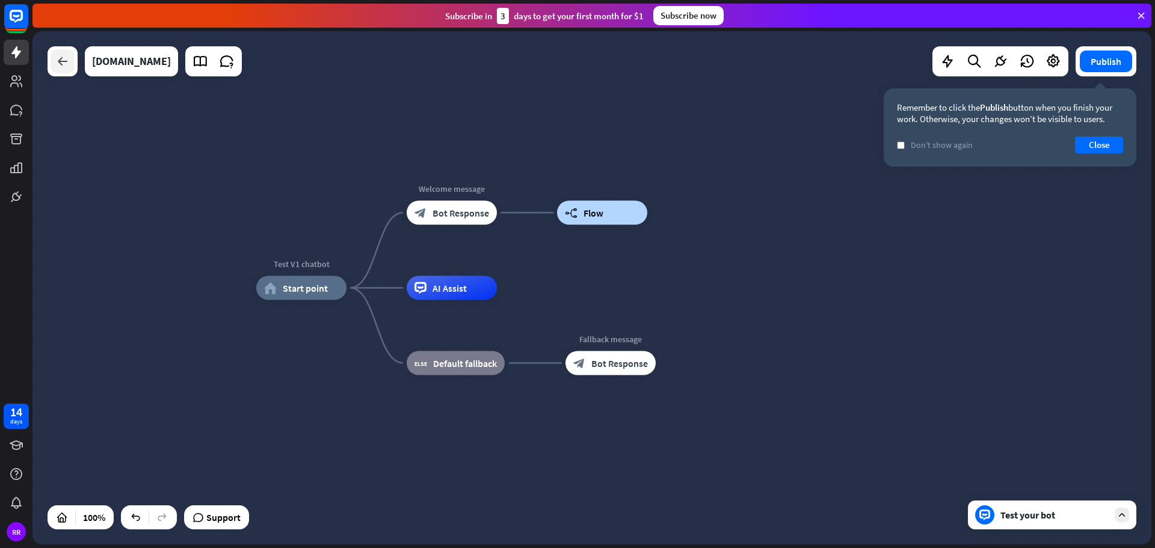
click at [66, 62] on icon at bounding box center [62, 61] width 14 height 14
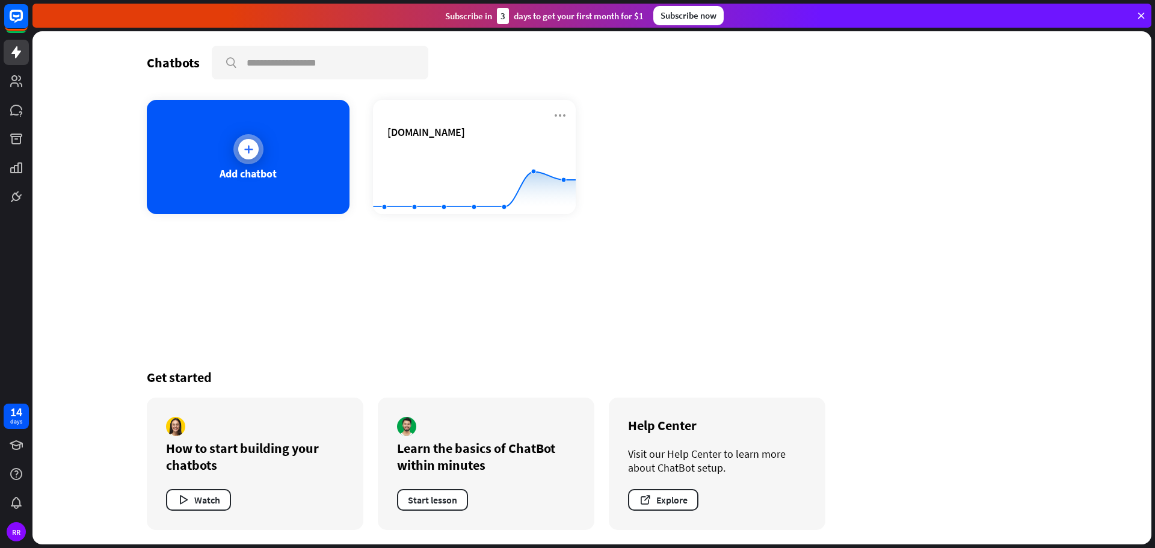
click at [250, 144] on icon at bounding box center [248, 149] width 12 height 12
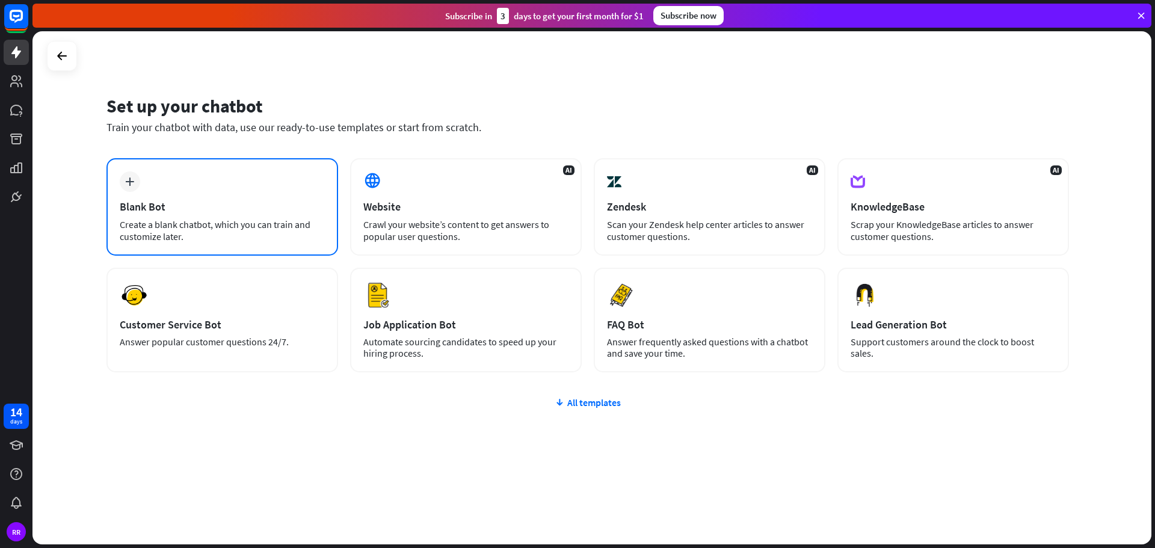
click at [124, 180] on div "plus" at bounding box center [130, 181] width 20 height 20
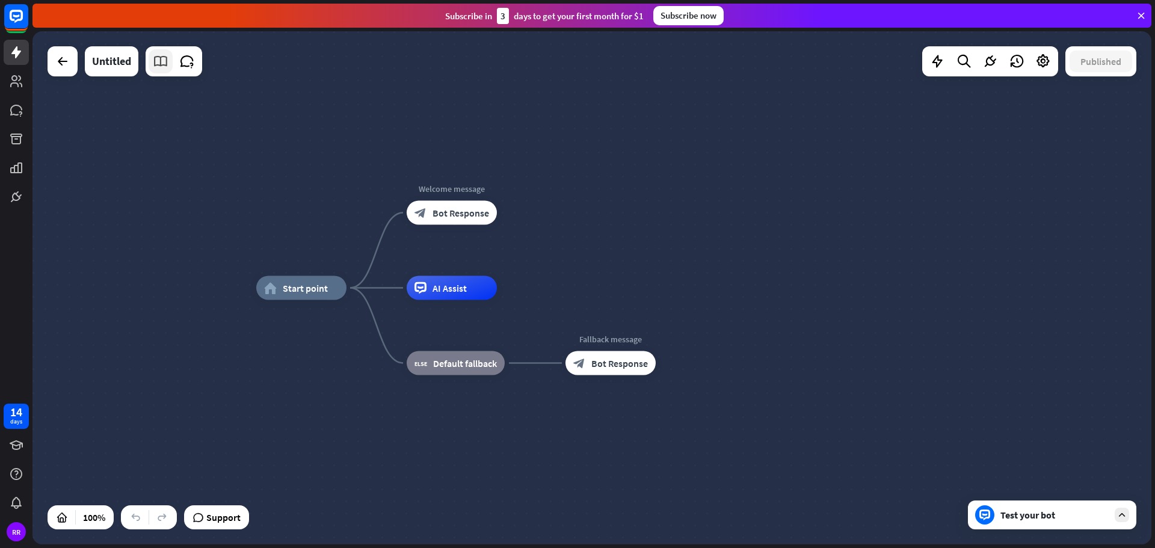
click at [163, 62] on icon at bounding box center [161, 62] width 16 height 16
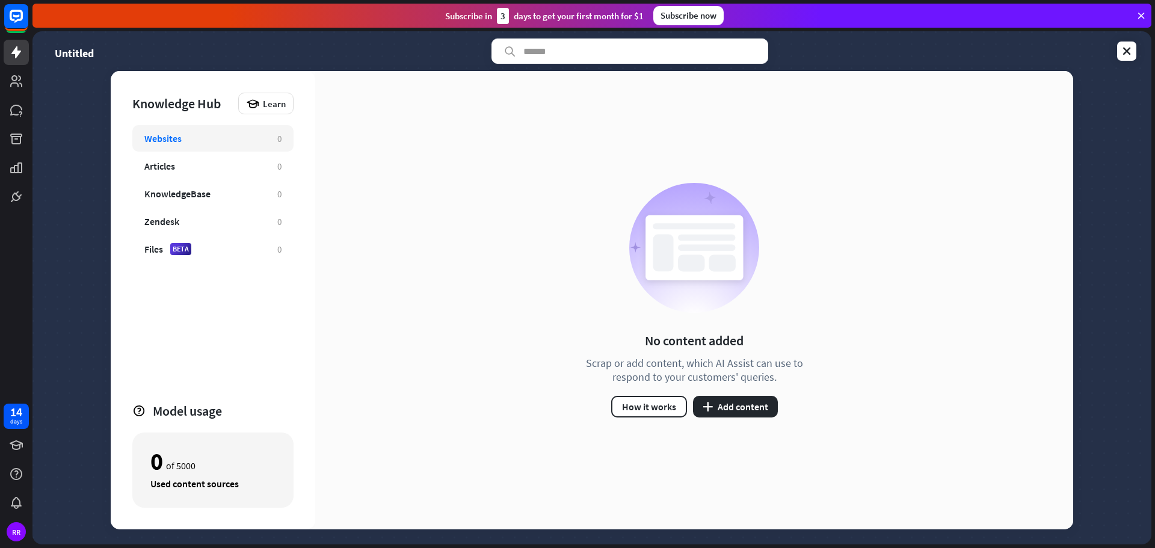
click at [189, 141] on div "Websites" at bounding box center [204, 138] width 121 height 12
click at [754, 406] on button "plus Add content" at bounding box center [735, 407] width 85 height 22
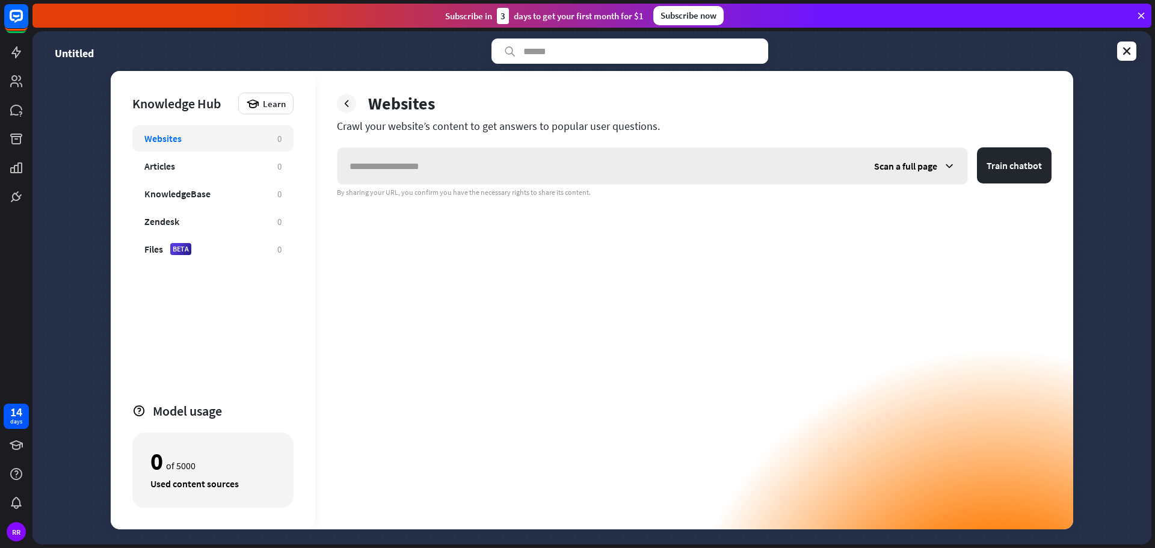
click at [913, 161] on span "Scan a full page" at bounding box center [905, 166] width 63 height 12
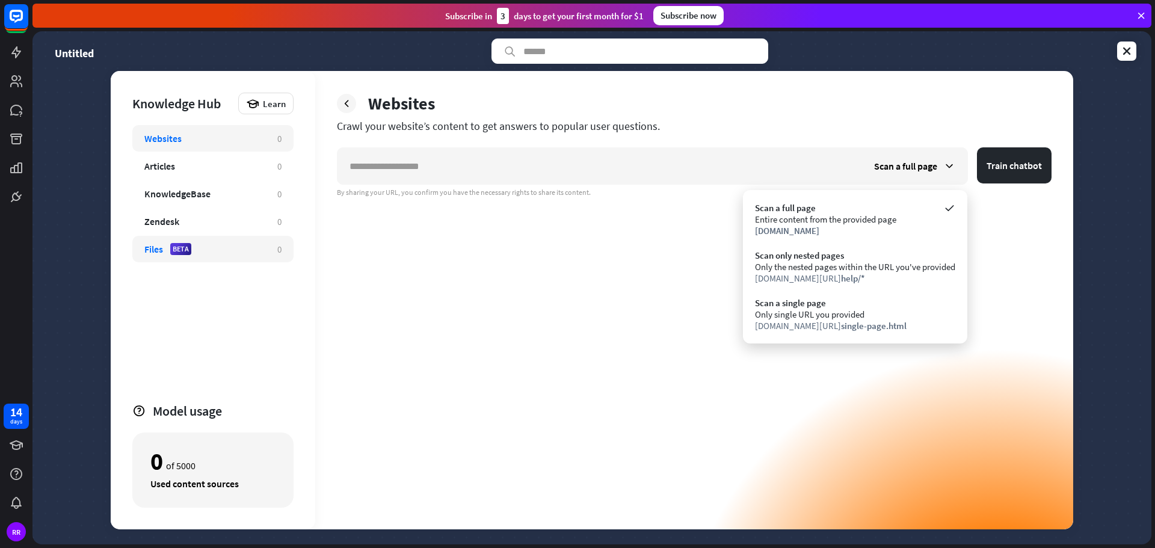
click at [142, 251] on div "Files BETA 0" at bounding box center [212, 249] width 161 height 26
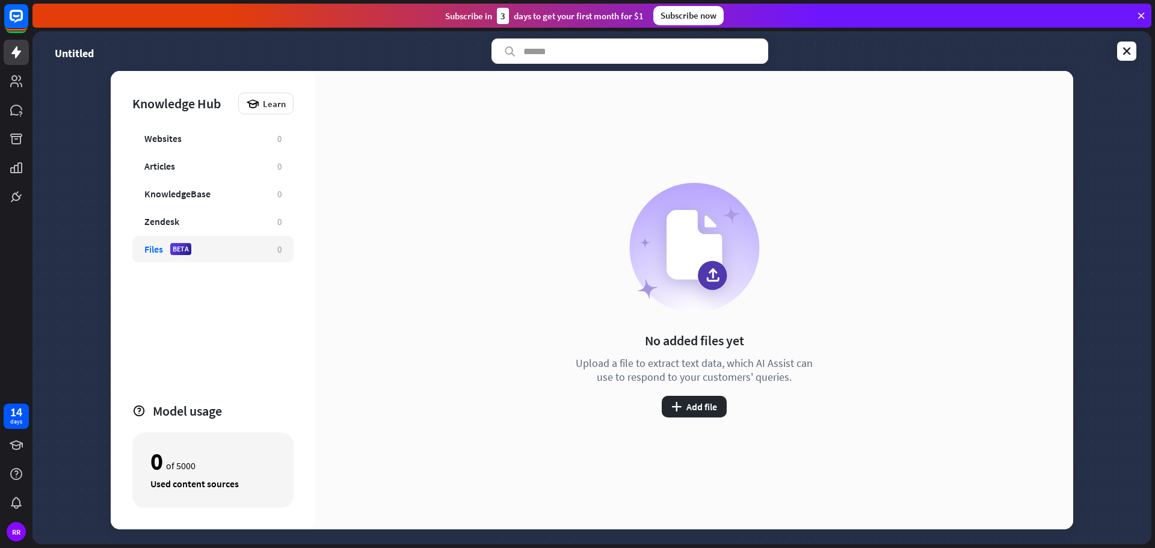
drag, startPoint x: 197, startPoint y: 467, endPoint x: 218, endPoint y: 465, distance: 20.5
click at [218, 465] on div "0 of 5000" at bounding box center [212, 461] width 125 height 20
click at [1131, 51] on icon at bounding box center [1126, 51] width 12 height 12
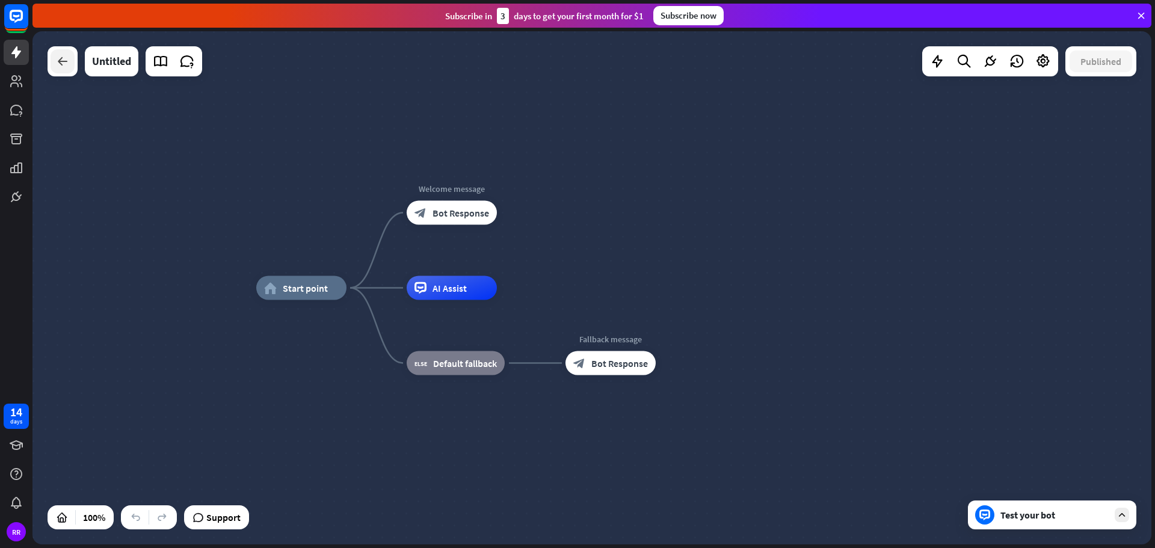
click at [64, 68] on icon at bounding box center [62, 61] width 14 height 14
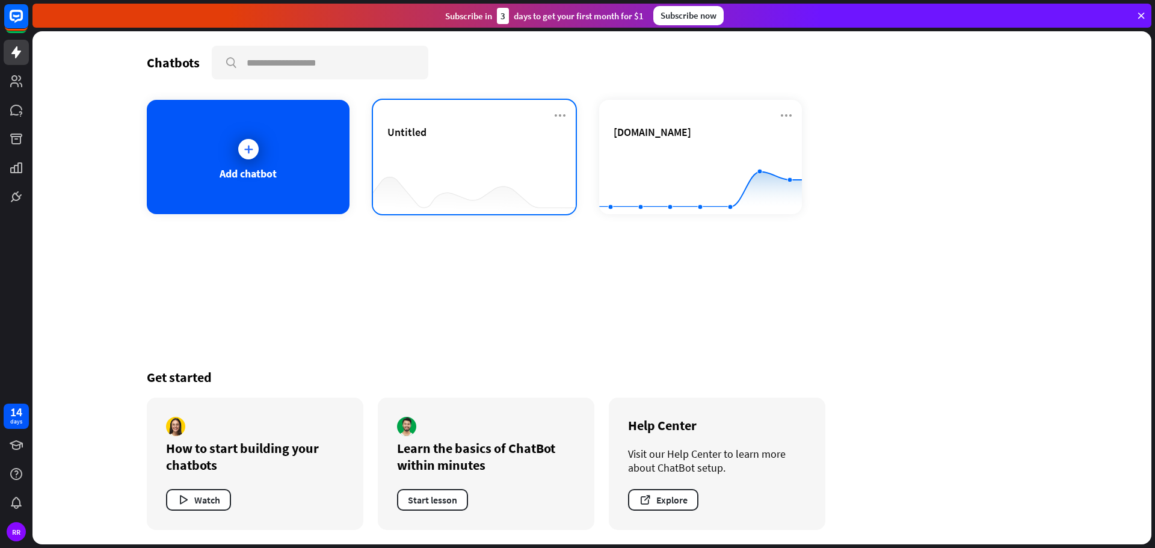
click at [562, 108] on div "Untitled" at bounding box center [474, 157] width 203 height 114
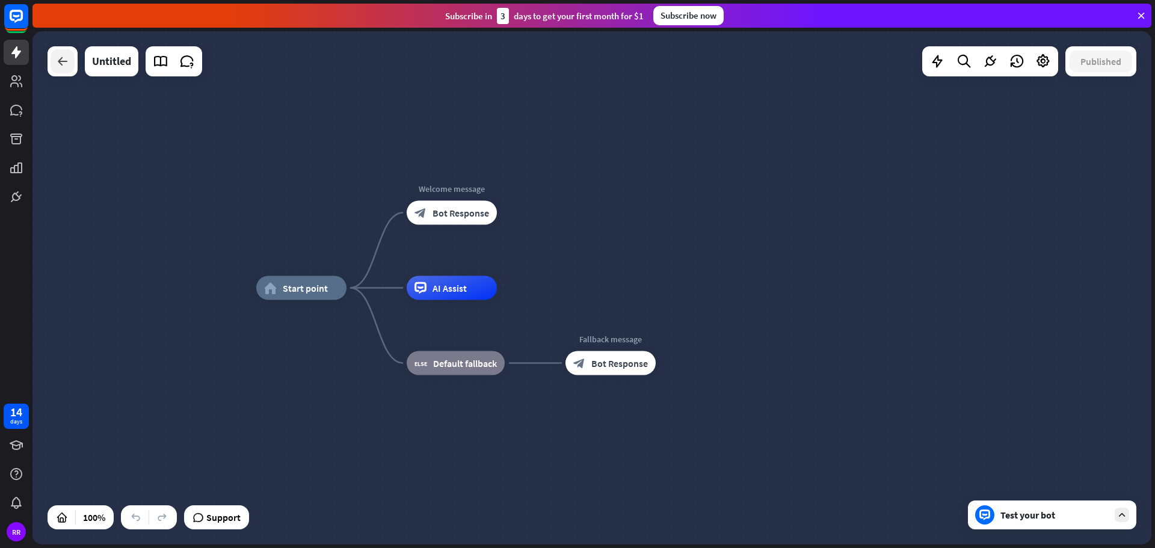
click at [66, 69] on div at bounding box center [63, 61] width 24 height 24
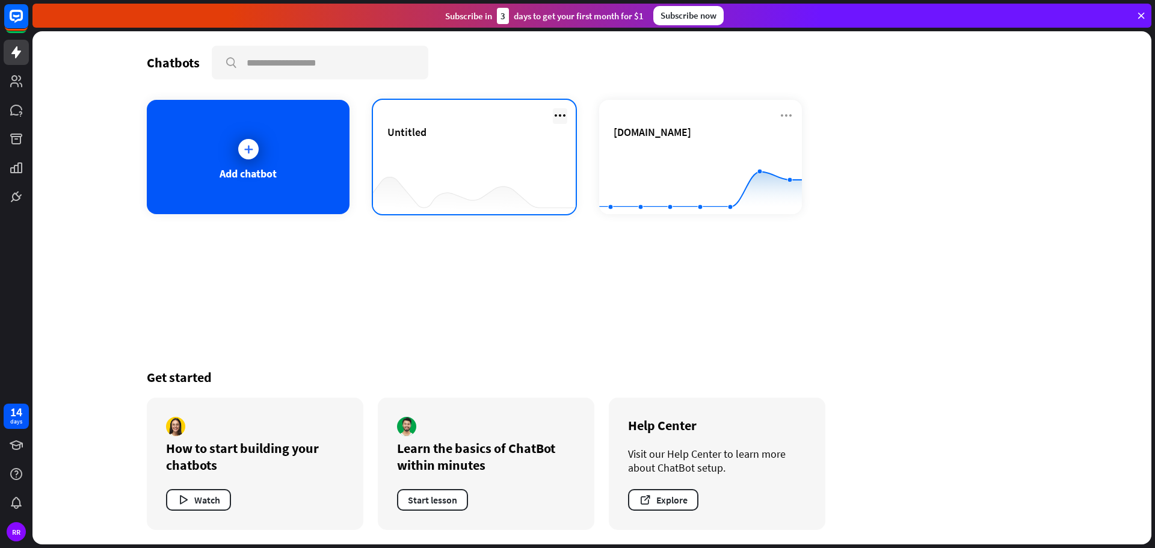
click at [558, 117] on icon at bounding box center [560, 115] width 14 height 14
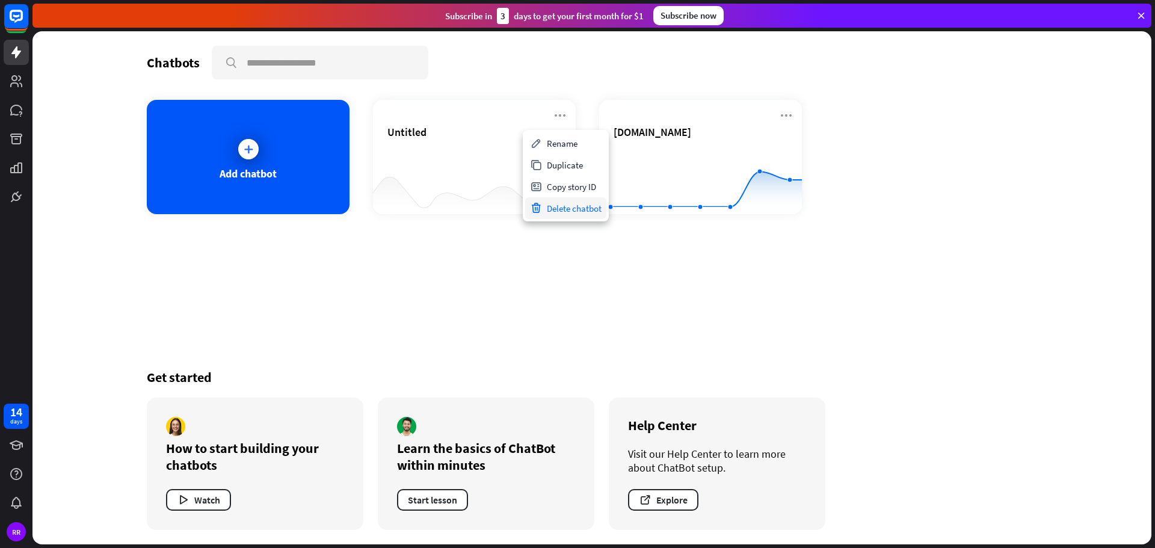
click at [560, 208] on div "Delete chatbot" at bounding box center [565, 208] width 81 height 22
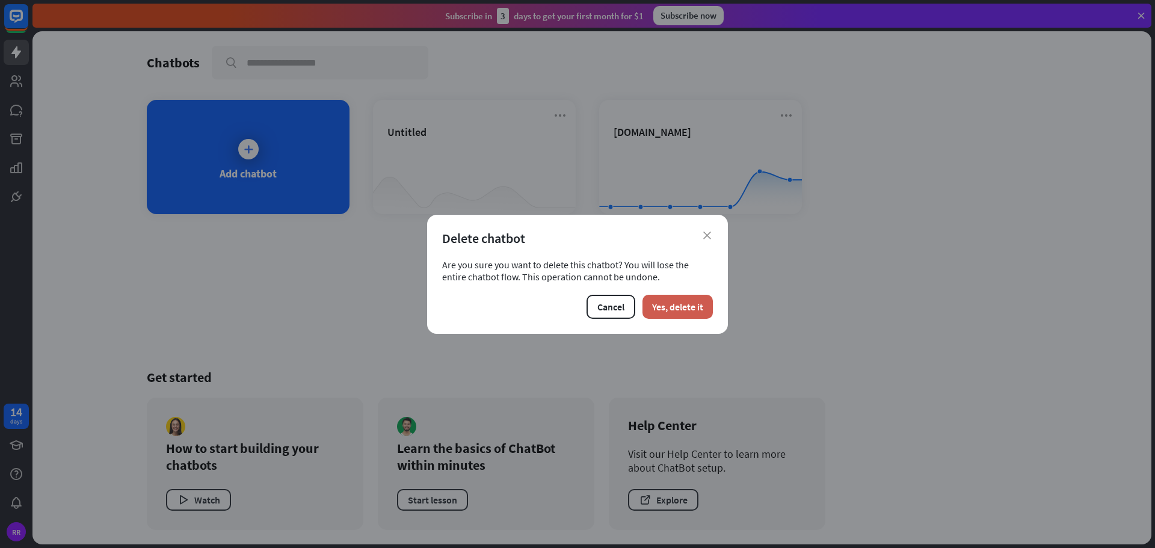
click at [677, 307] on button "Yes, delete it" at bounding box center [677, 307] width 70 height 24
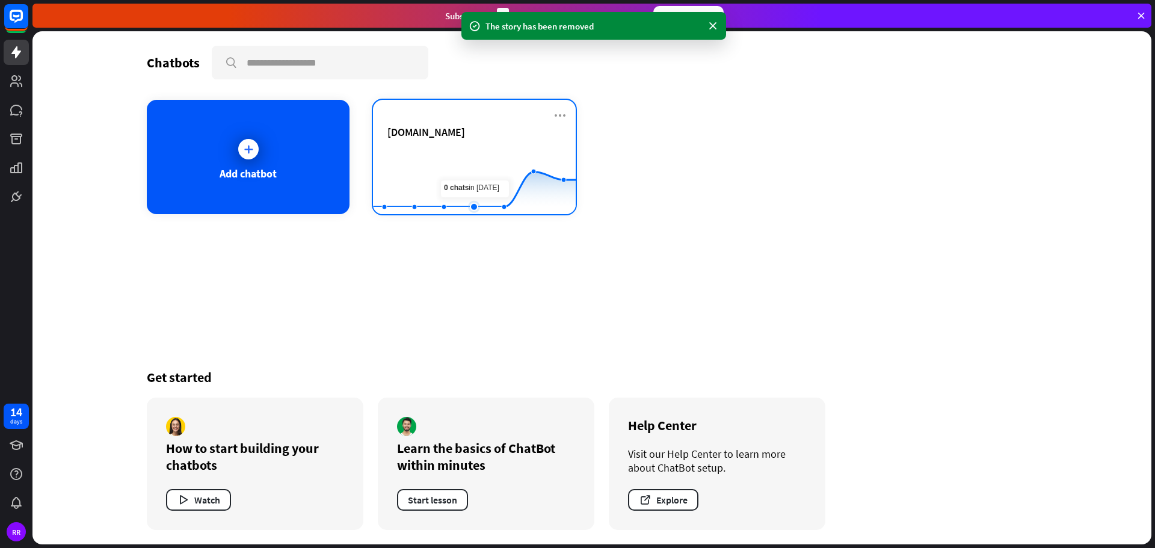
click at [466, 192] on rect at bounding box center [474, 184] width 203 height 75
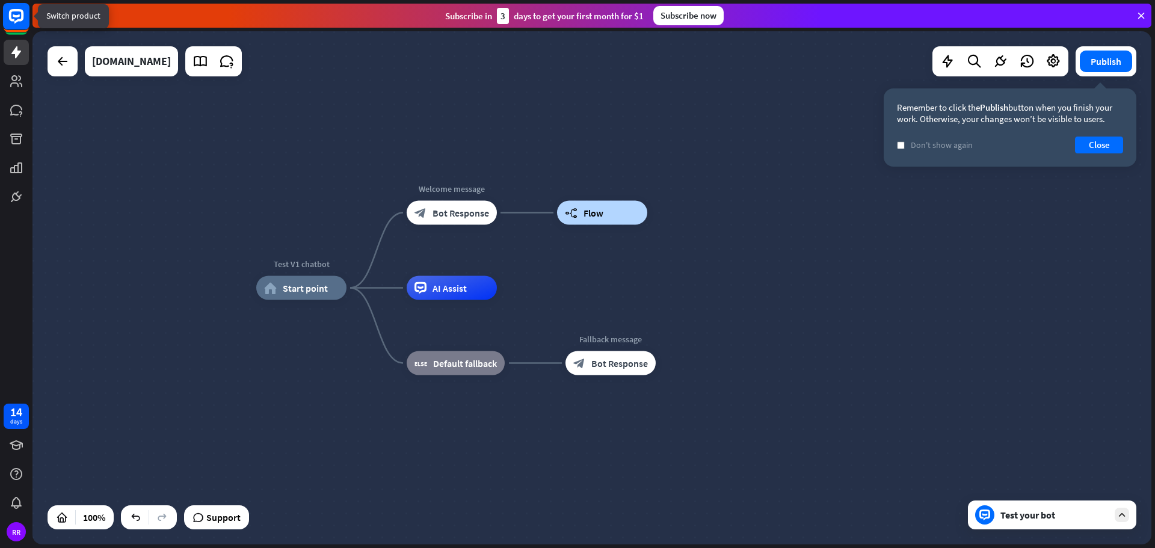
click at [5, 26] on rect at bounding box center [16, 16] width 26 height 26
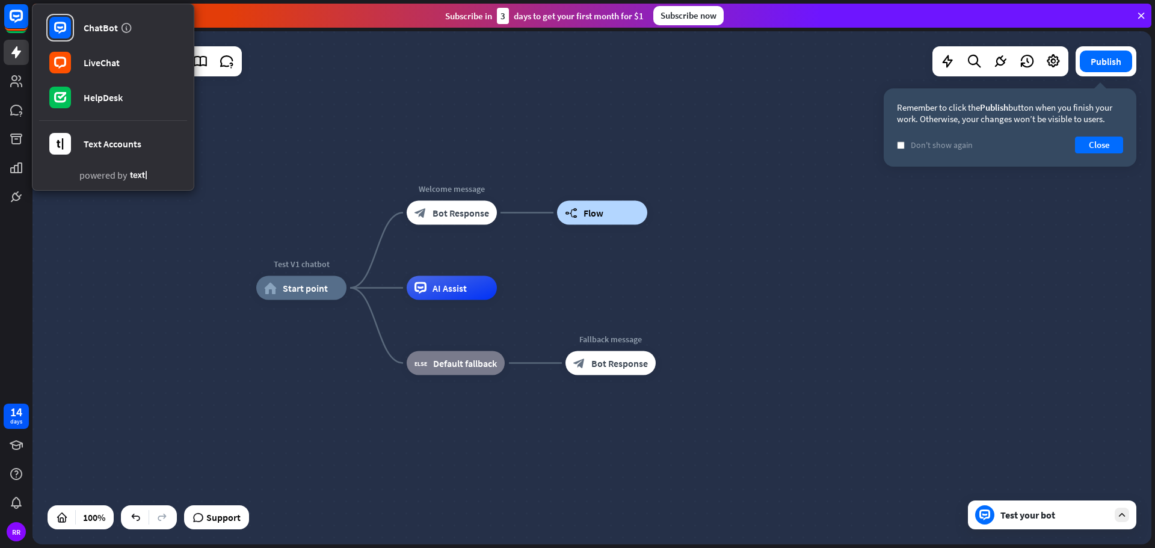
click at [301, 154] on div "Test V1 chatbot home_2 Start point Welcome message block_bot_response Bot Respo…" at bounding box center [591, 287] width 1118 height 513
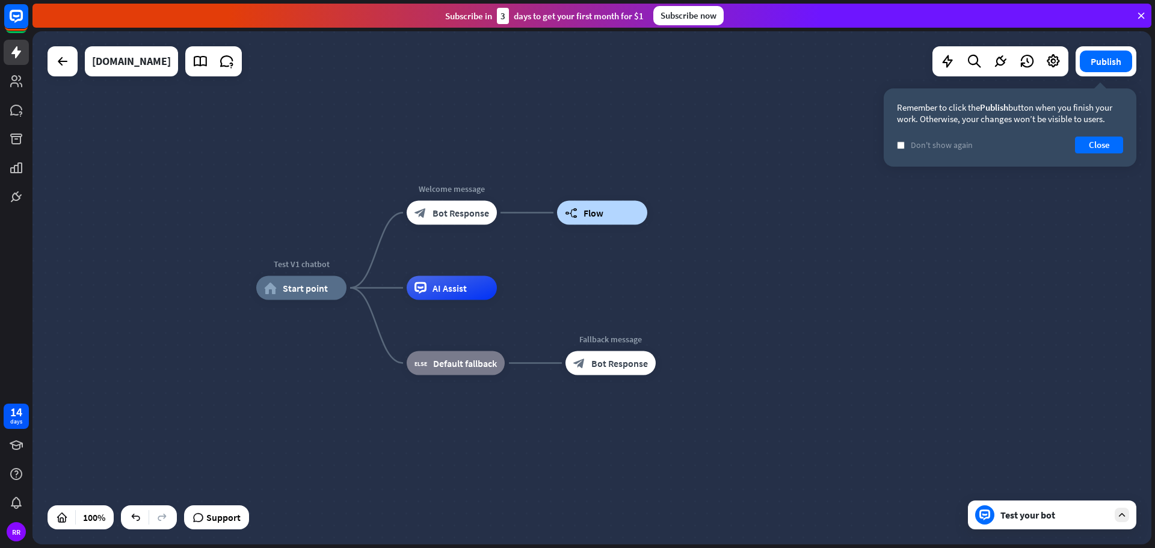
click at [1040, 523] on div "Test your bot" at bounding box center [1052, 514] width 168 height 29
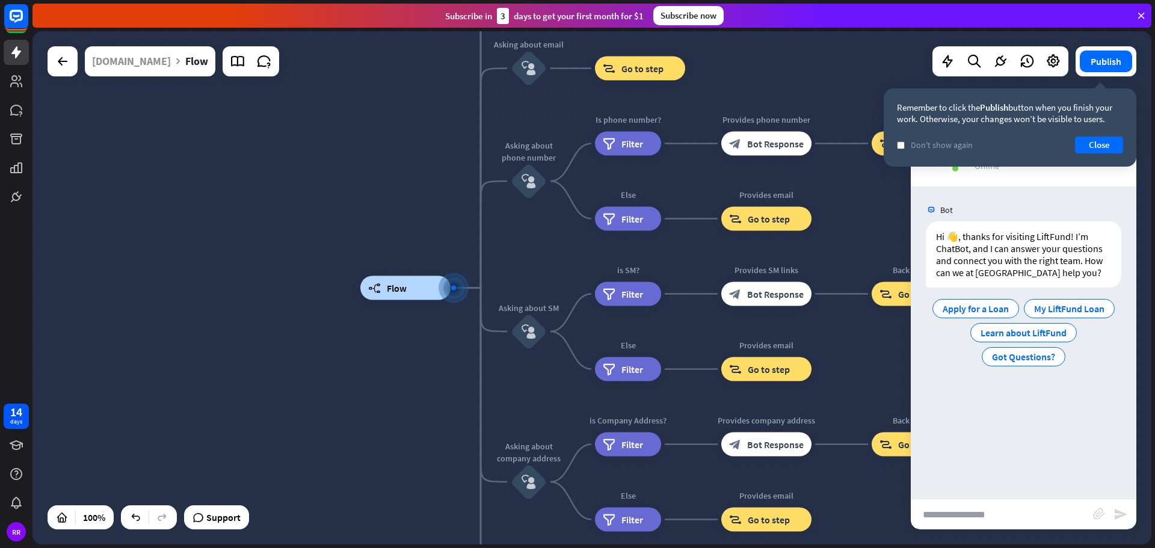
click at [1013, 523] on input "text" at bounding box center [1001, 514] width 182 height 30
type input "**********"
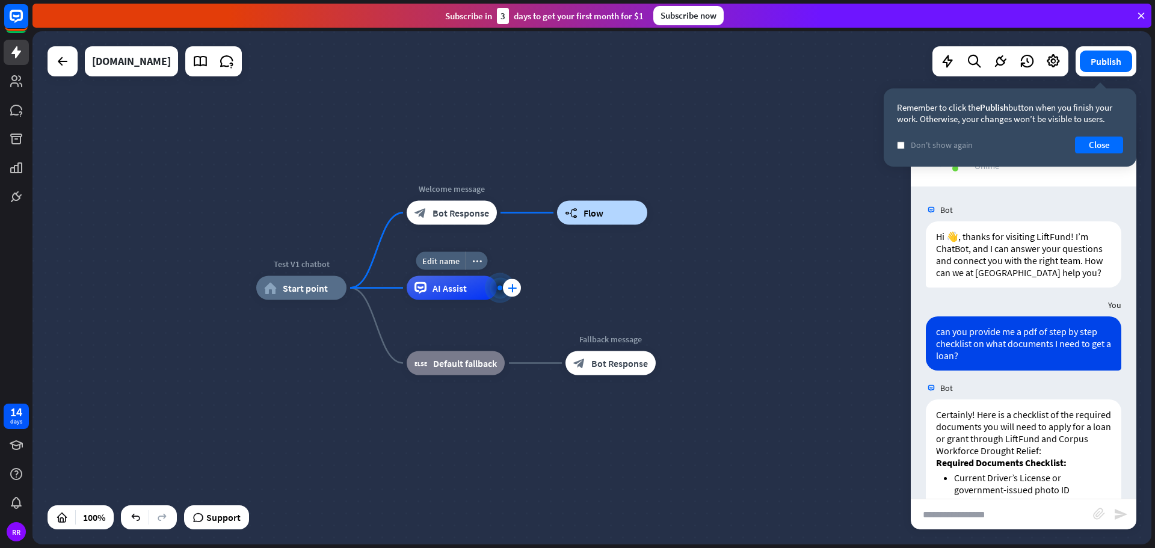
click at [512, 288] on icon "plus" at bounding box center [512, 288] width 9 height 8
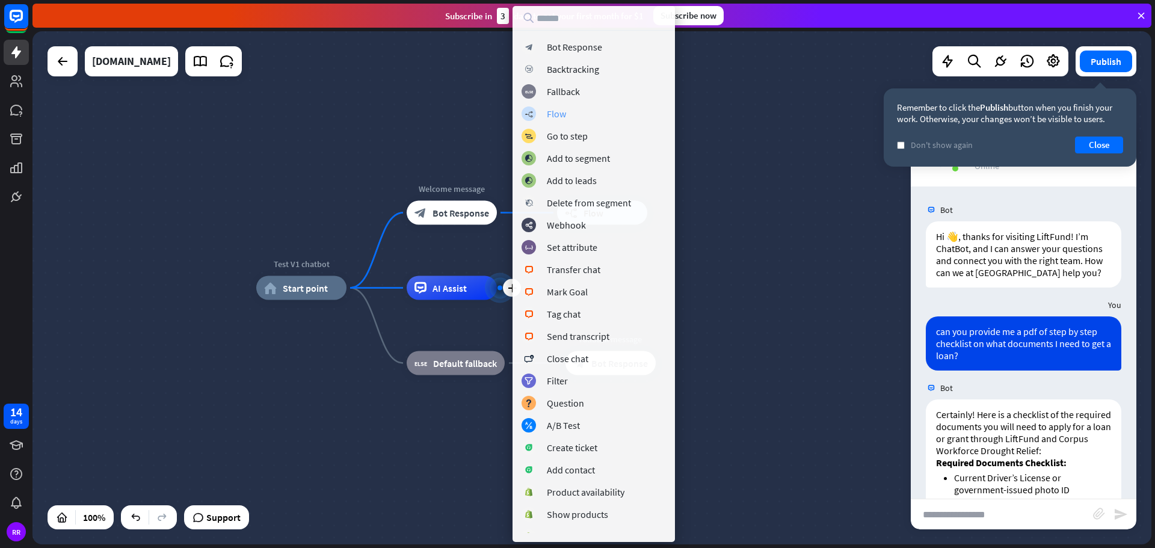
click at [555, 112] on div "Flow" at bounding box center [556, 114] width 19 height 12
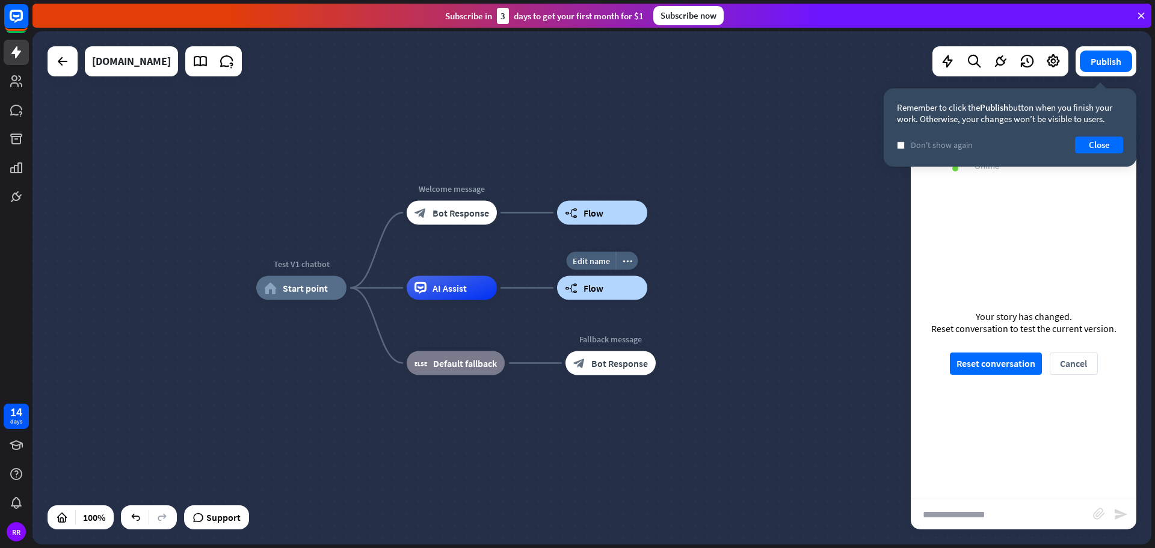
click at [594, 299] on div "builder_tree Flow" at bounding box center [602, 288] width 90 height 24
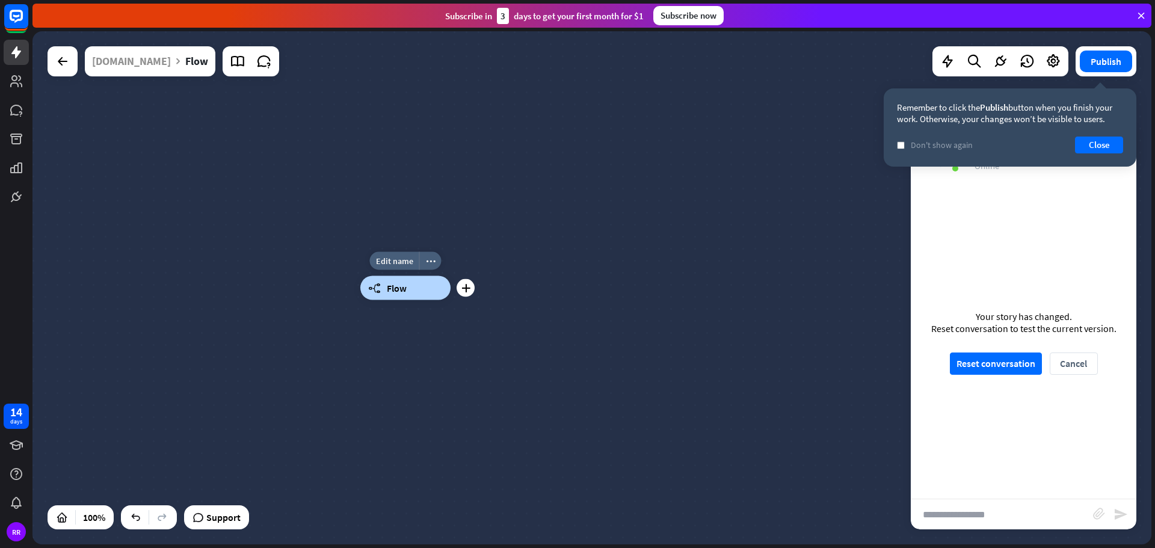
click at [392, 289] on span "Flow" at bounding box center [397, 288] width 20 height 12
click at [413, 290] on div "builder_tree Flow" at bounding box center [405, 288] width 90 height 24
click at [440, 287] on div "builder_tree Flow" at bounding box center [405, 288] width 90 height 24
click at [435, 288] on div "builder_tree Flow" at bounding box center [405, 288] width 90 height 24
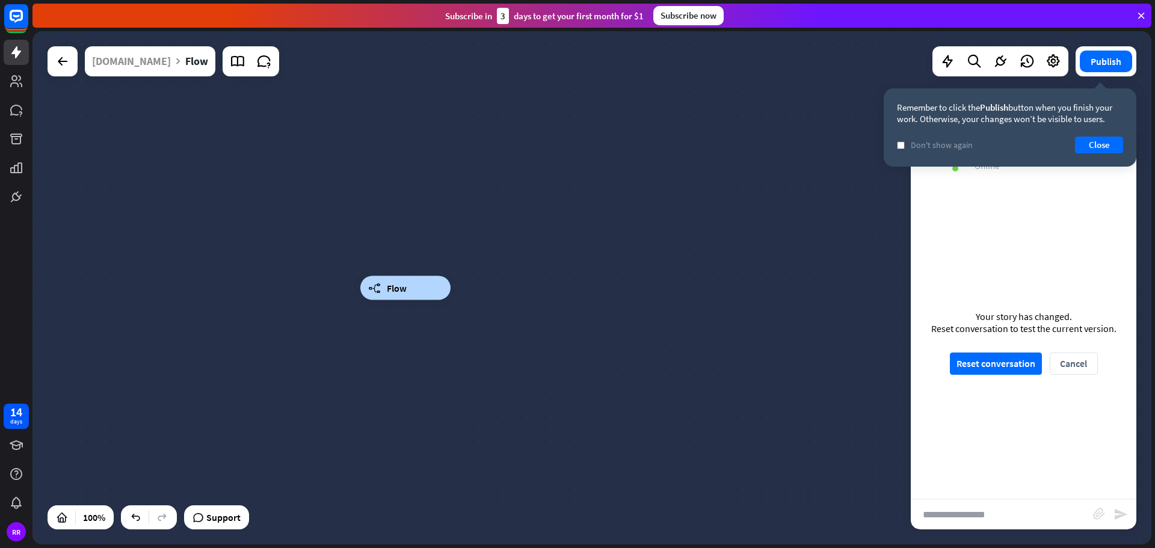
click at [410, 294] on div "builder_tree Flow" at bounding box center [405, 288] width 90 height 24
click at [463, 293] on div "plus" at bounding box center [465, 288] width 18 height 18
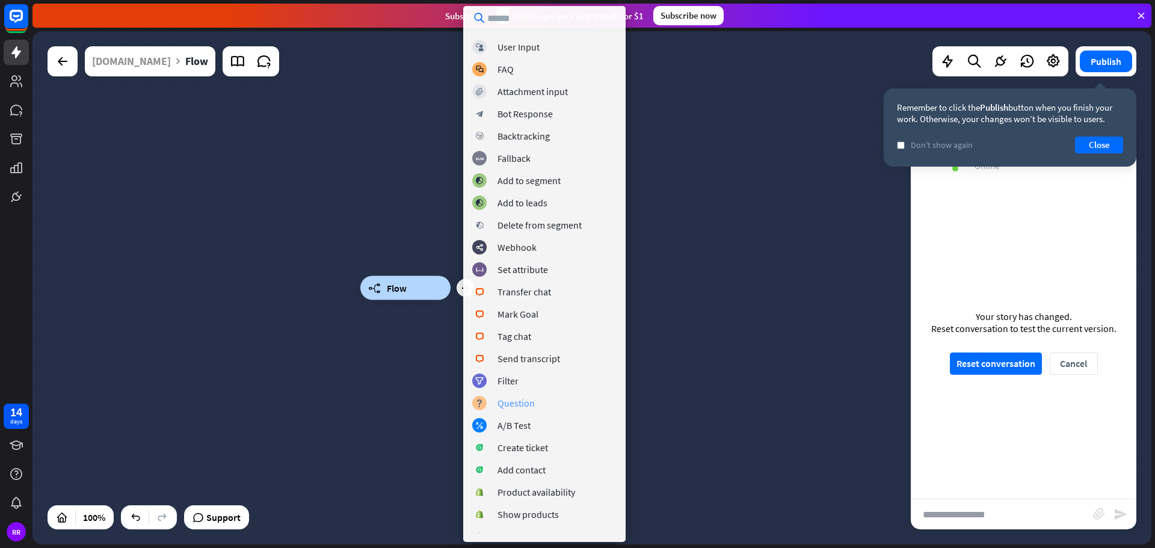
click at [521, 403] on div "Question" at bounding box center [515, 403] width 37 height 12
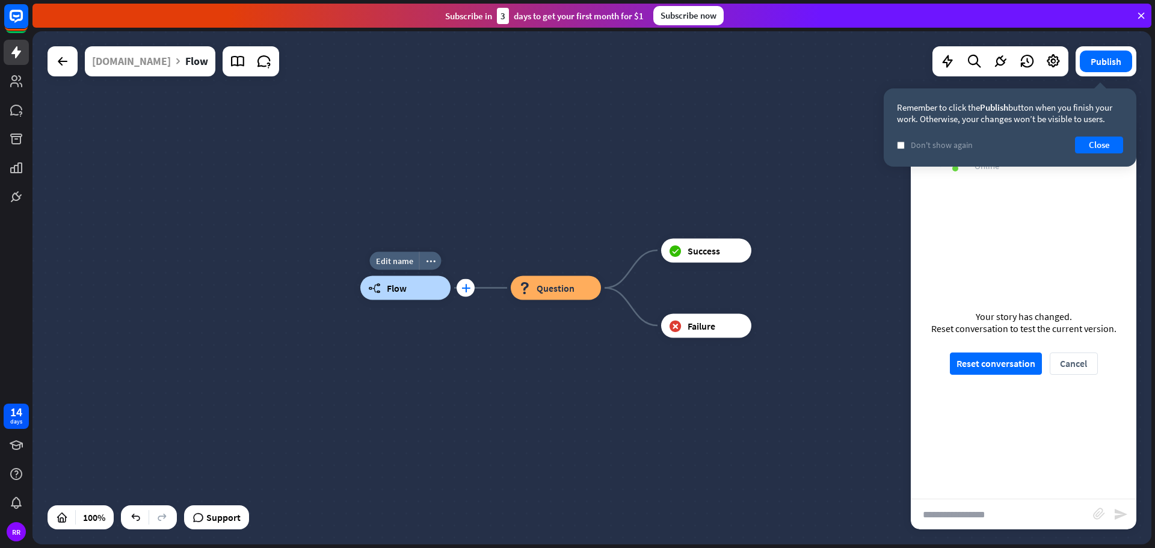
click at [462, 292] on div "plus" at bounding box center [465, 288] width 18 height 18
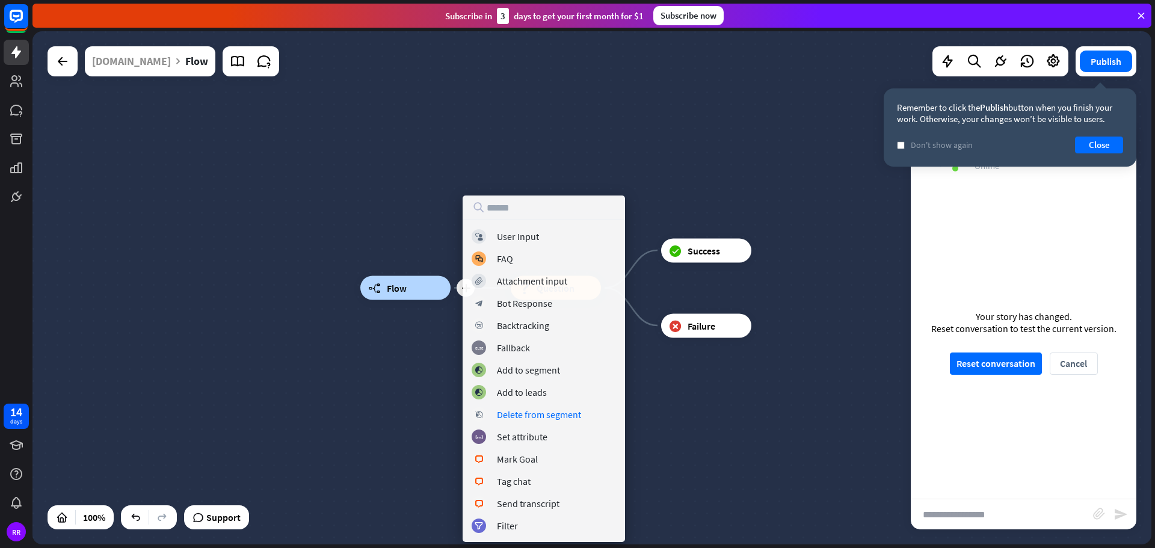
click at [655, 407] on div "plus builder_tree Flow block_question Question block_success Success block_fail…" at bounding box center [919, 544] width 1118 height 513
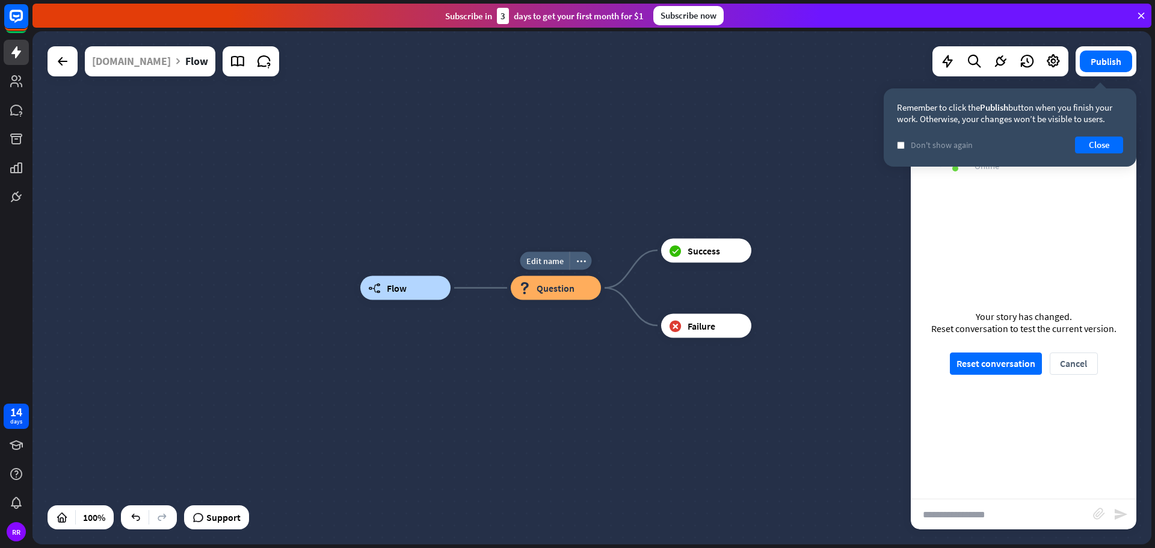
click at [557, 299] on div "block_question Question" at bounding box center [556, 288] width 90 height 24
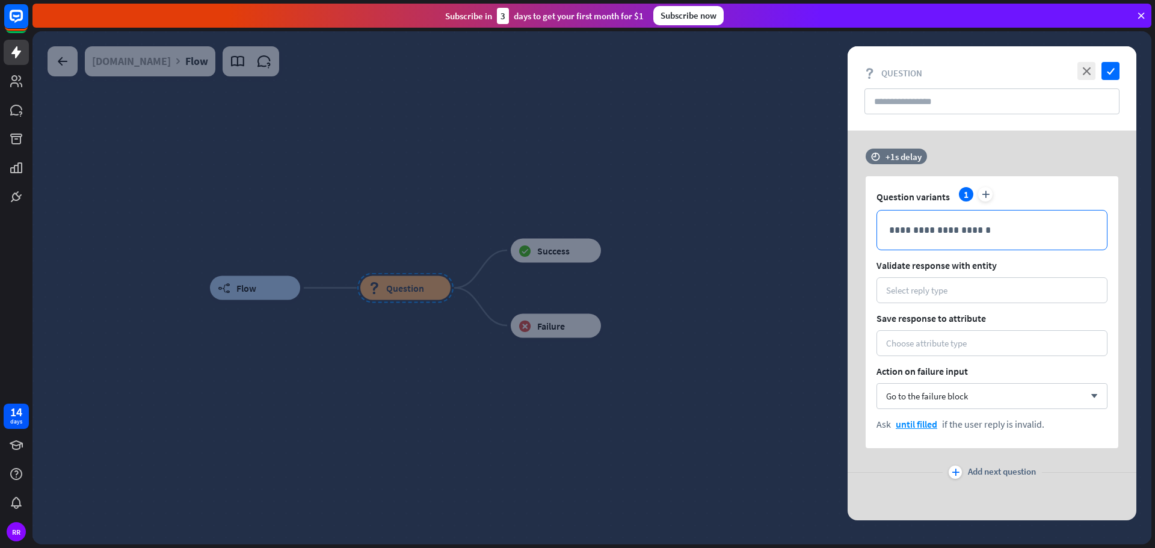
click at [912, 233] on p "**********" at bounding box center [992, 229] width 206 height 15
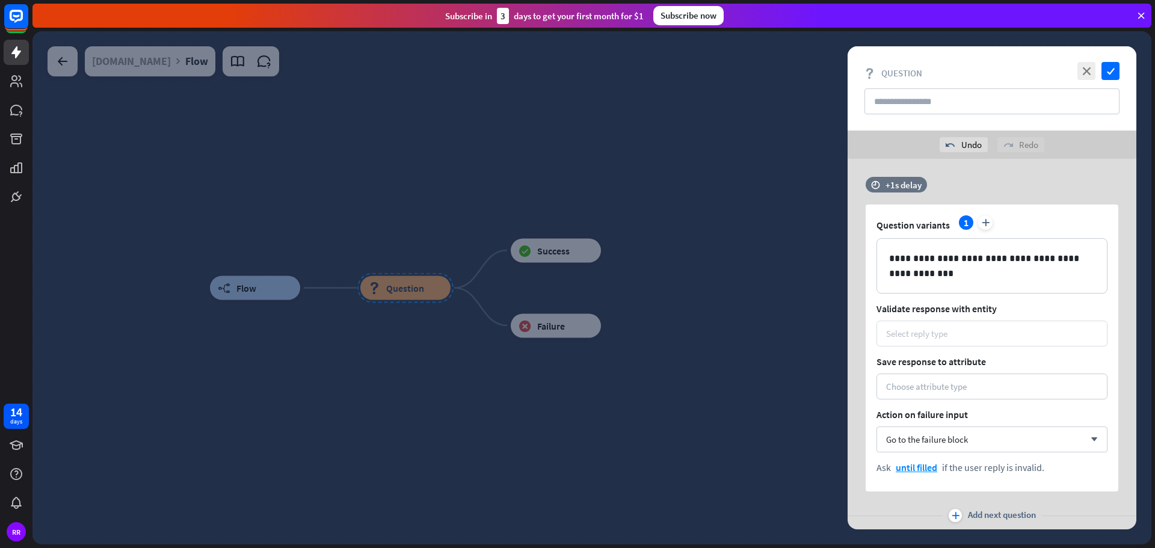
click at [906, 339] on div "Select reply type" at bounding box center [991, 334] width 231 height 26
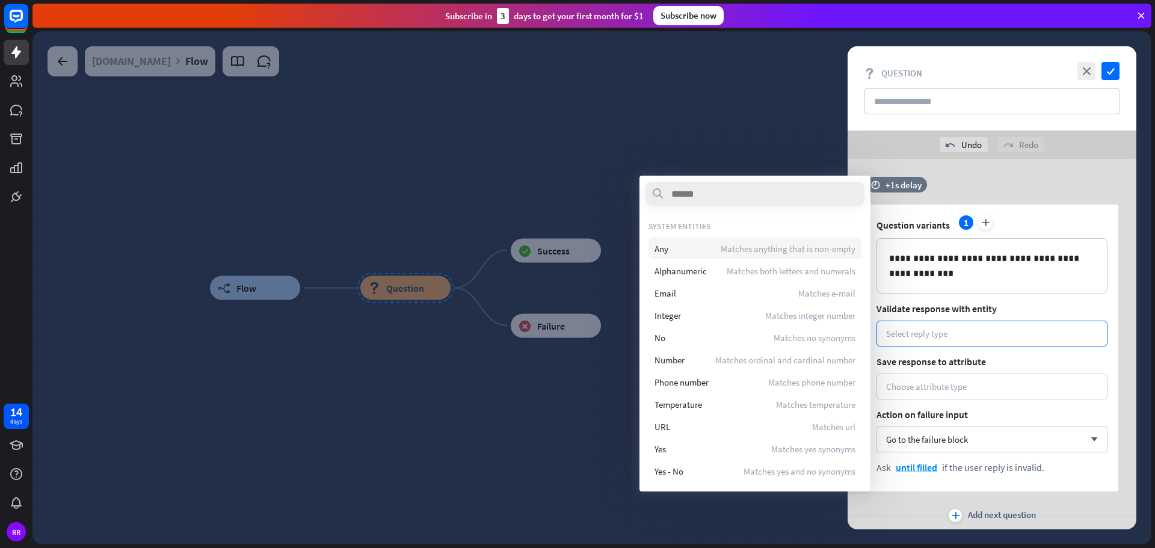
click at [786, 248] on span "Matches anything that is non-empty" at bounding box center [787, 248] width 135 height 11
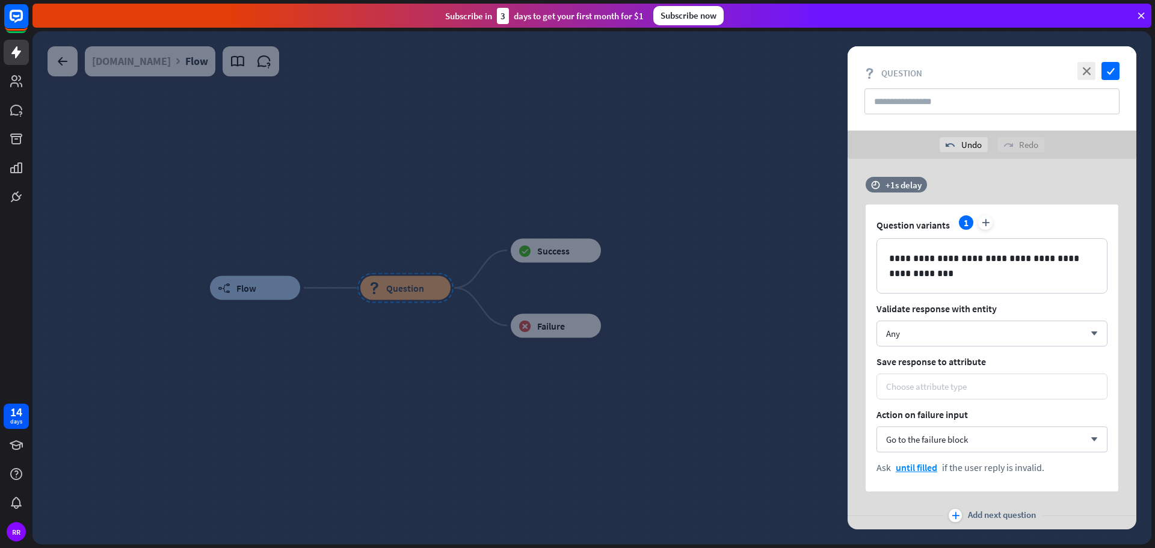
click at [940, 380] on div "Choose attribute type" at bounding box center [991, 386] width 231 height 26
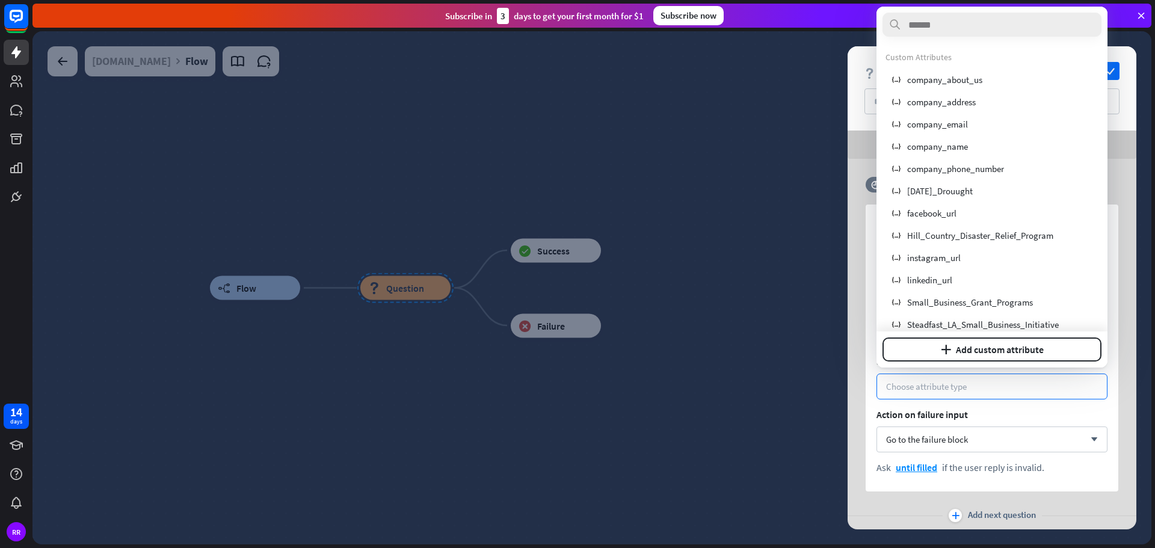
click at [864, 365] on div "**********" at bounding box center [991, 334] width 289 height 314
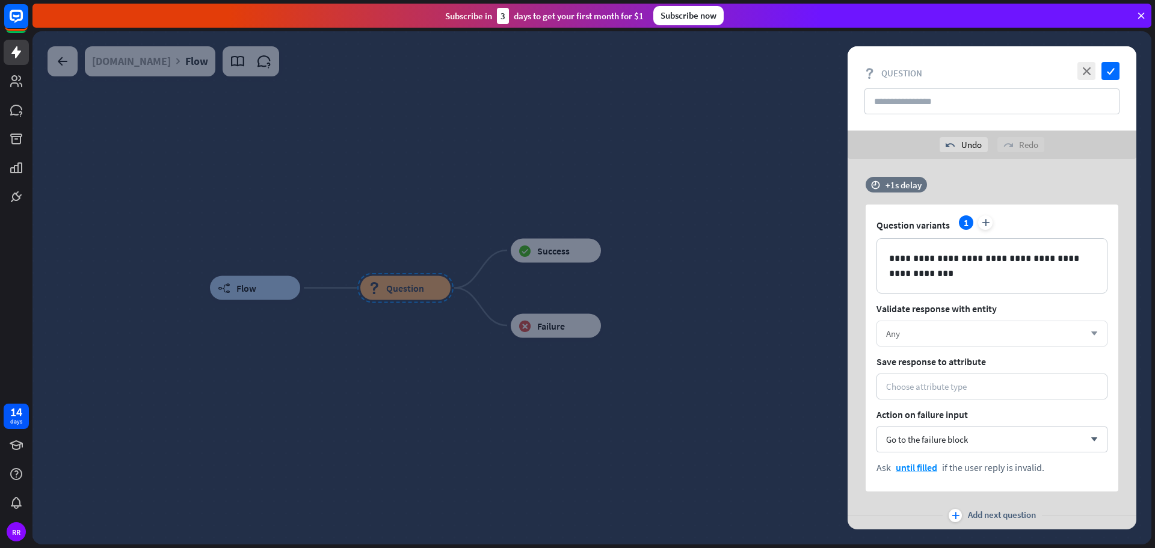
click at [910, 336] on div "Any" at bounding box center [985, 333] width 198 height 11
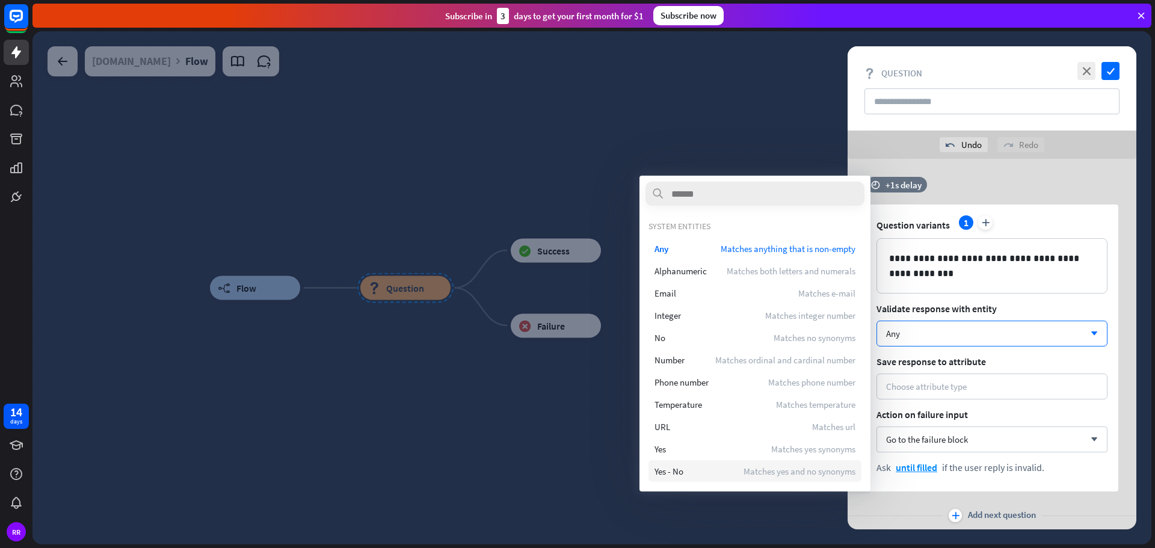
click at [735, 471] on div "Yes - No Matches yes and no synonyms" at bounding box center [754, 471] width 213 height 22
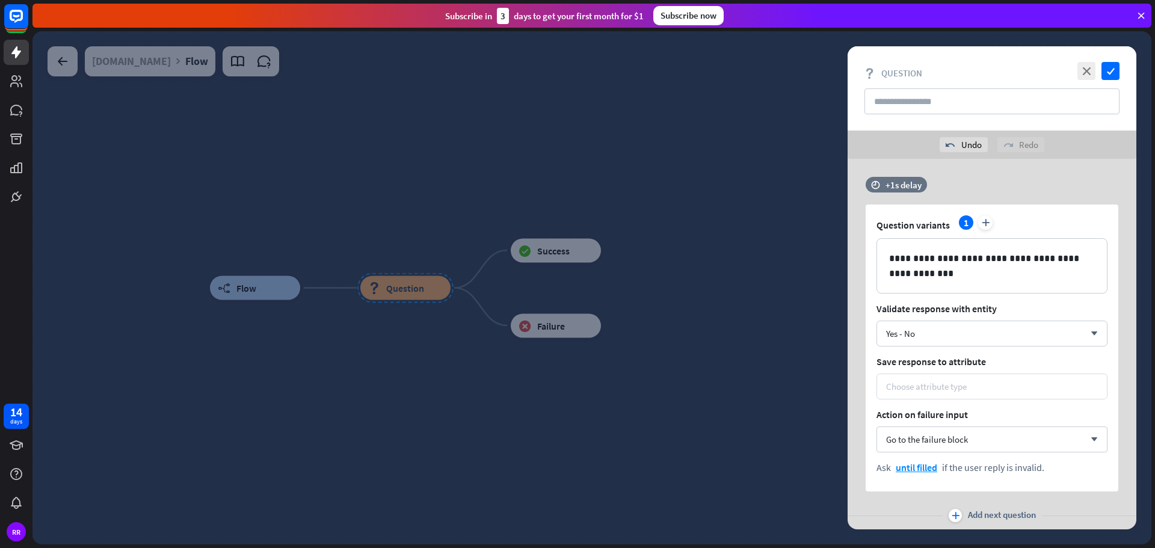
click at [933, 386] on div "Choose attribute type" at bounding box center [926, 386] width 81 height 11
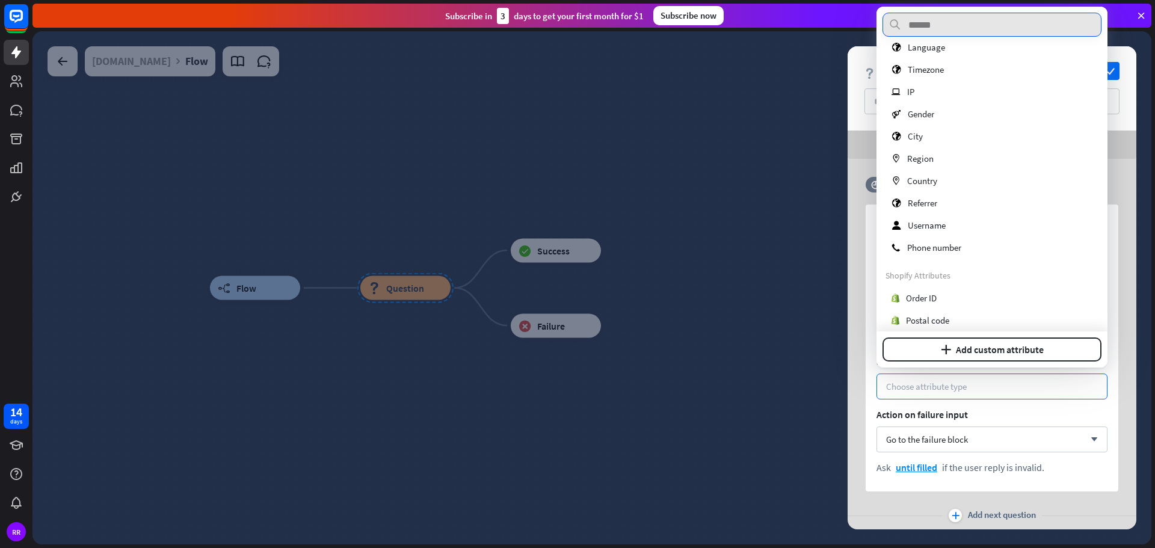
scroll to position [515, 0]
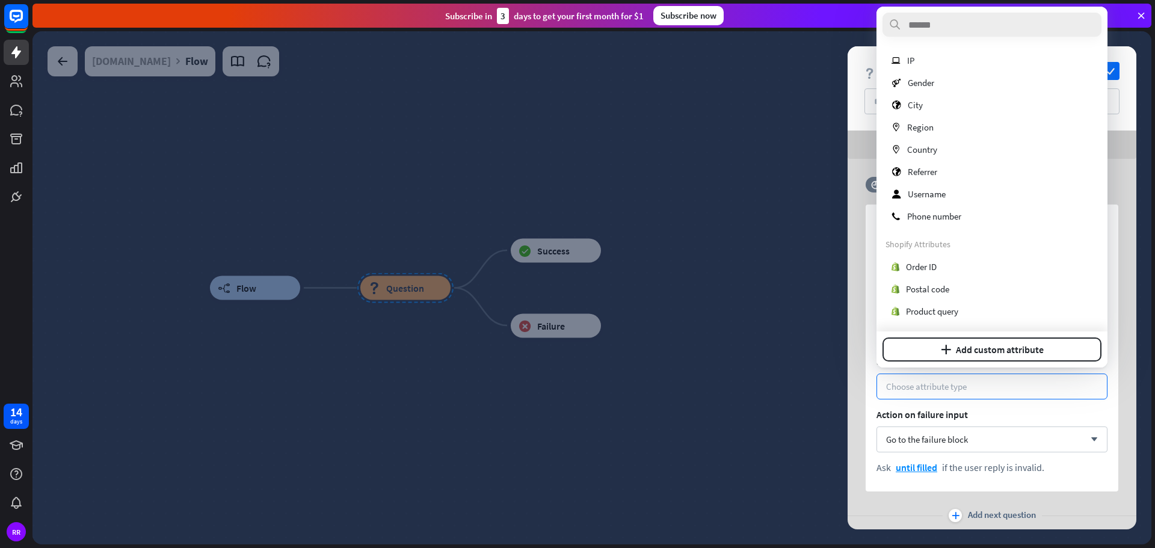
click at [867, 366] on div "**********" at bounding box center [991, 347] width 253 height 287
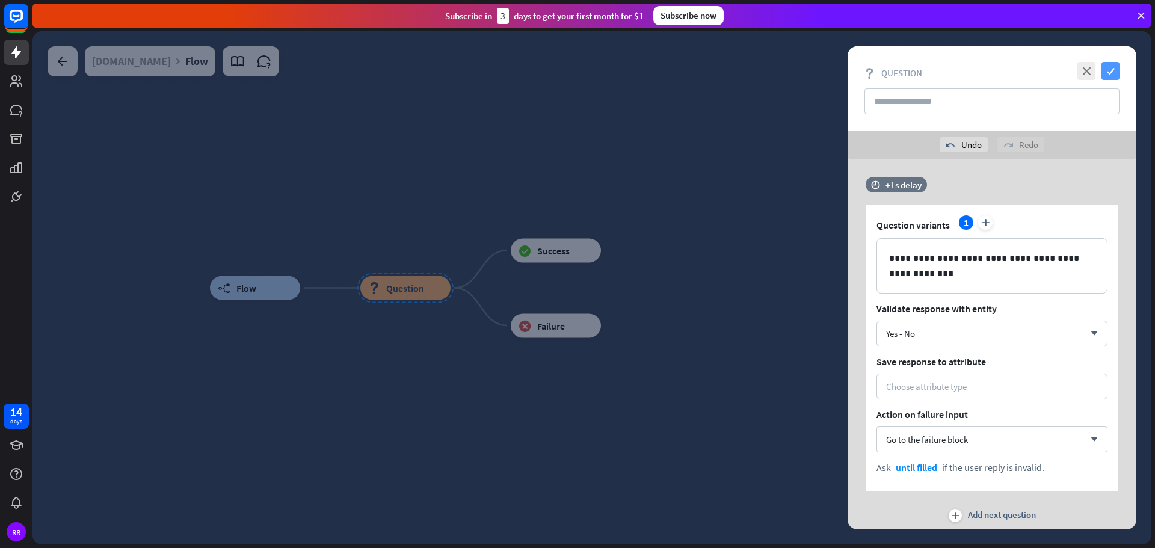
click at [1106, 74] on icon "check" at bounding box center [1110, 71] width 18 height 18
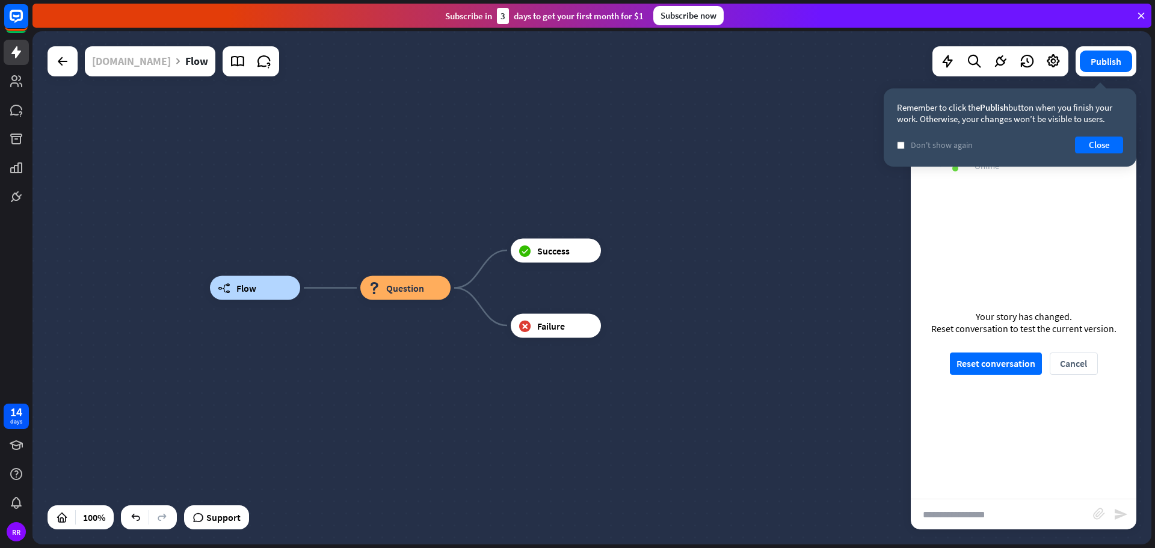
click at [124, 66] on div "[DOMAIN_NAME]" at bounding box center [131, 61] width 79 height 30
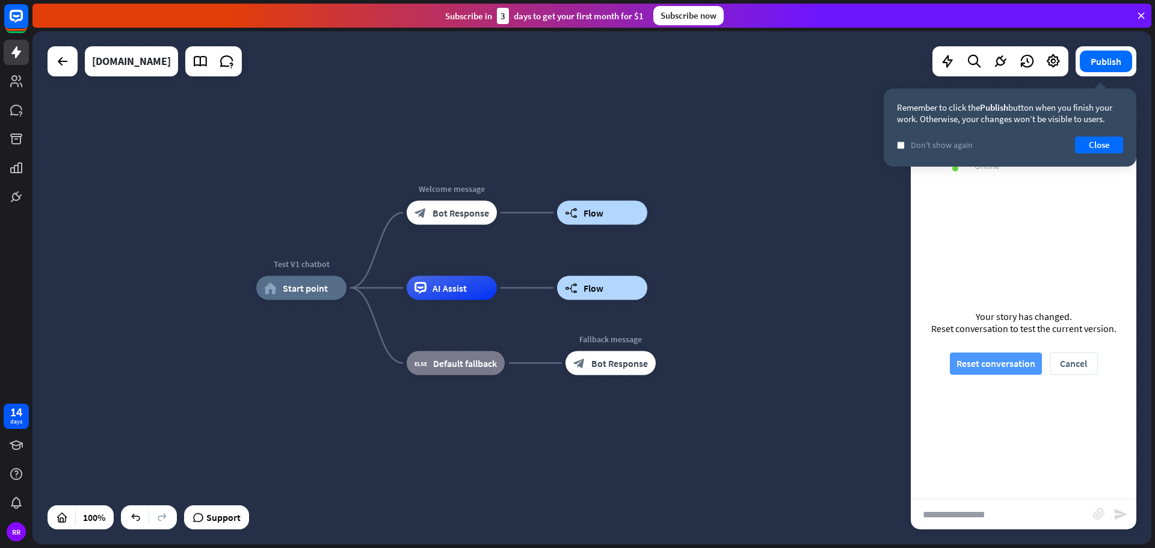
click at [1003, 370] on button "Reset conversation" at bounding box center [996, 363] width 92 height 22
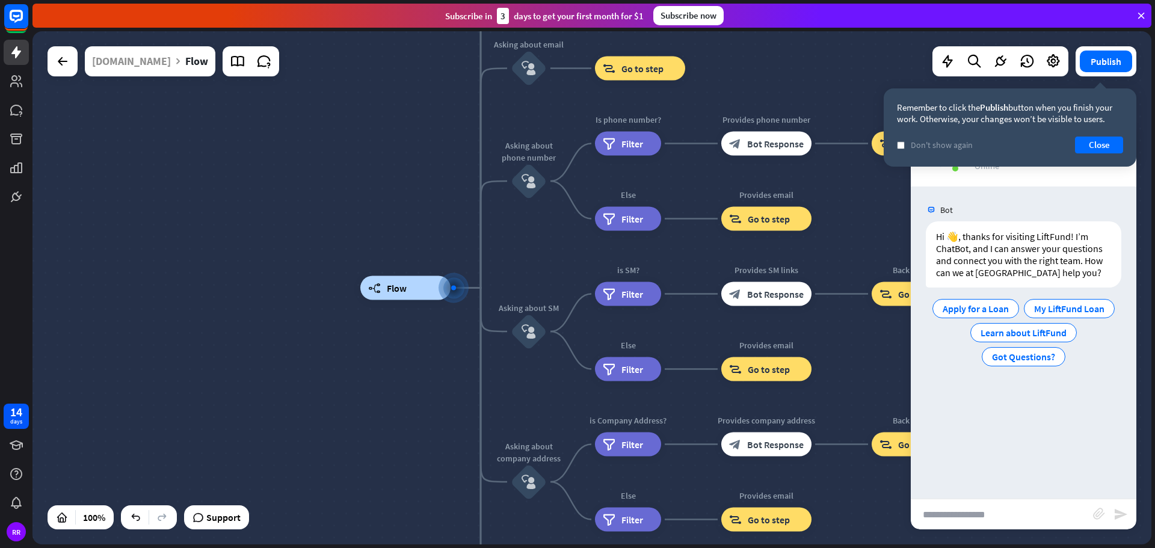
click at [999, 515] on input "text" at bounding box center [1001, 514] width 182 height 30
type input "**********"
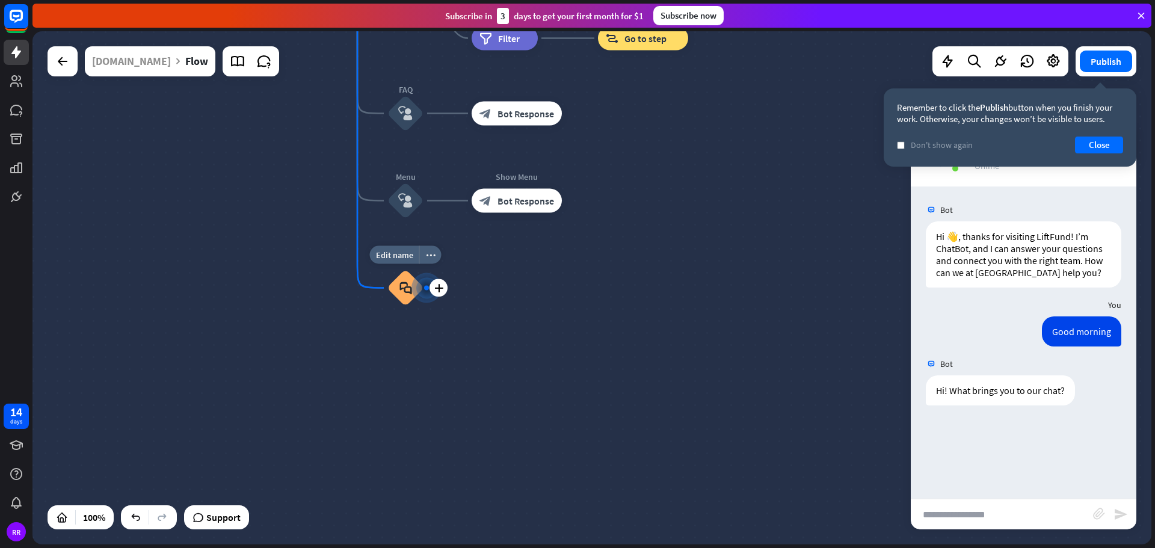
click at [404, 295] on div "block_faq" at bounding box center [405, 288] width 36 height 36
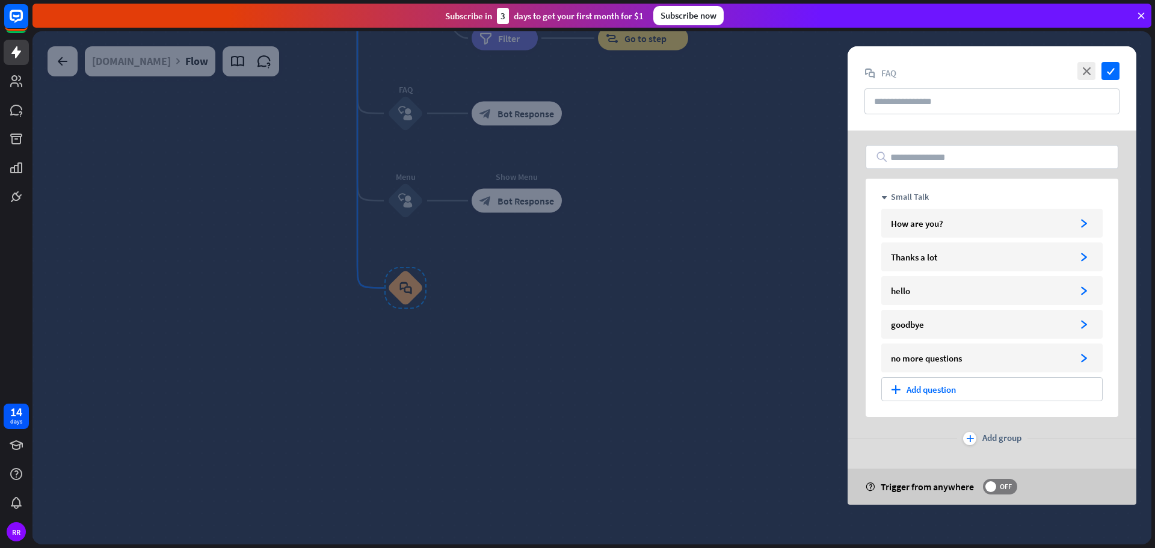
click at [608, 410] on div at bounding box center [591, 287] width 1118 height 513
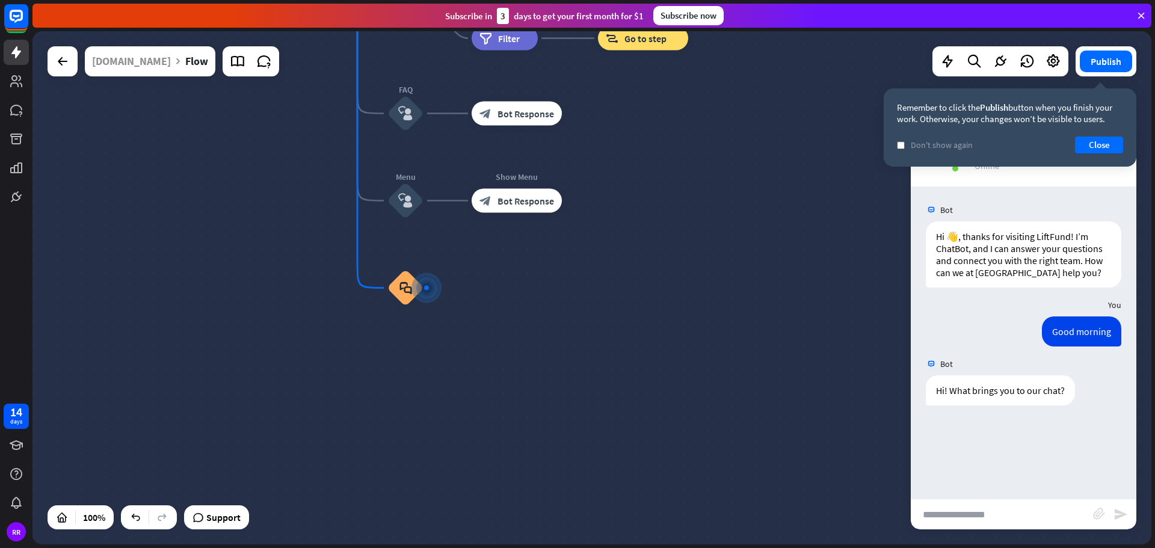
click at [955, 515] on input "text" at bounding box center [1001, 514] width 182 height 30
type input "**********"
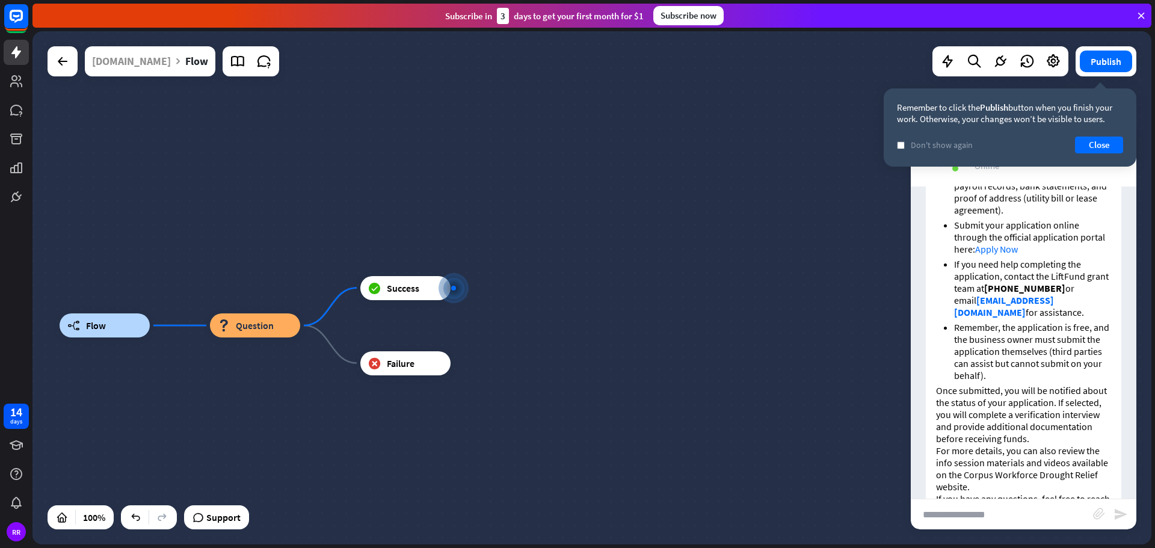
scroll to position [494, 0]
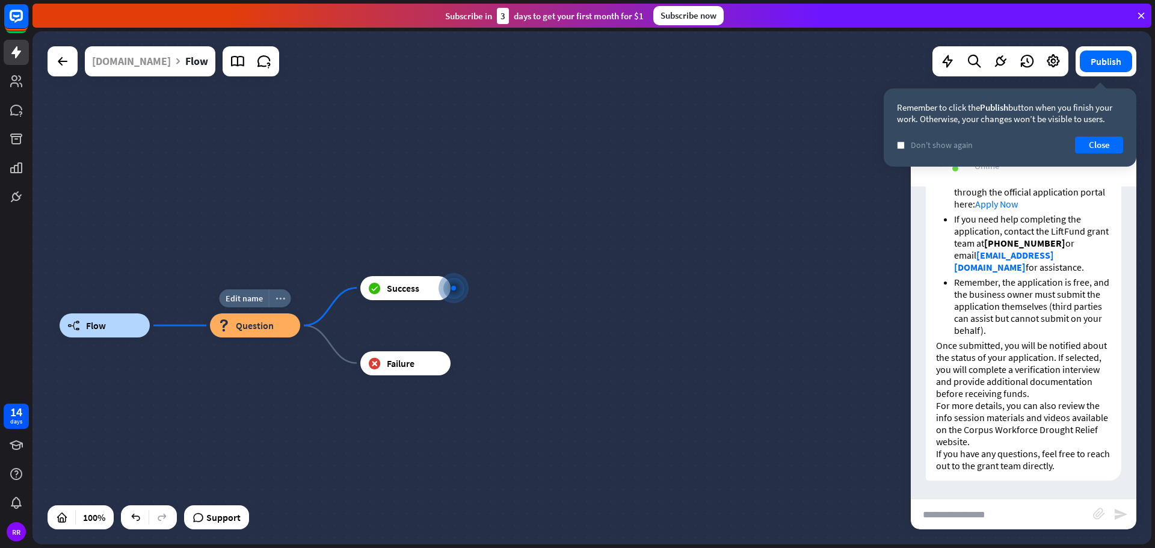
click at [281, 296] on icon "more_horiz" at bounding box center [280, 298] width 10 height 9
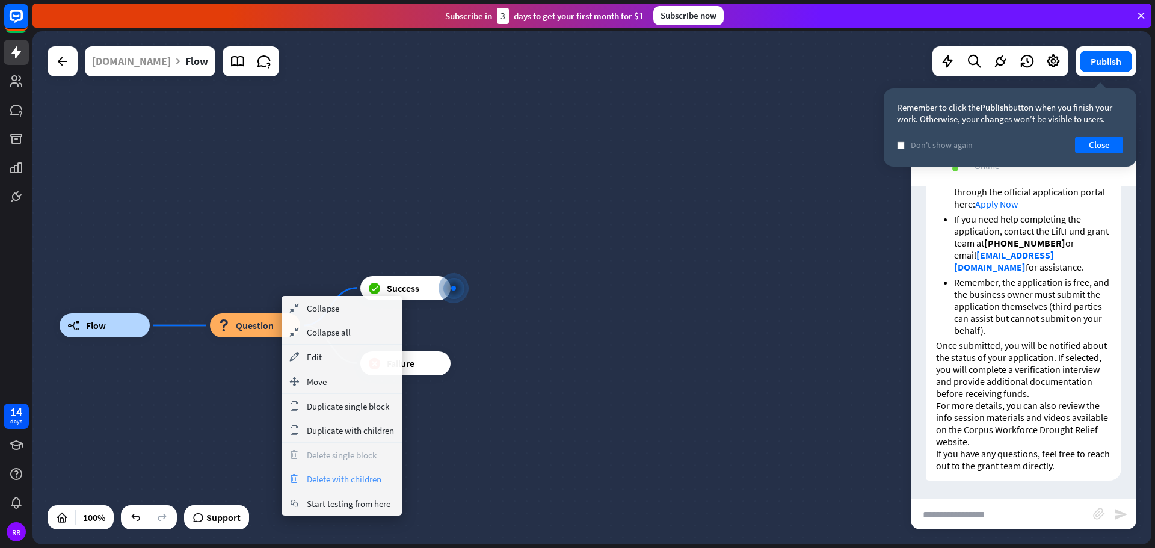
click at [340, 478] on span "Delete with children" at bounding box center [344, 478] width 75 height 11
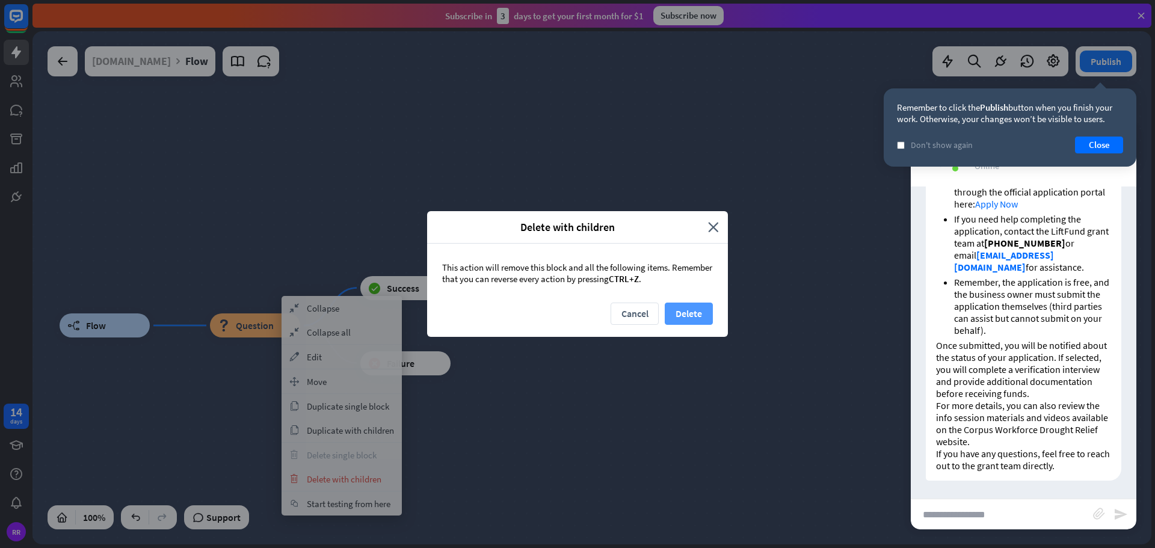
click at [693, 309] on button "Delete" at bounding box center [688, 313] width 48 height 22
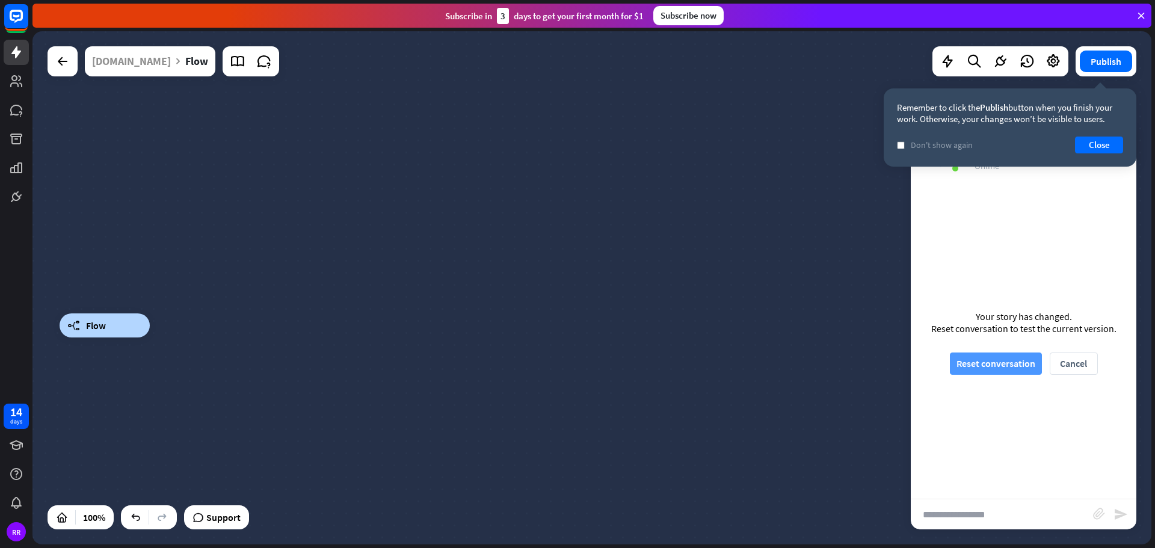
click at [1005, 363] on button "Reset conversation" at bounding box center [996, 363] width 92 height 22
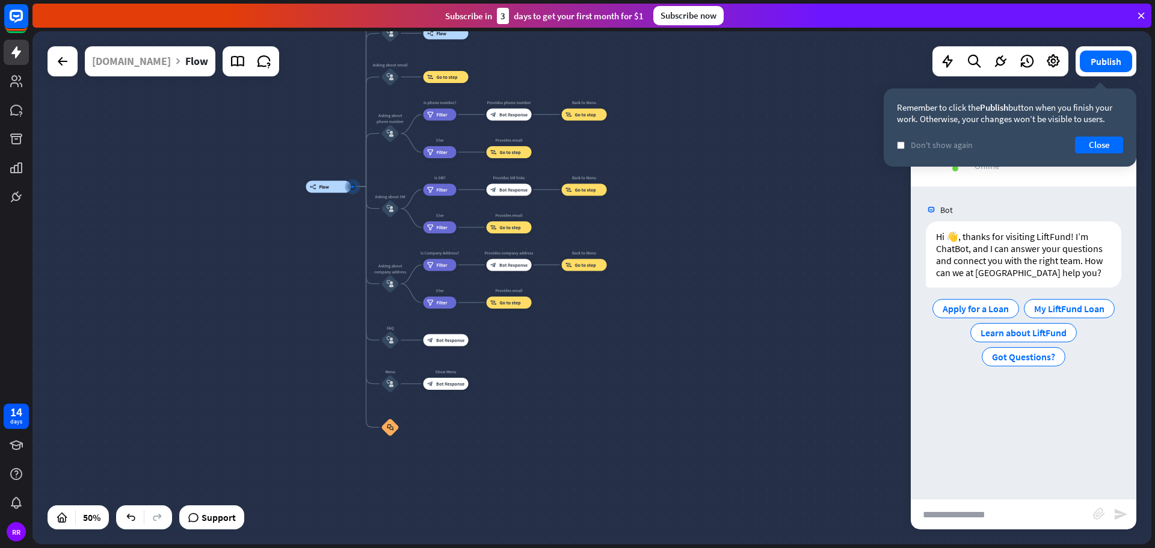
drag, startPoint x: 243, startPoint y: 449, endPoint x: 229, endPoint y: 272, distance: 177.9
click at [229, 272] on div "builder_tree Flow About us block_user_input Provide company information block_b…" at bounding box center [591, 287] width 1118 height 513
click at [134, 63] on div "[DOMAIN_NAME]" at bounding box center [131, 61] width 79 height 30
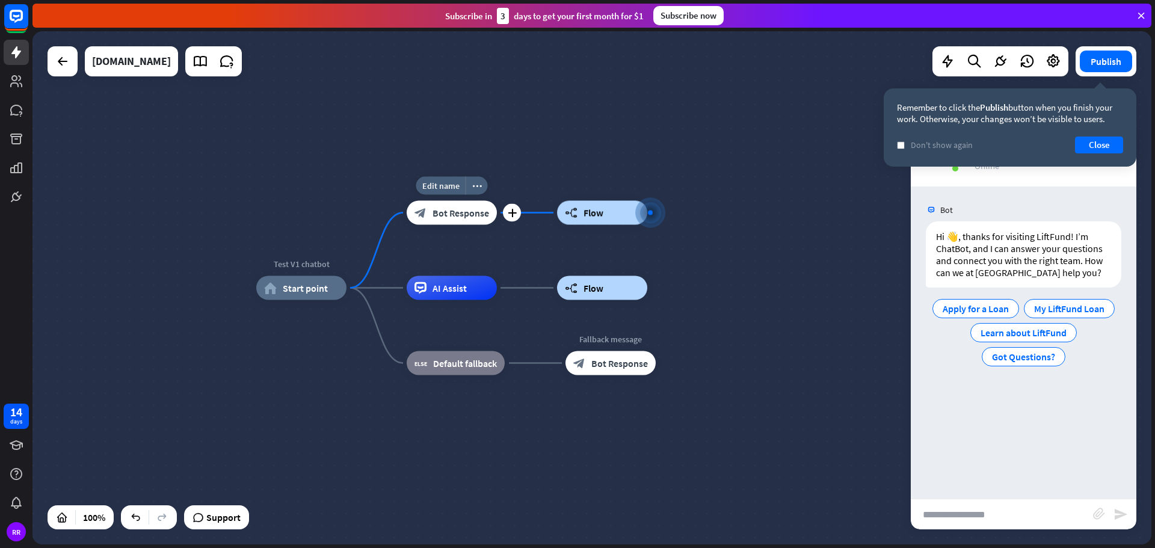
click at [441, 225] on div "Edit name more_horiz plus block_bot_response Bot Response" at bounding box center [452, 213] width 90 height 24
click at [455, 212] on span "Bot Response" at bounding box center [460, 213] width 57 height 12
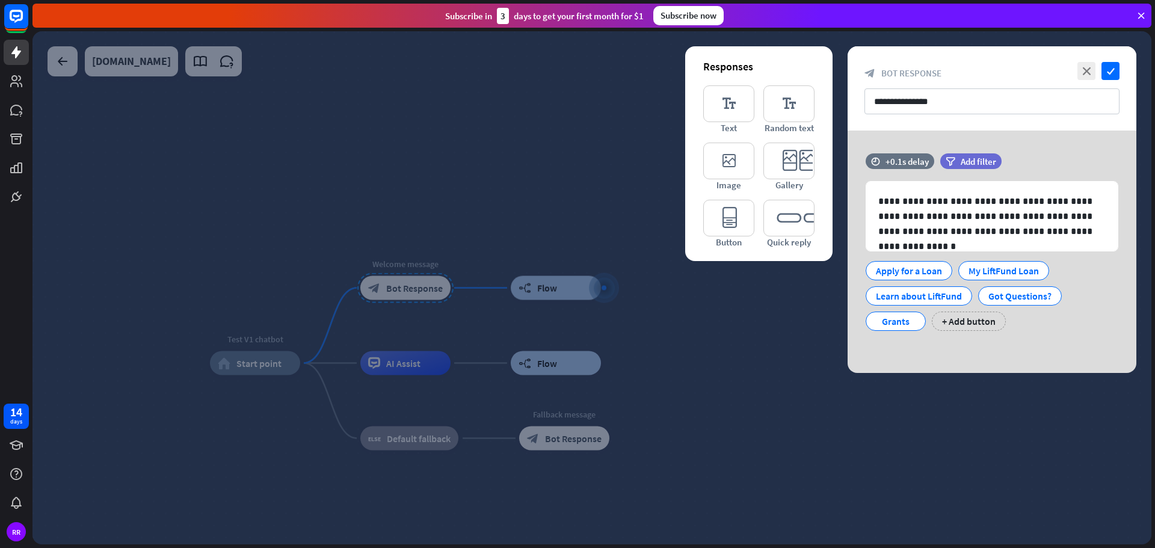
click at [328, 191] on div at bounding box center [591, 287] width 1118 height 513
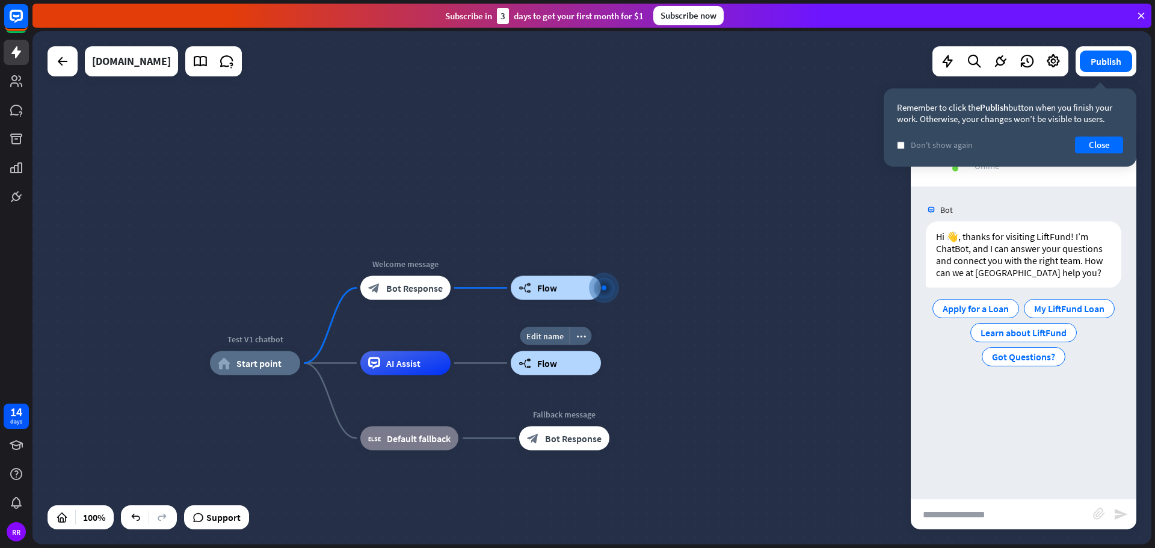
click at [560, 366] on div "builder_tree Flow" at bounding box center [556, 363] width 90 height 24
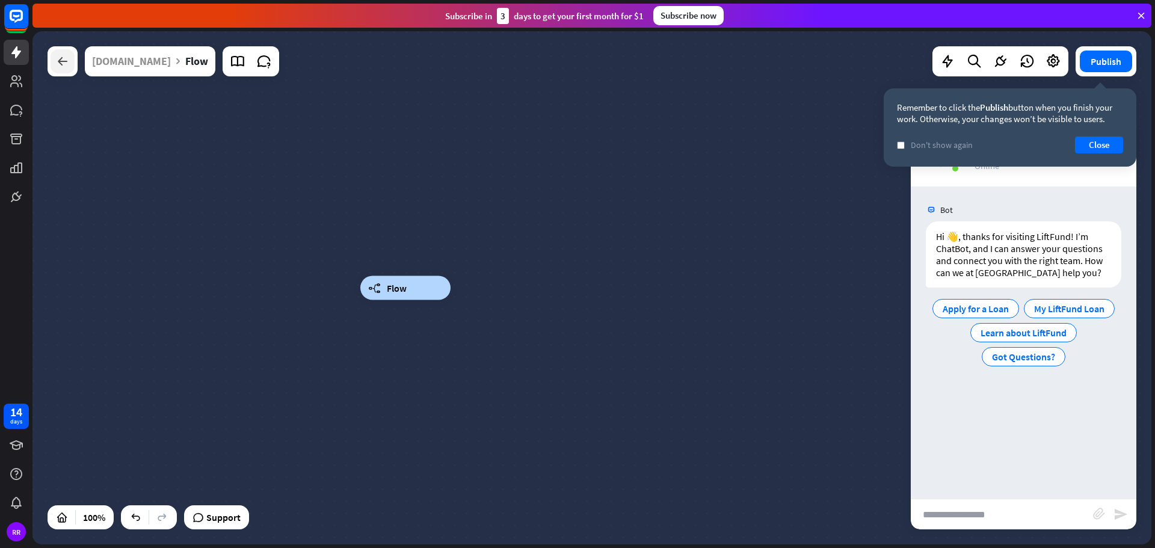
click at [64, 60] on icon at bounding box center [62, 61] width 14 height 14
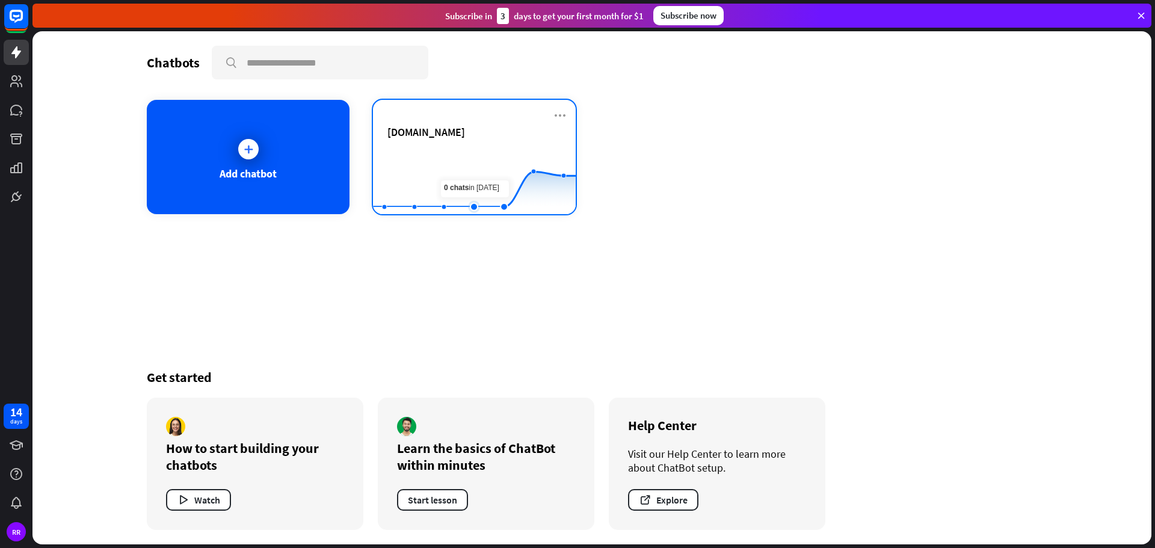
click at [486, 182] on rect at bounding box center [474, 184] width 203 height 75
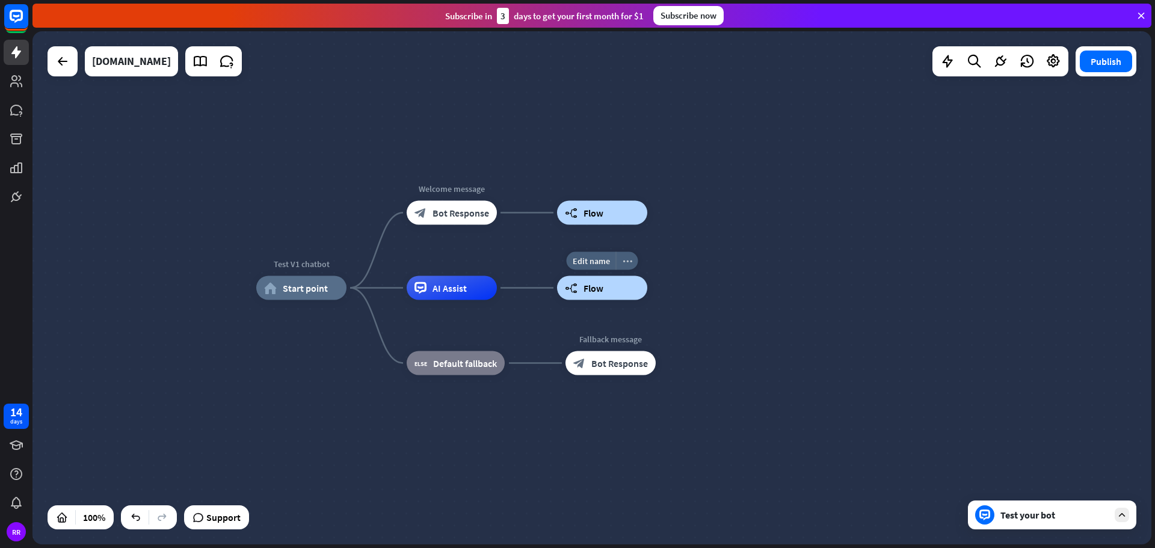
click at [631, 263] on div "more_horiz" at bounding box center [627, 261] width 22 height 18
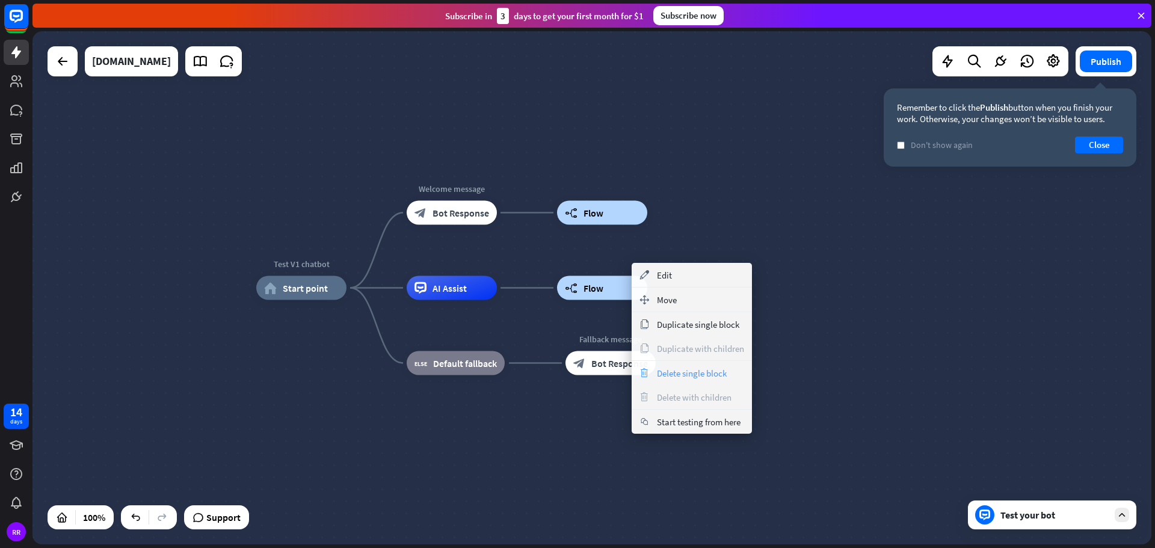
click at [680, 374] on span "Delete single block" at bounding box center [692, 372] width 70 height 11
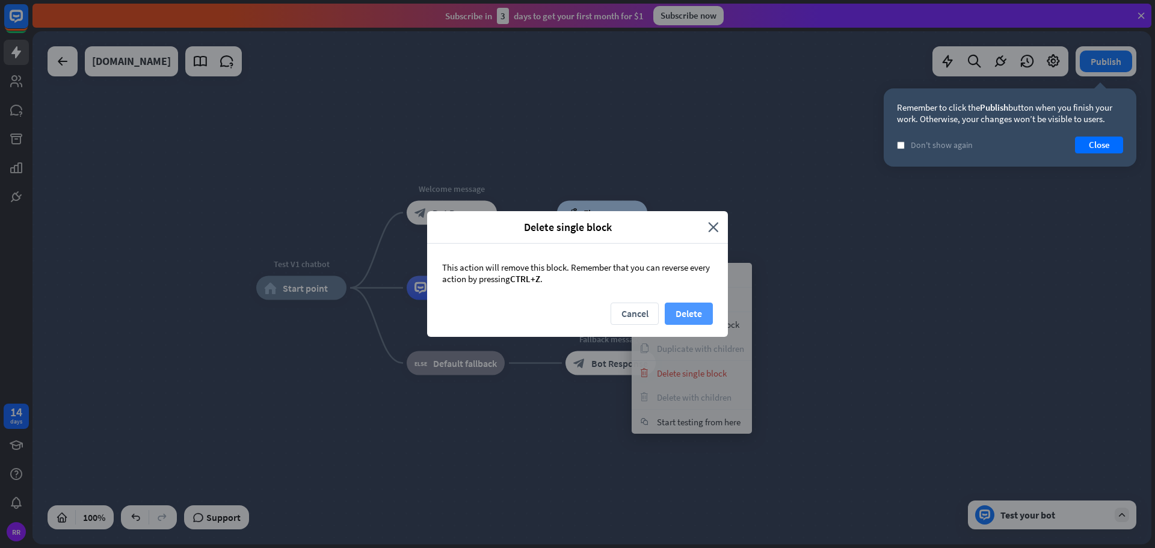
click at [701, 313] on button "Delete" at bounding box center [688, 313] width 48 height 22
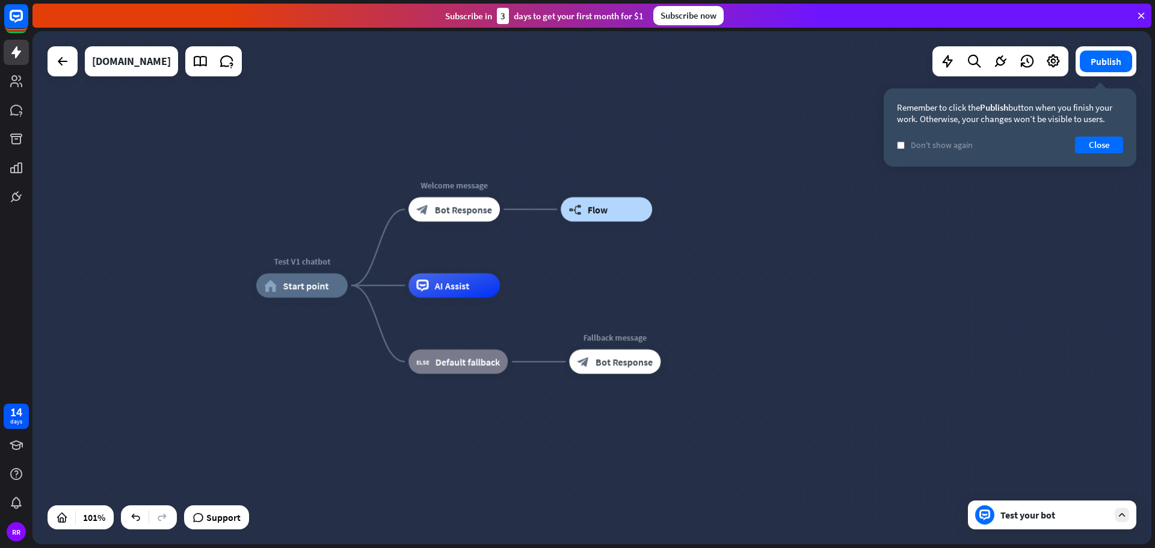
click at [287, 460] on div "Test V1 chatbot home_2 Start point Welcome message block_bot_response Bot Respo…" at bounding box center [822, 546] width 1132 height 520
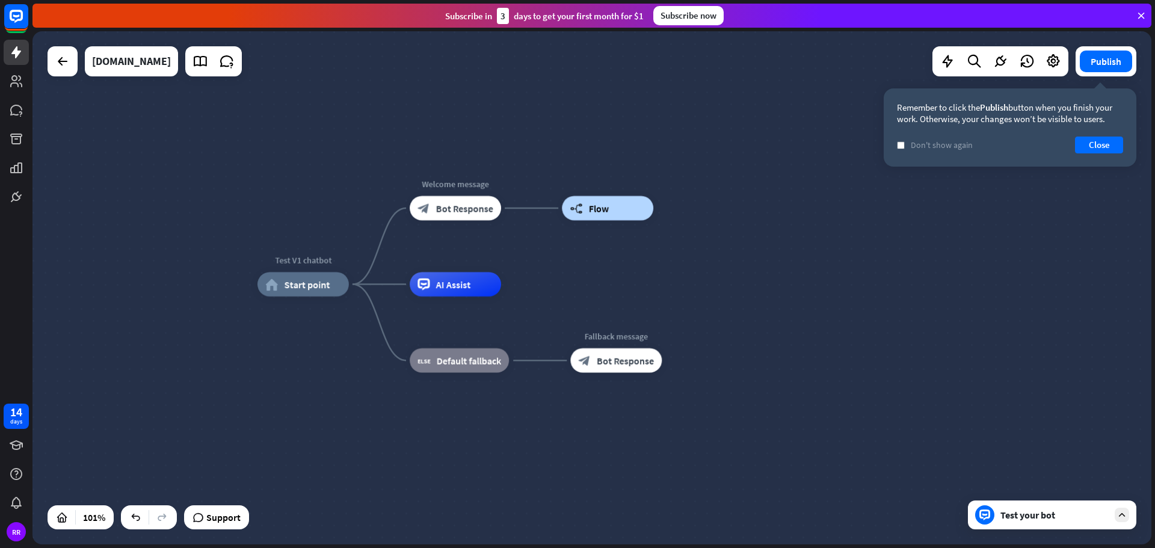
click at [287, 427] on div "Test V1 chatbot home_2 Start point Welcome message block_bot_response Bot Respo…" at bounding box center [823, 544] width 1132 height 520
click at [880, 373] on div "Test V1 chatbot home_2 Start point Welcome message block_bot_response Bot Respo…" at bounding box center [823, 544] width 1132 height 520
click at [515, 287] on icon "plus" at bounding box center [516, 284] width 9 height 8
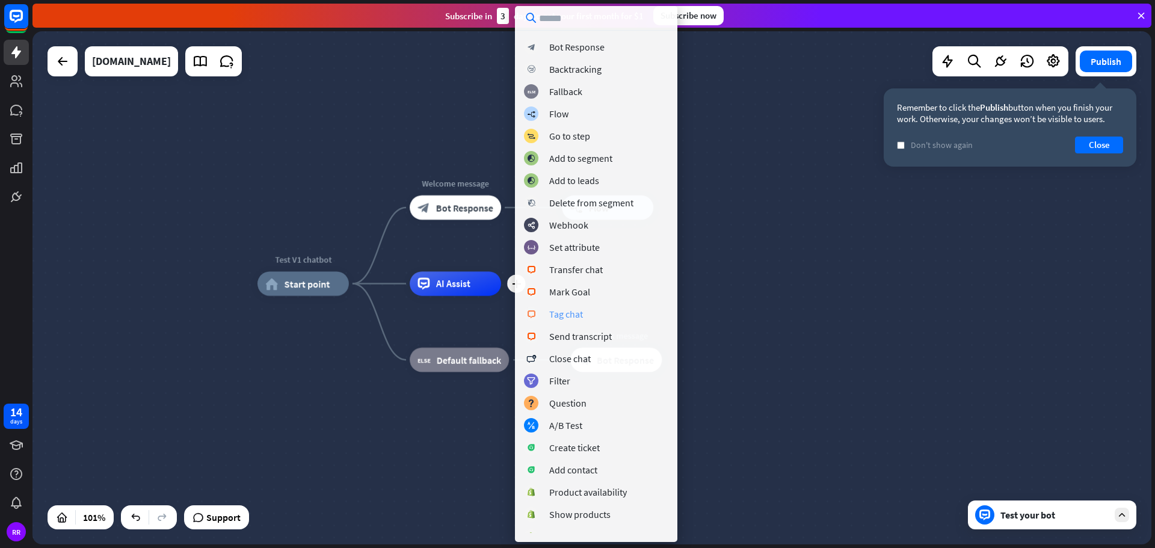
click at [573, 316] on div "Tag chat" at bounding box center [566, 314] width 34 height 12
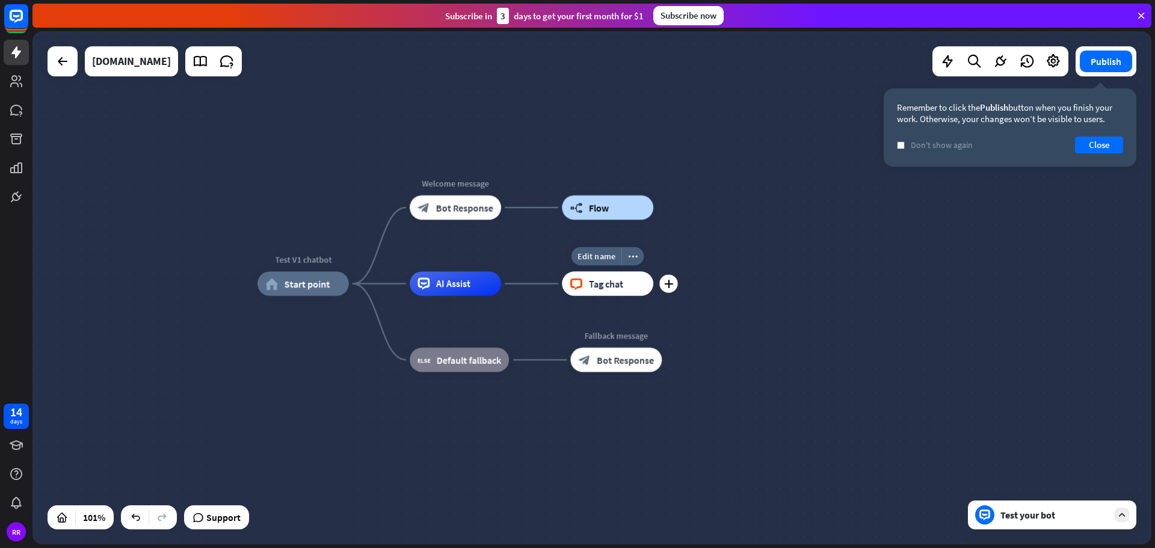
click at [598, 284] on span "Tag chat" at bounding box center [606, 283] width 35 height 12
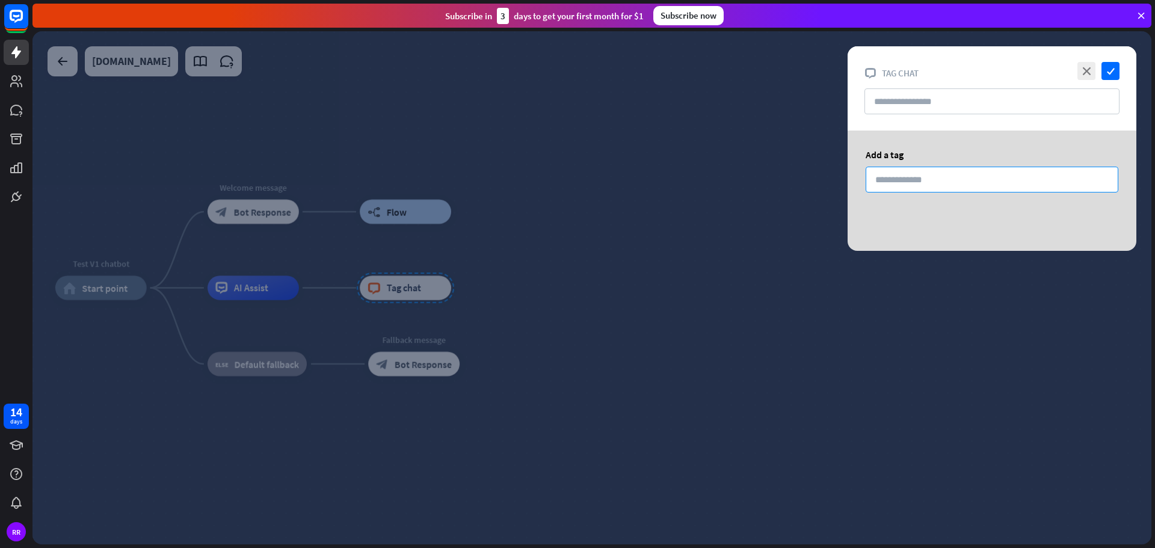
click at [886, 179] on input at bounding box center [991, 180] width 253 height 26
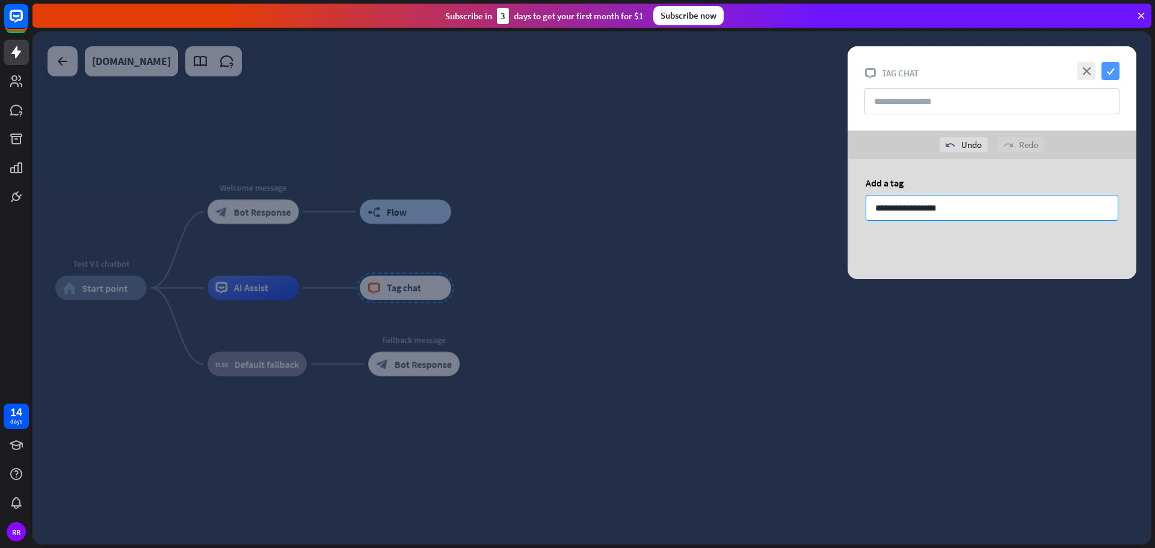
type input "**********"
click at [1117, 70] on icon "check" at bounding box center [1110, 71] width 18 height 18
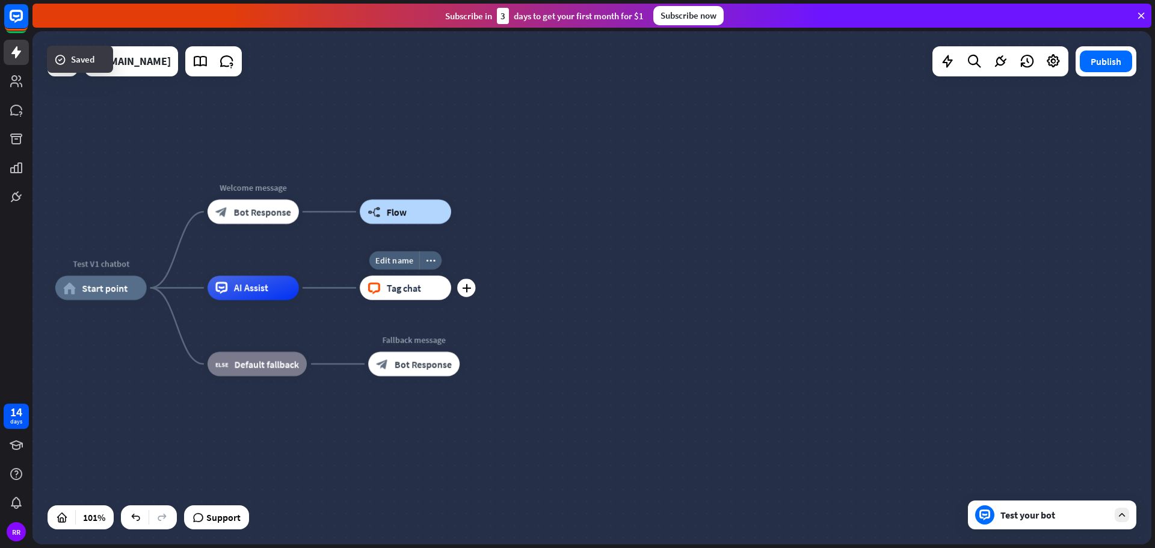
click at [403, 292] on span "Tag chat" at bounding box center [404, 287] width 35 height 12
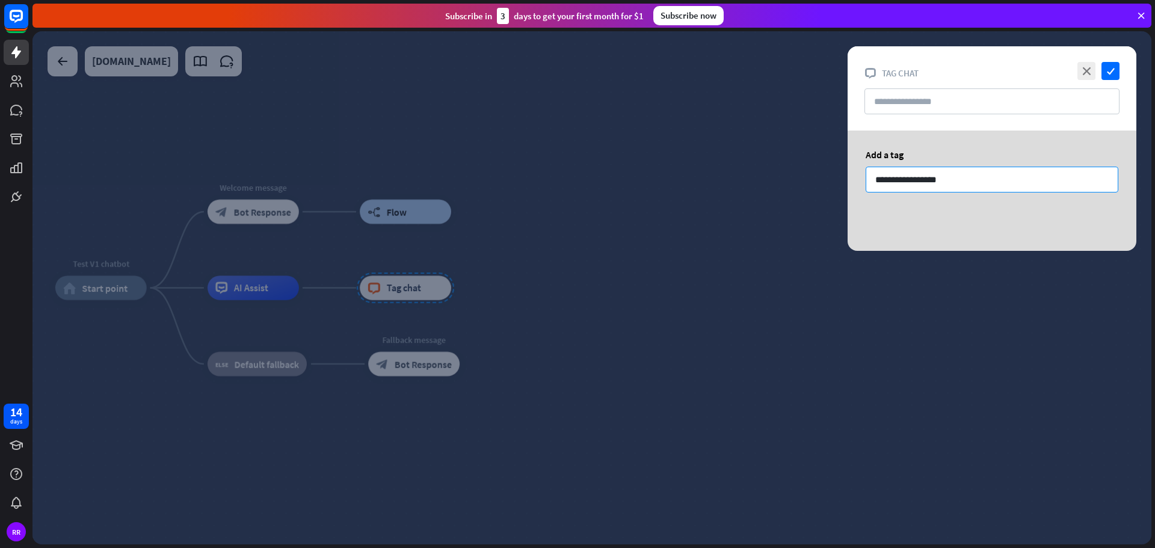
click at [950, 174] on input "**********" at bounding box center [991, 180] width 253 height 26
click at [948, 183] on input "**********" at bounding box center [991, 180] width 253 height 26
click at [882, 290] on div at bounding box center [591, 287] width 1118 height 513
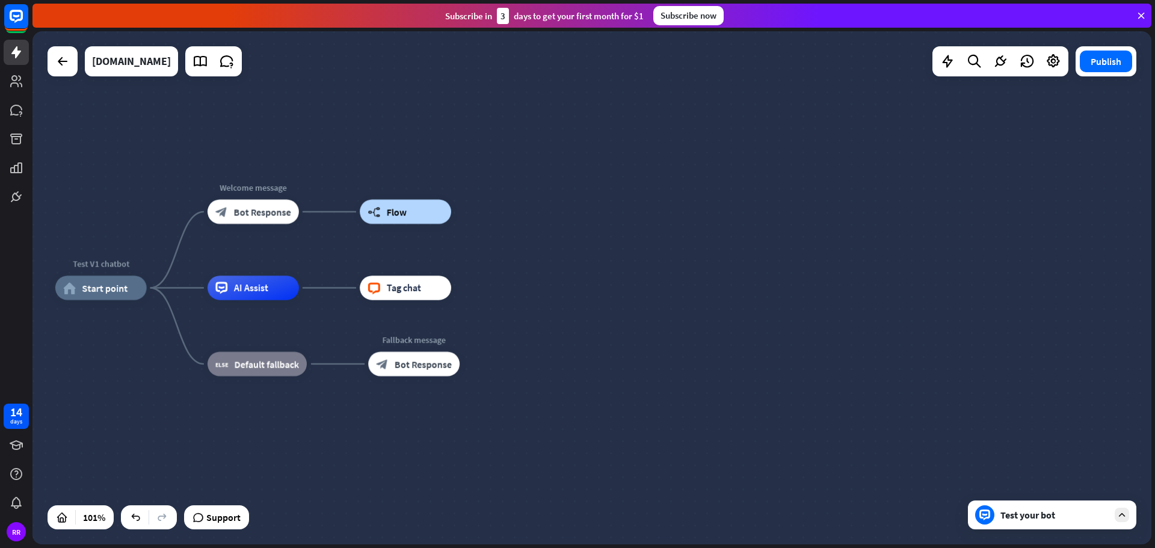
click at [1032, 520] on div "Test your bot" at bounding box center [1054, 515] width 108 height 12
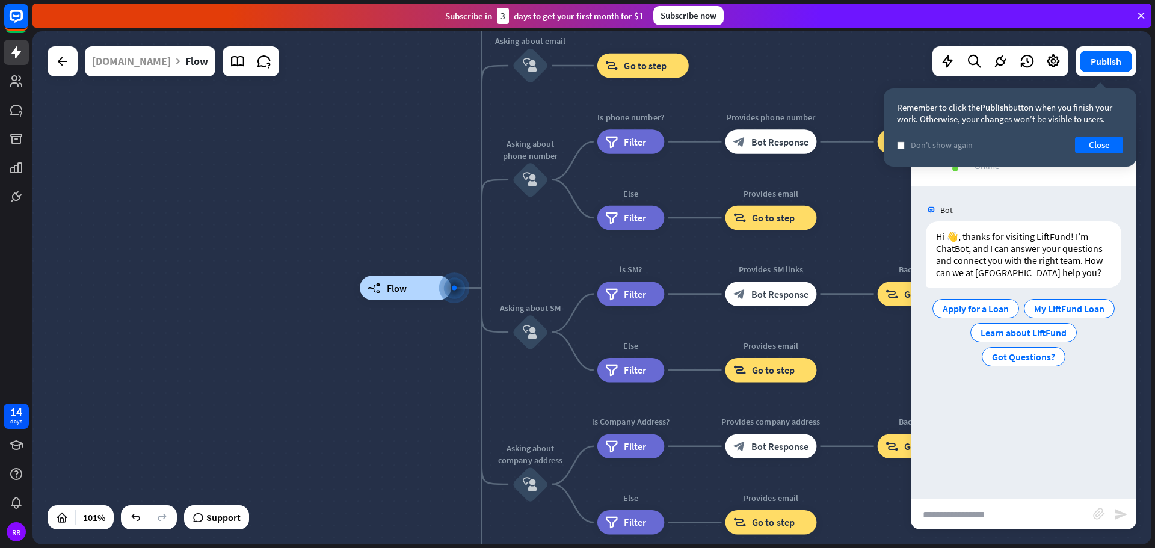
click at [1006, 521] on input "text" at bounding box center [1001, 514] width 182 height 30
type input "****"
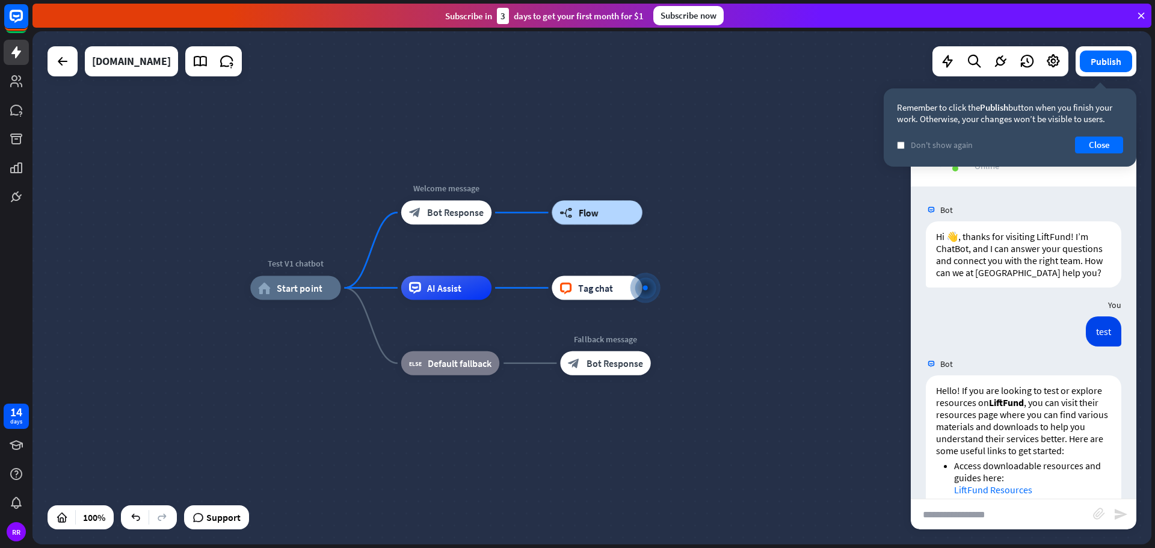
scroll to position [114, 0]
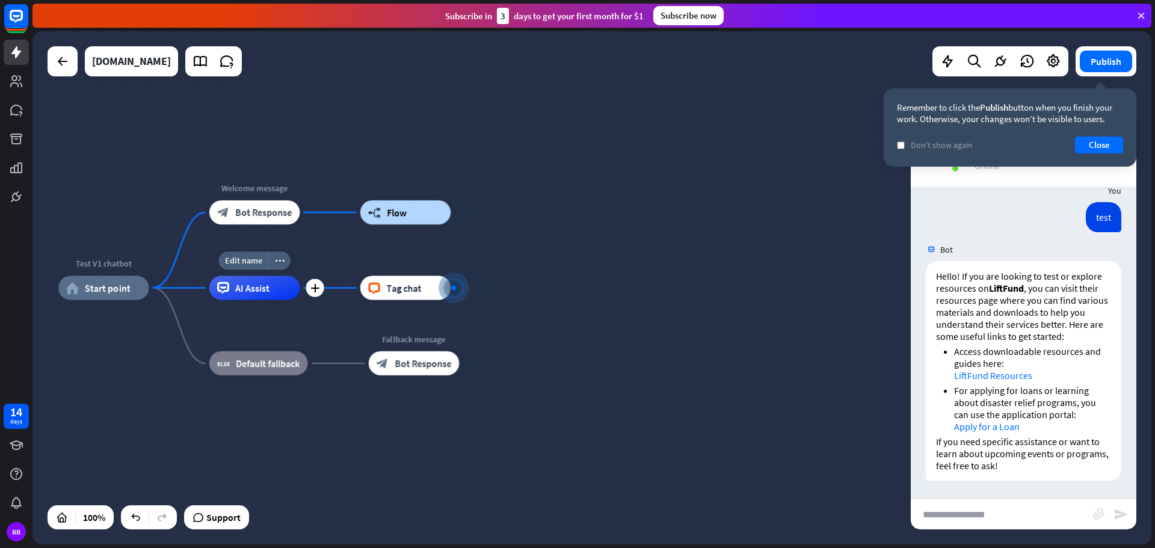
click at [289, 294] on div "AI Assist" at bounding box center [254, 287] width 90 height 24
click at [396, 289] on span "Tag chat" at bounding box center [404, 287] width 34 height 12
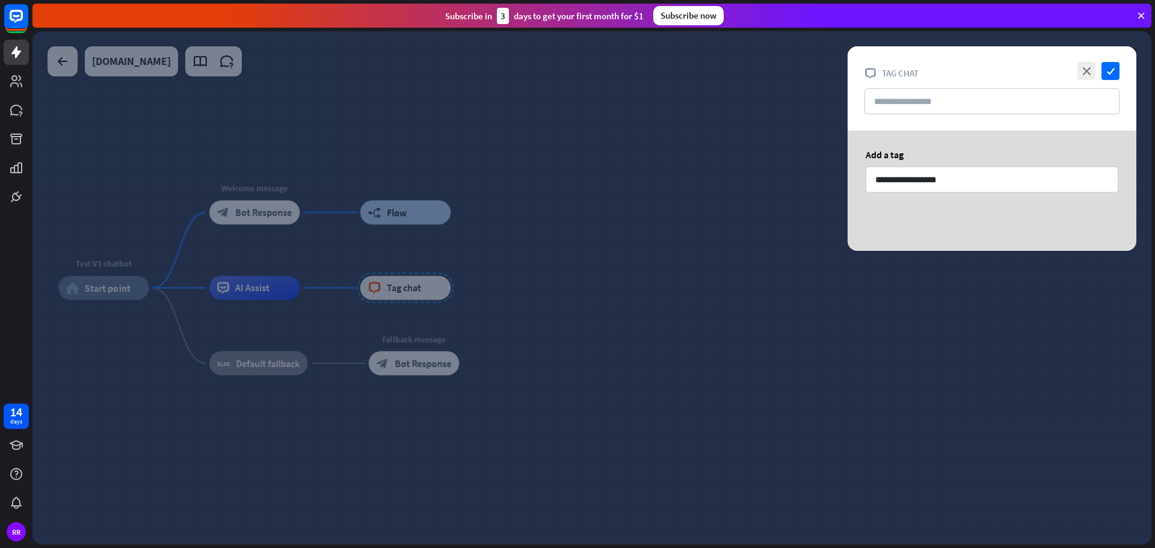
click at [412, 295] on div at bounding box center [591, 287] width 1118 height 513
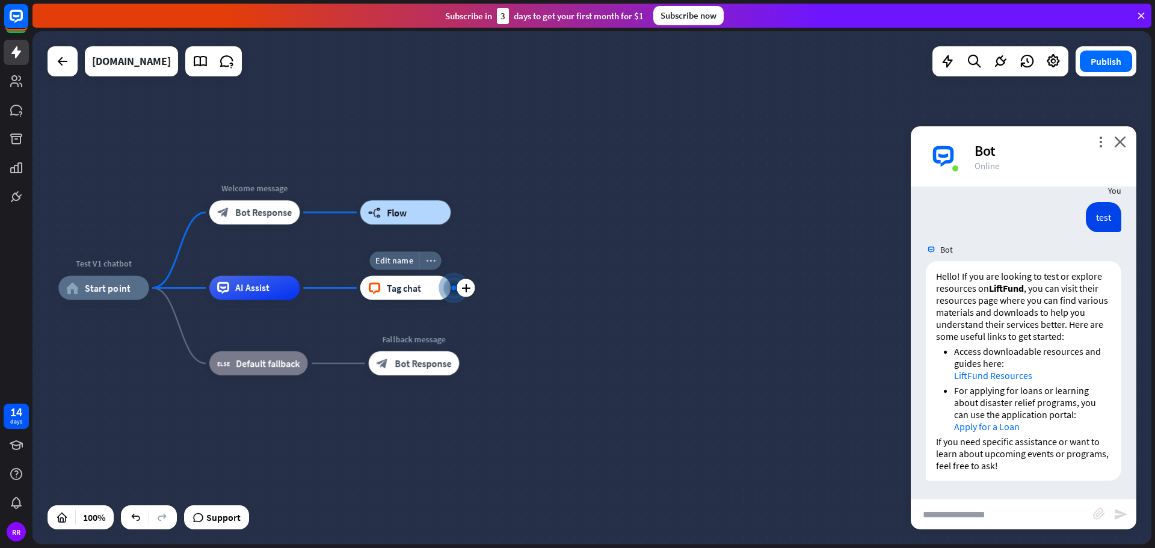
click at [431, 257] on icon "more_horiz" at bounding box center [431, 260] width 10 height 9
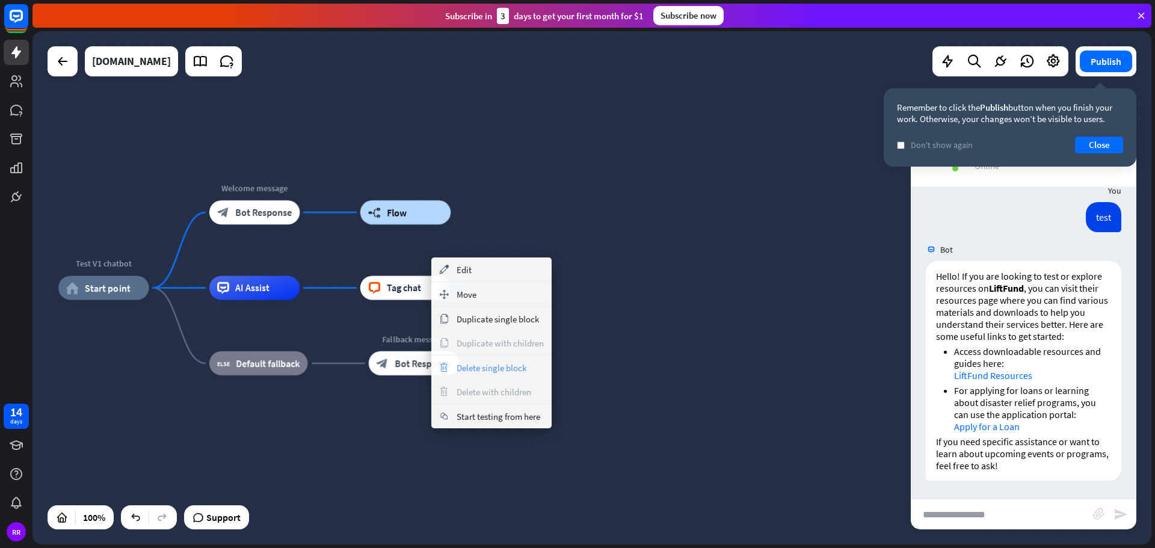
click at [484, 369] on span "Delete single block" at bounding box center [491, 367] width 70 height 11
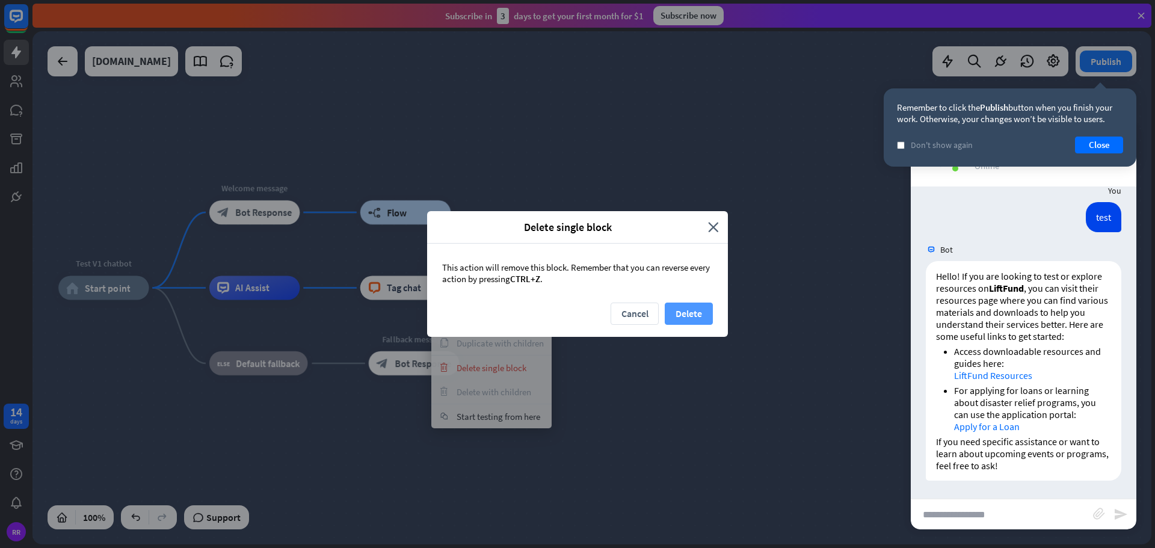
click at [695, 311] on button "Delete" at bounding box center [688, 313] width 48 height 22
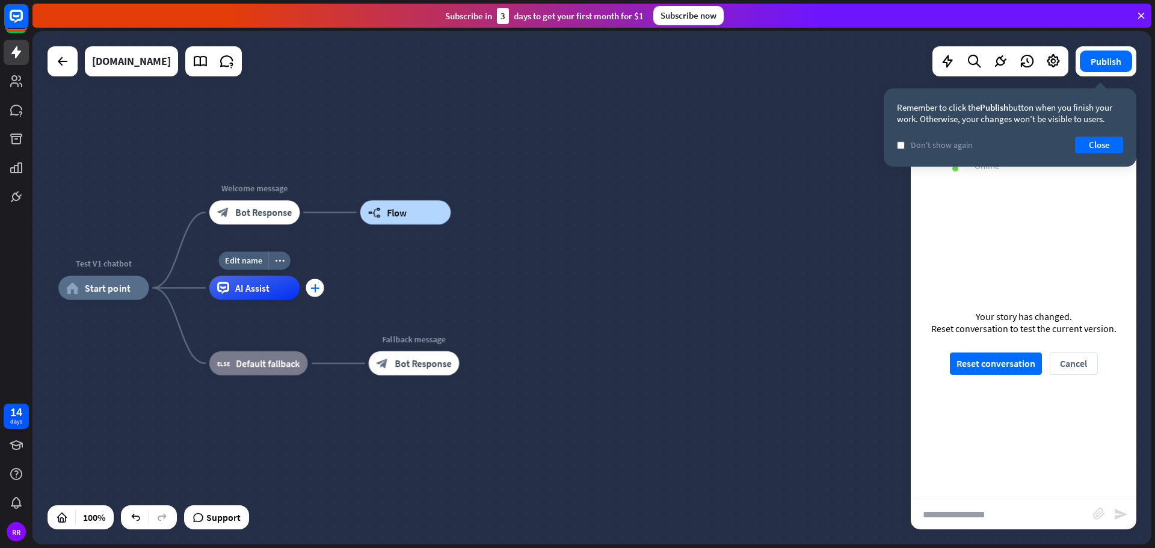
click at [316, 290] on icon "plus" at bounding box center [314, 287] width 9 height 8
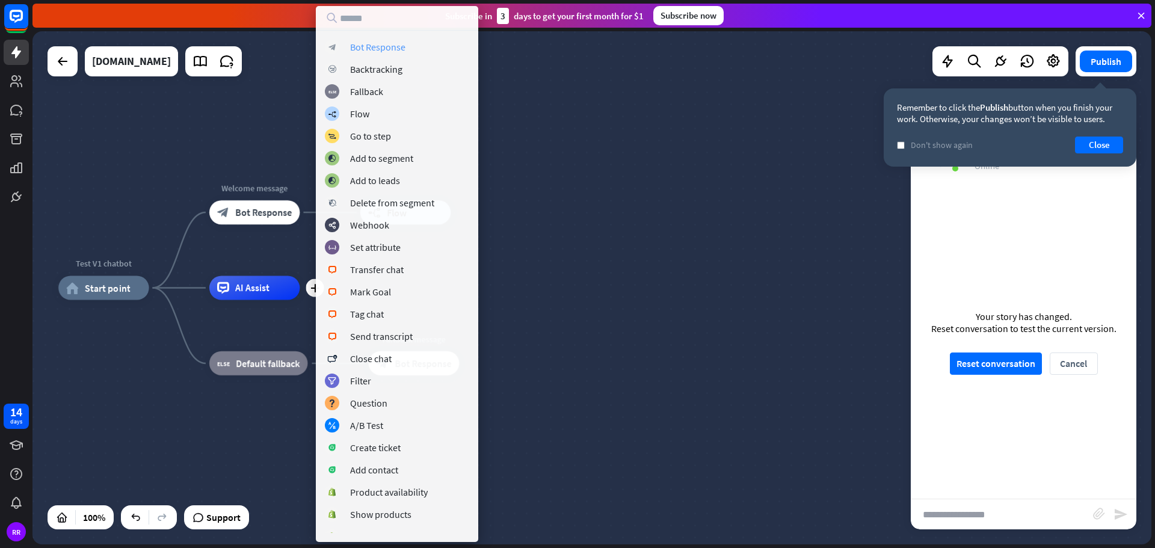
click at [367, 46] on div "Bot Response" at bounding box center [377, 47] width 55 height 12
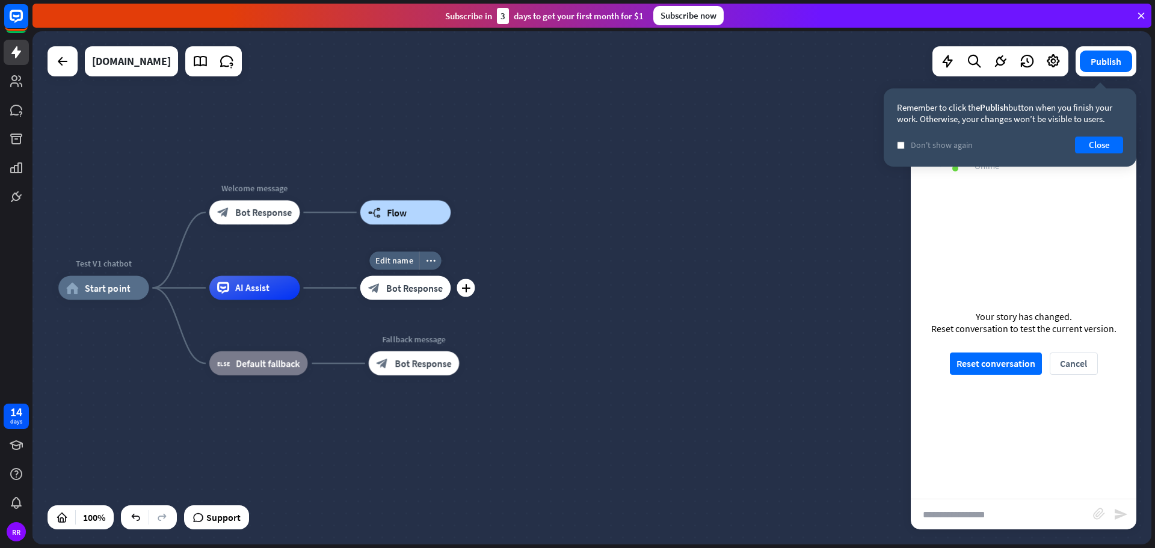
click at [386, 295] on div "block_bot_response Bot Response" at bounding box center [405, 287] width 90 height 24
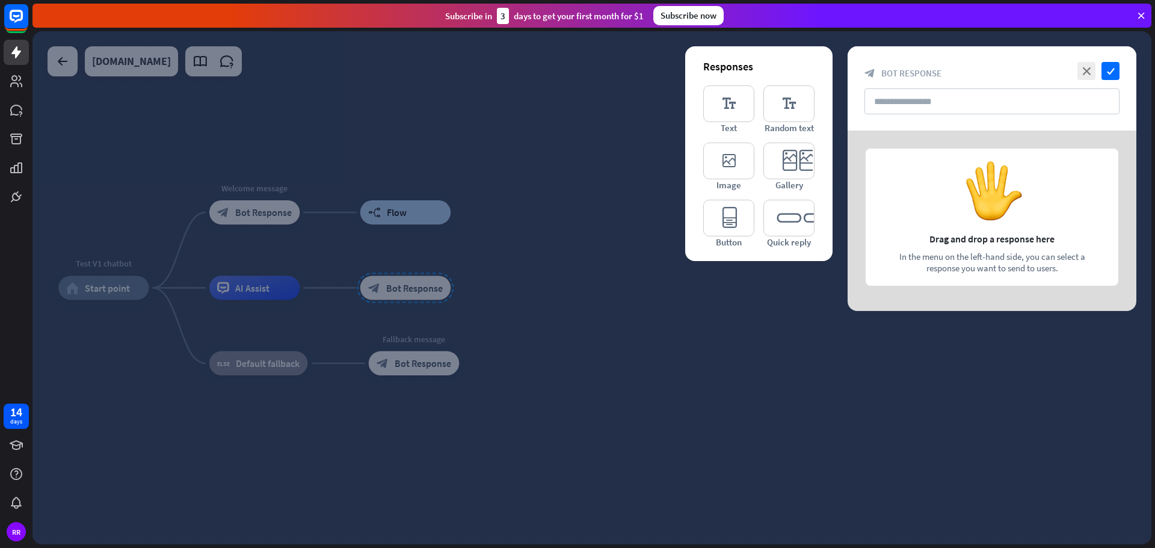
click at [411, 289] on div at bounding box center [591, 287] width 1118 height 513
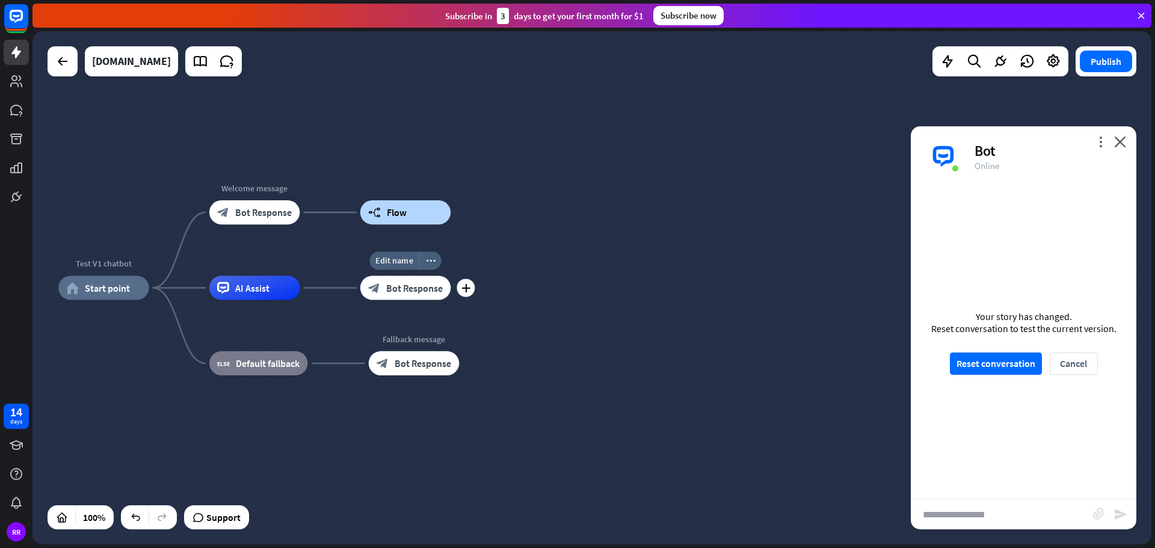
click at [395, 290] on span "Bot Response" at bounding box center [414, 287] width 57 height 12
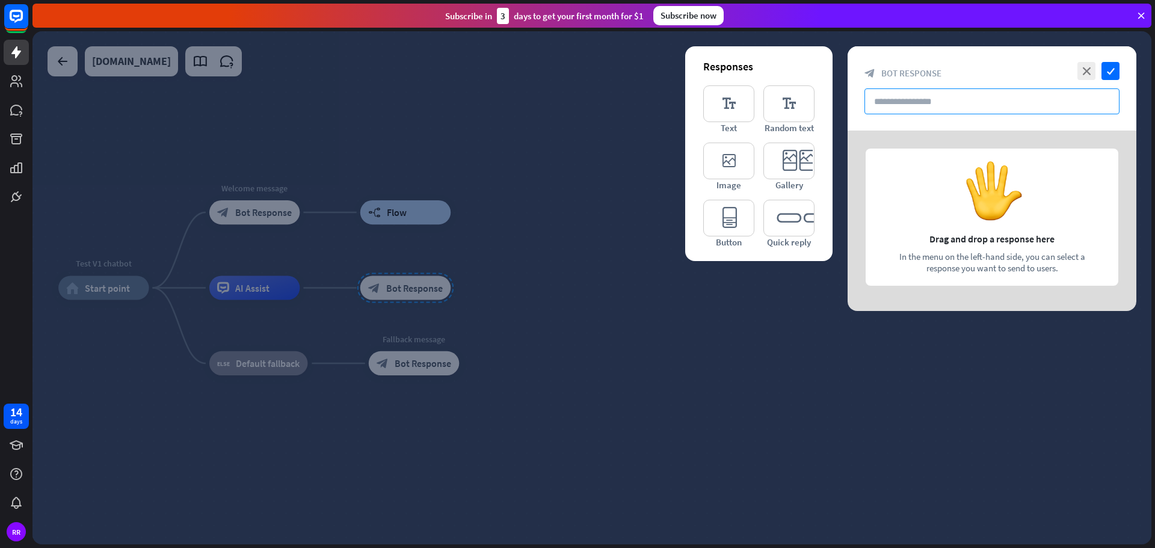
click at [898, 97] on input "text" at bounding box center [991, 101] width 255 height 26
click at [895, 225] on div at bounding box center [991, 220] width 289 height 180
click at [945, 205] on div at bounding box center [991, 220] width 289 height 180
click at [947, 241] on div at bounding box center [991, 220] width 289 height 180
click at [903, 212] on div at bounding box center [991, 220] width 289 height 180
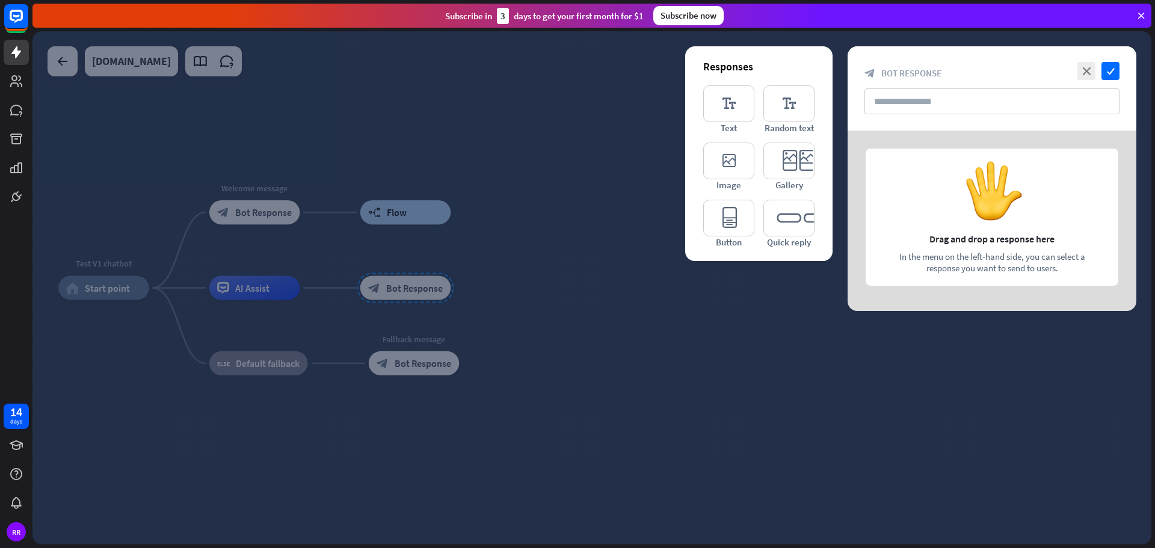
drag, startPoint x: 922, startPoint y: 276, endPoint x: 929, endPoint y: 277, distance: 6.6
click at [922, 277] on div at bounding box center [991, 220] width 289 height 180
click at [954, 269] on div at bounding box center [991, 220] width 289 height 180
click at [940, 95] on input "text" at bounding box center [991, 101] width 255 height 26
click at [897, 100] on input "text" at bounding box center [991, 101] width 255 height 26
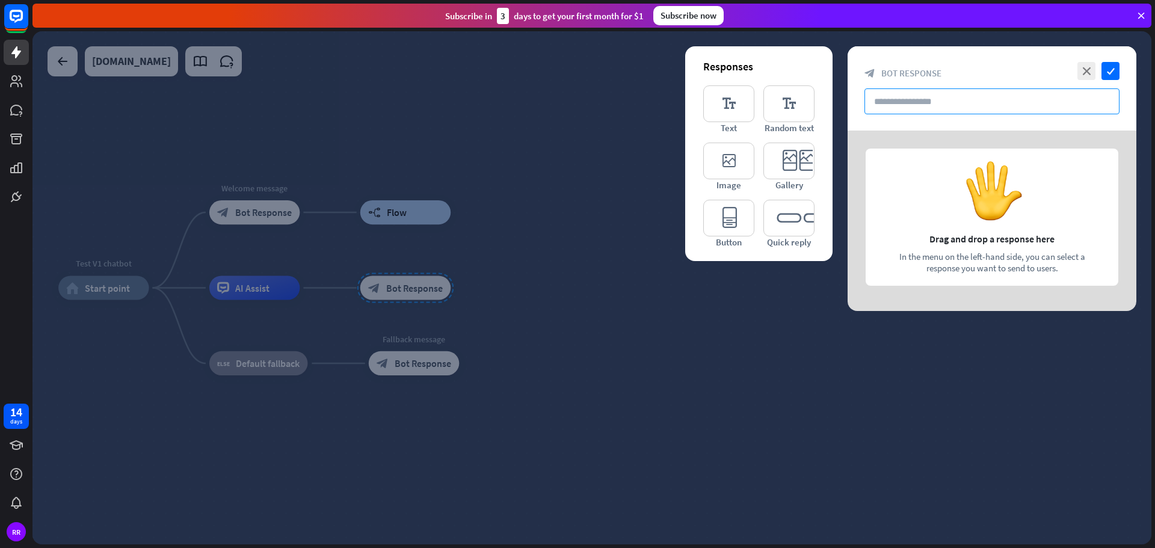
click at [897, 100] on input "text" at bounding box center [991, 101] width 255 height 26
paste input "**********"
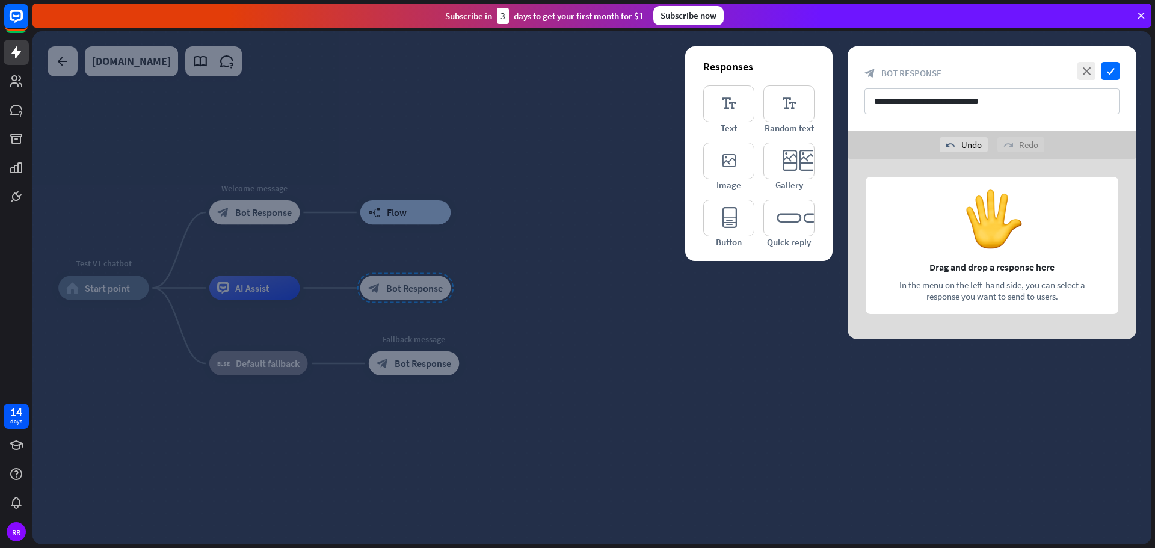
click at [1052, 176] on div at bounding box center [991, 249] width 289 height 180
click at [926, 262] on div at bounding box center [991, 249] width 289 height 180
click at [915, 288] on div at bounding box center [991, 249] width 289 height 180
click at [1043, 167] on div at bounding box center [991, 249] width 289 height 180
click at [1072, 170] on div at bounding box center [991, 249] width 289 height 180
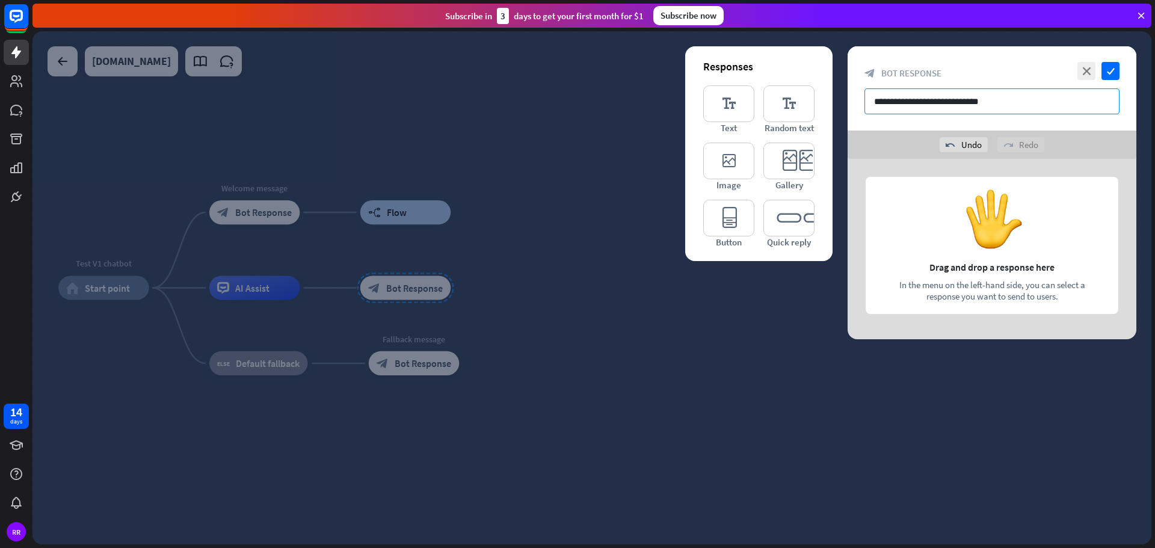
click at [999, 105] on input "**********" at bounding box center [991, 101] width 255 height 26
click at [993, 288] on div at bounding box center [991, 249] width 289 height 180
drag, startPoint x: 1009, startPoint y: 105, endPoint x: 865, endPoint y: 111, distance: 144.4
click at [865, 111] on input "**********" at bounding box center [991, 101] width 255 height 26
click at [998, 107] on input "**********" at bounding box center [991, 101] width 255 height 26
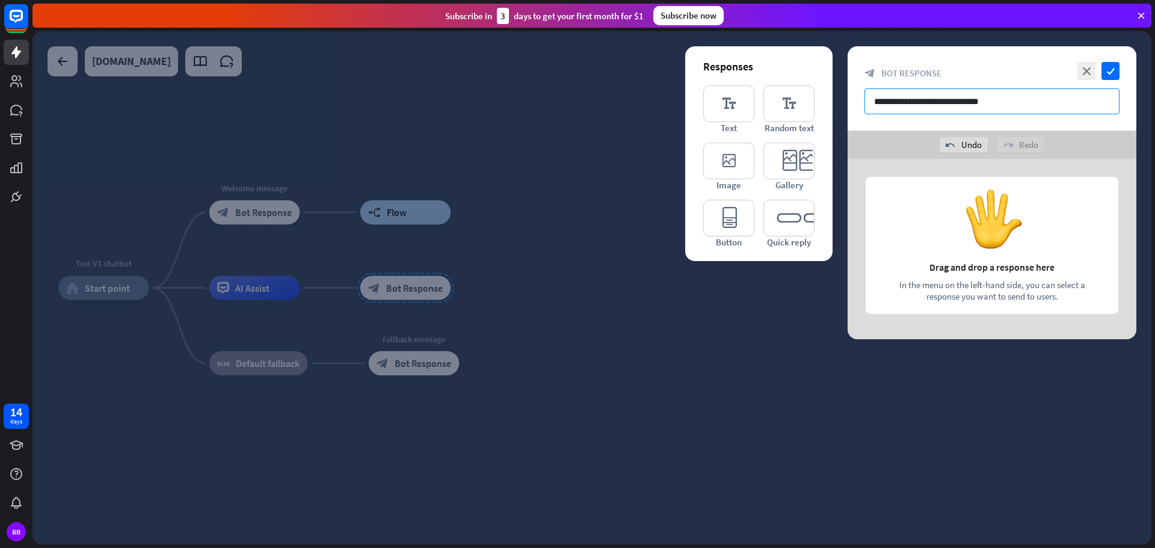
drag, startPoint x: 1000, startPoint y: 101, endPoint x: 854, endPoint y: 104, distance: 146.2
click at [854, 104] on div "**********" at bounding box center [991, 88] width 289 height 84
paste input "**********"
type input "**********"
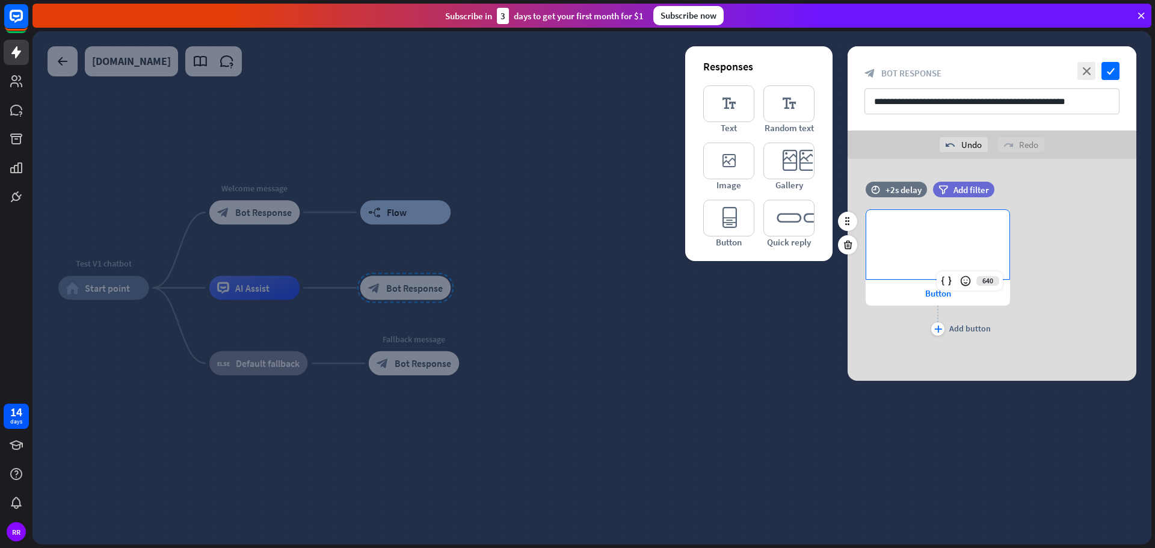
click at [940, 225] on p "**********" at bounding box center [937, 229] width 119 height 15
click at [842, 245] on icon at bounding box center [847, 244] width 11 height 11
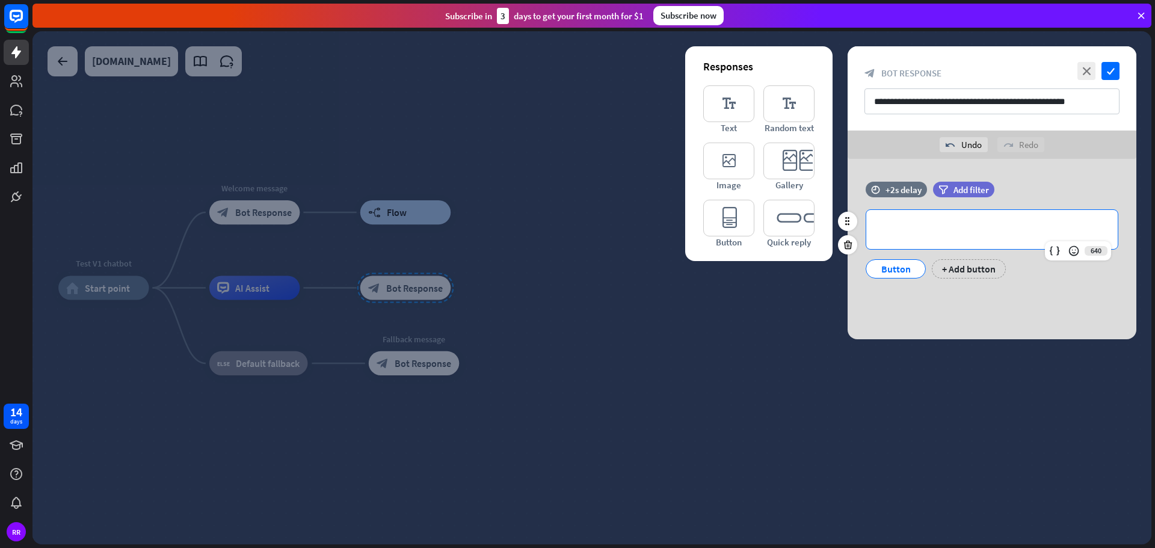
click at [900, 237] on div "**********" at bounding box center [991, 229] width 251 height 39
click at [915, 230] on p "**********" at bounding box center [991, 229] width 227 height 15
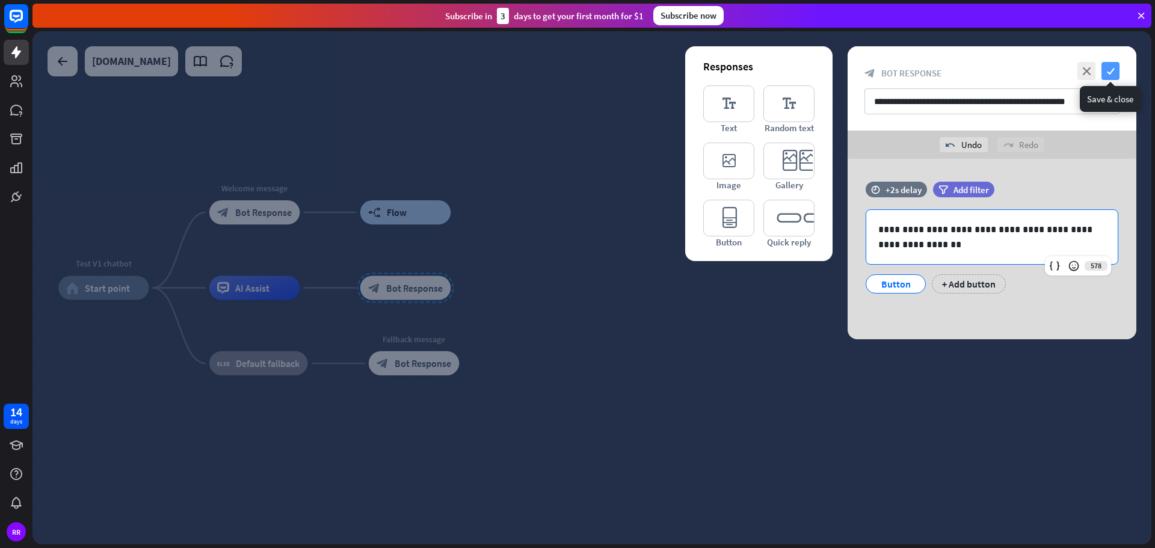
click at [1114, 67] on icon "check" at bounding box center [1110, 71] width 18 height 18
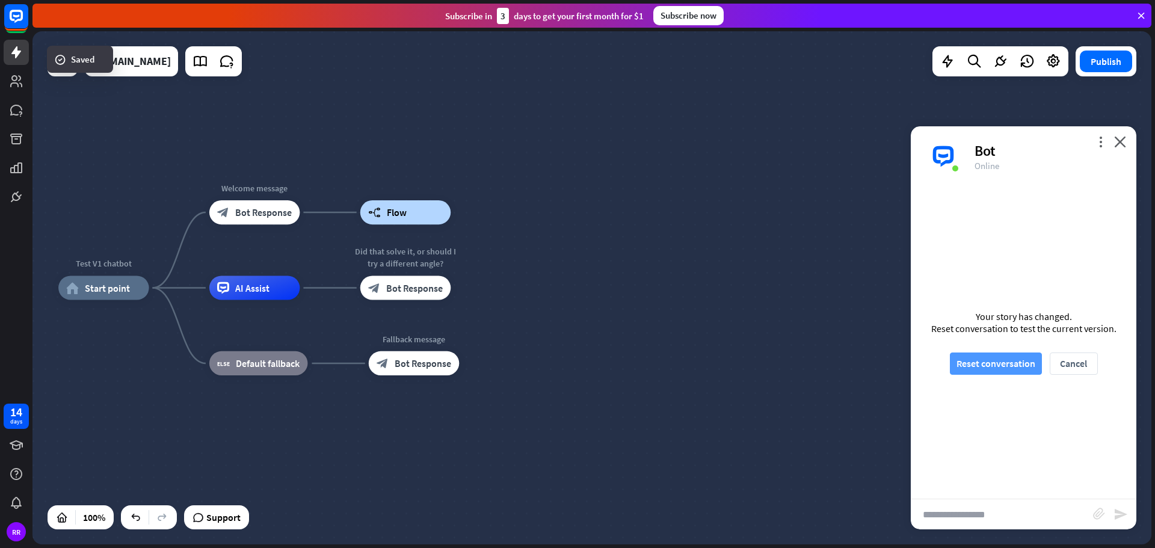
click at [1001, 367] on button "Reset conversation" at bounding box center [996, 363] width 92 height 22
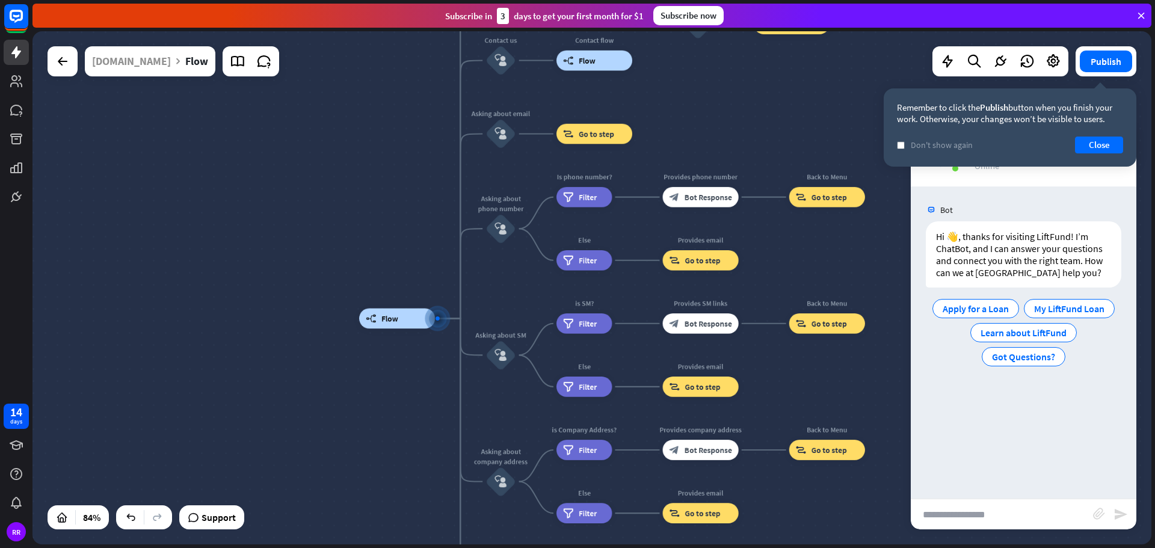
click at [1032, 512] on input "text" at bounding box center [1001, 514] width 182 height 30
type input "****"
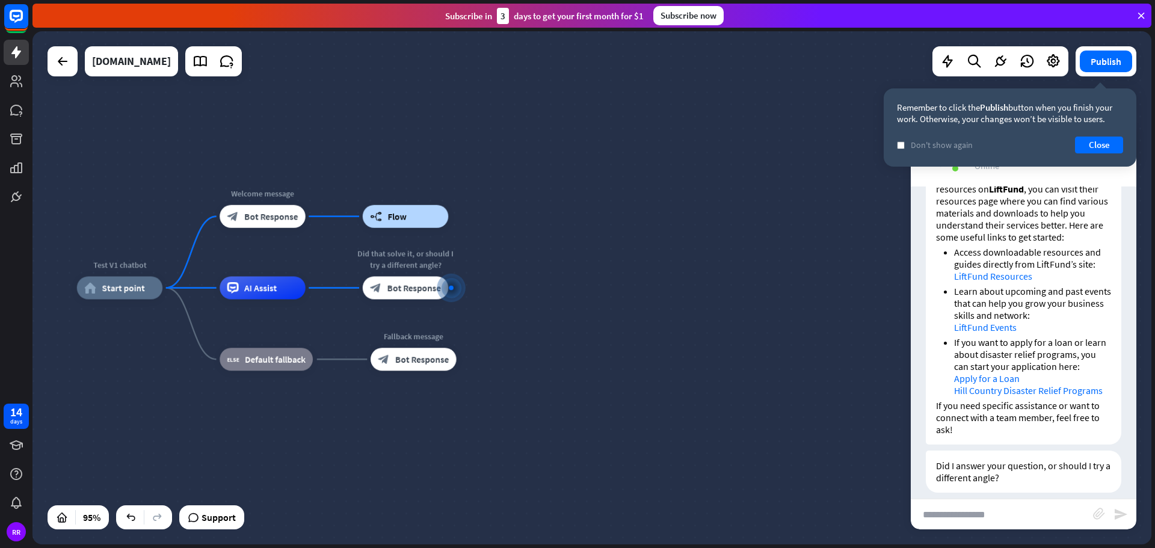
scroll to position [259, 0]
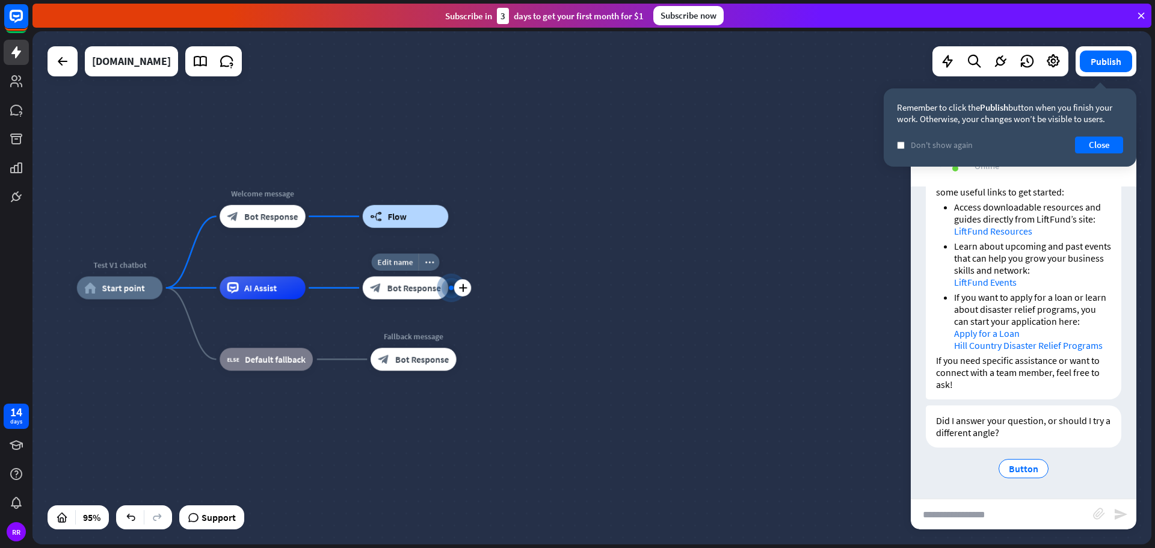
click at [417, 296] on div "block_bot_response Bot Response" at bounding box center [406, 287] width 86 height 23
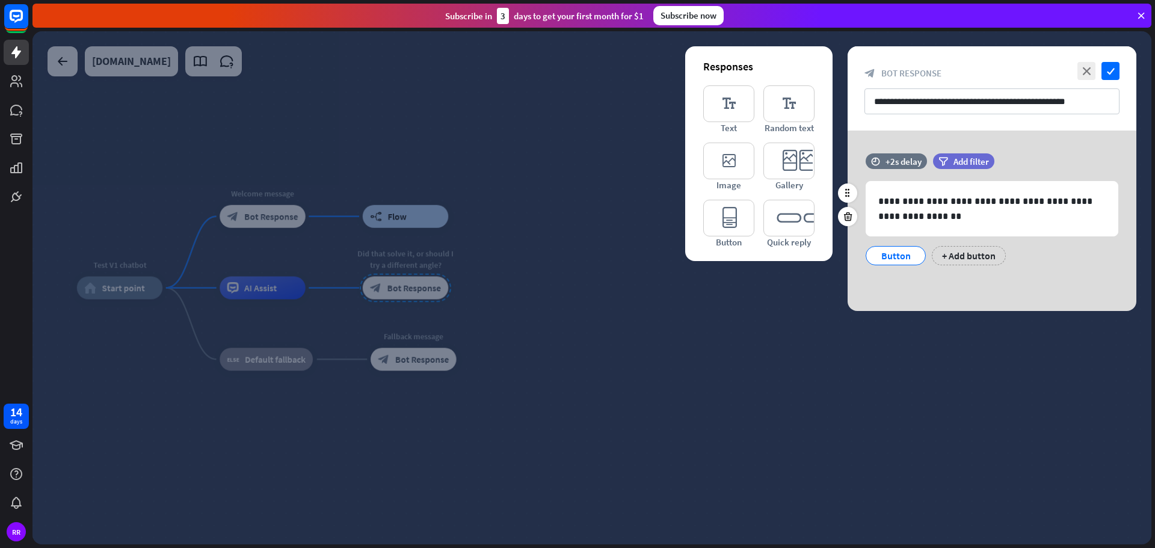
click at [892, 258] on div "Button" at bounding box center [896, 256] width 40 height 18
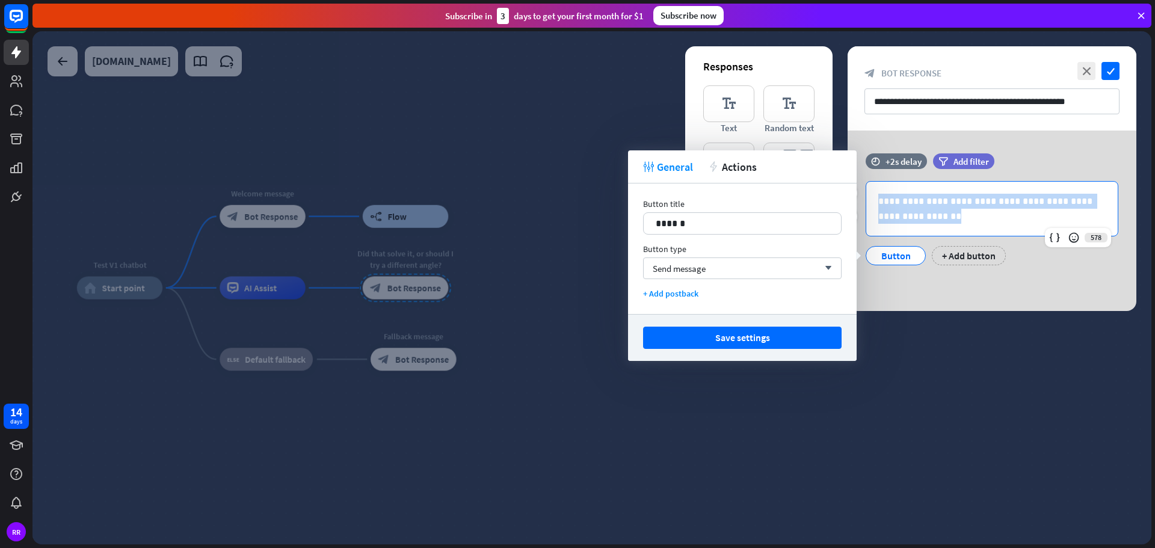
drag, startPoint x: 890, startPoint y: 212, endPoint x: 874, endPoint y: 197, distance: 21.7
click at [874, 197] on div "**********" at bounding box center [991, 209] width 251 height 54
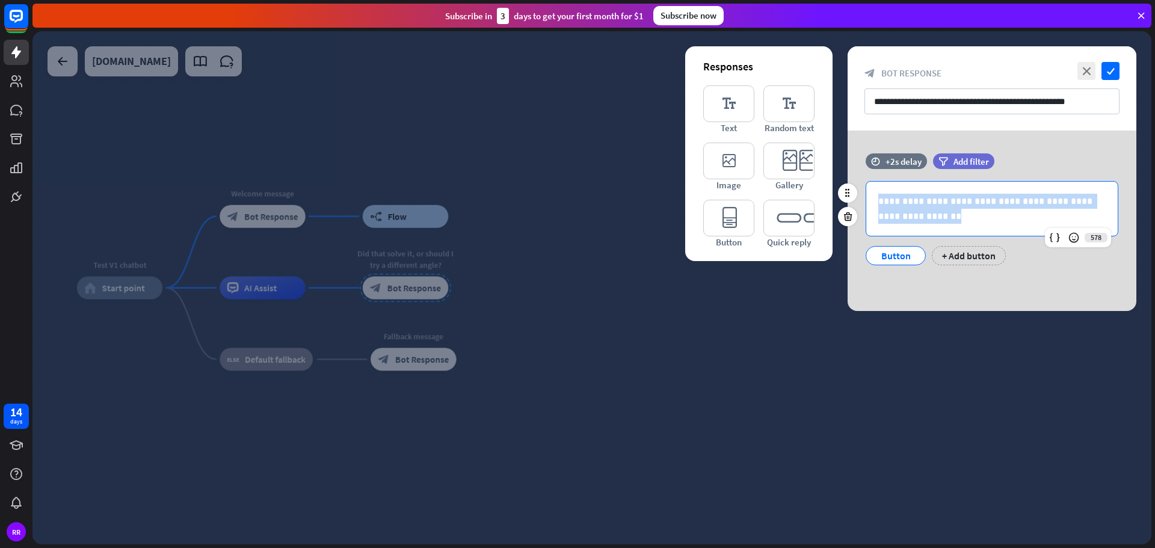
copy p "**********"
click at [919, 304] on div "**********" at bounding box center [991, 220] width 289 height 180
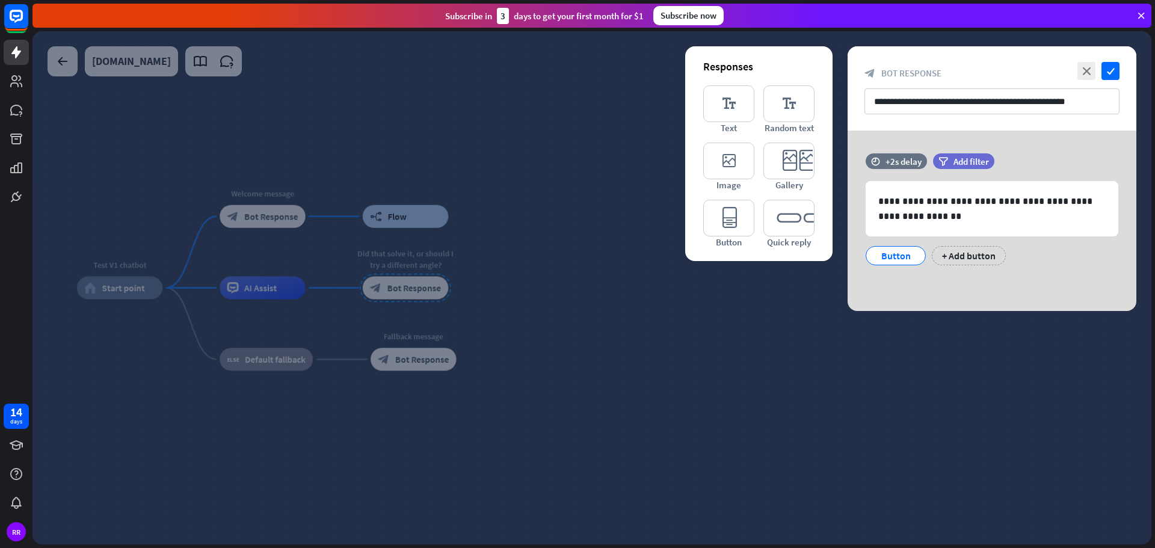
click at [944, 298] on div "**********" at bounding box center [991, 220] width 289 height 180
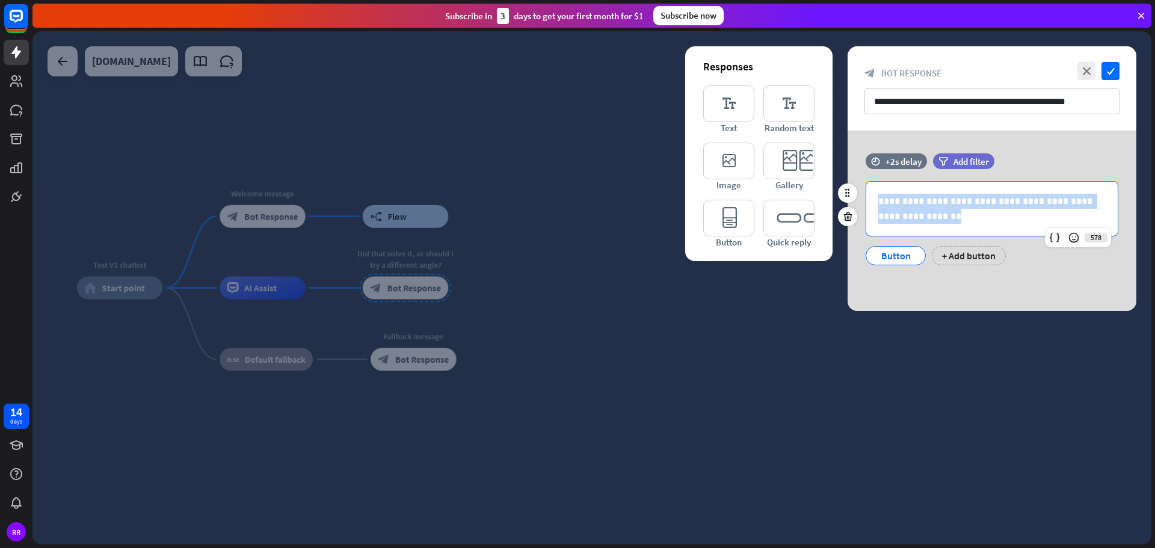
drag, startPoint x: 918, startPoint y: 212, endPoint x: 876, endPoint y: 202, distance: 43.2
click at [876, 202] on div "**********" at bounding box center [991, 209] width 251 height 54
copy p "**********"
